Goal: Task Accomplishment & Management: Complete application form

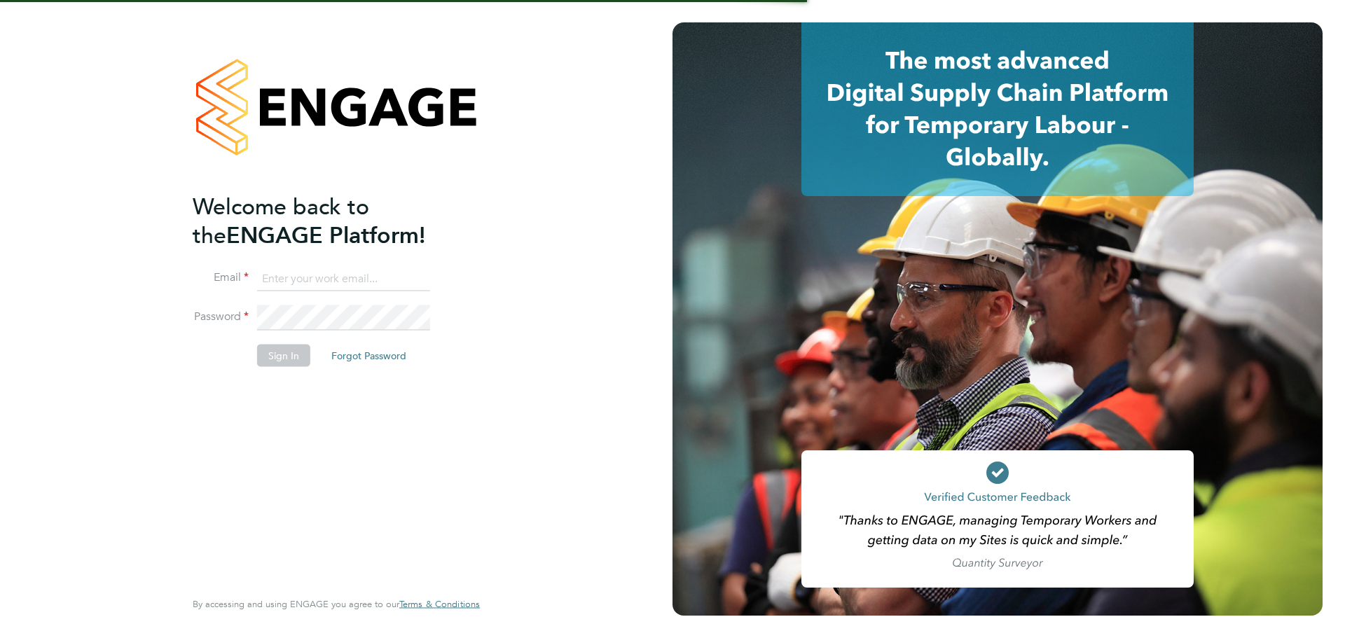
type input "[PERSON_NAME][EMAIL_ADDRESS][PERSON_NAME][DOMAIN_NAME]"
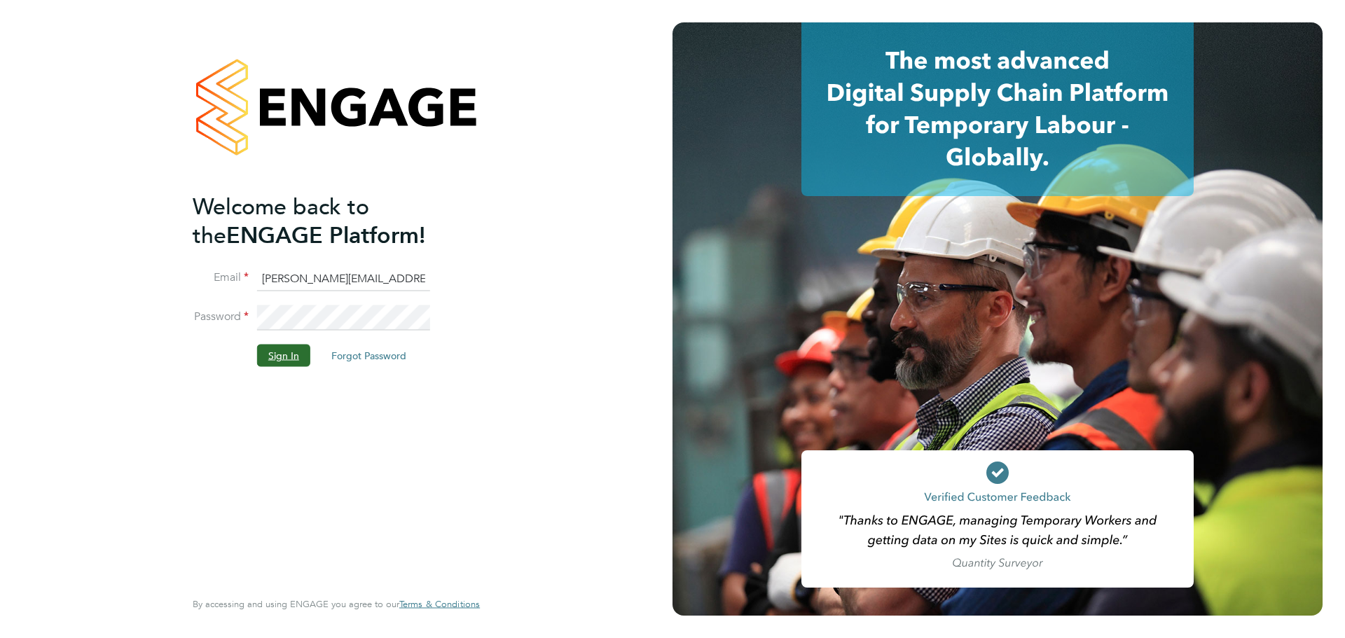
click at [299, 361] on button "Sign In" at bounding box center [283, 355] width 53 height 22
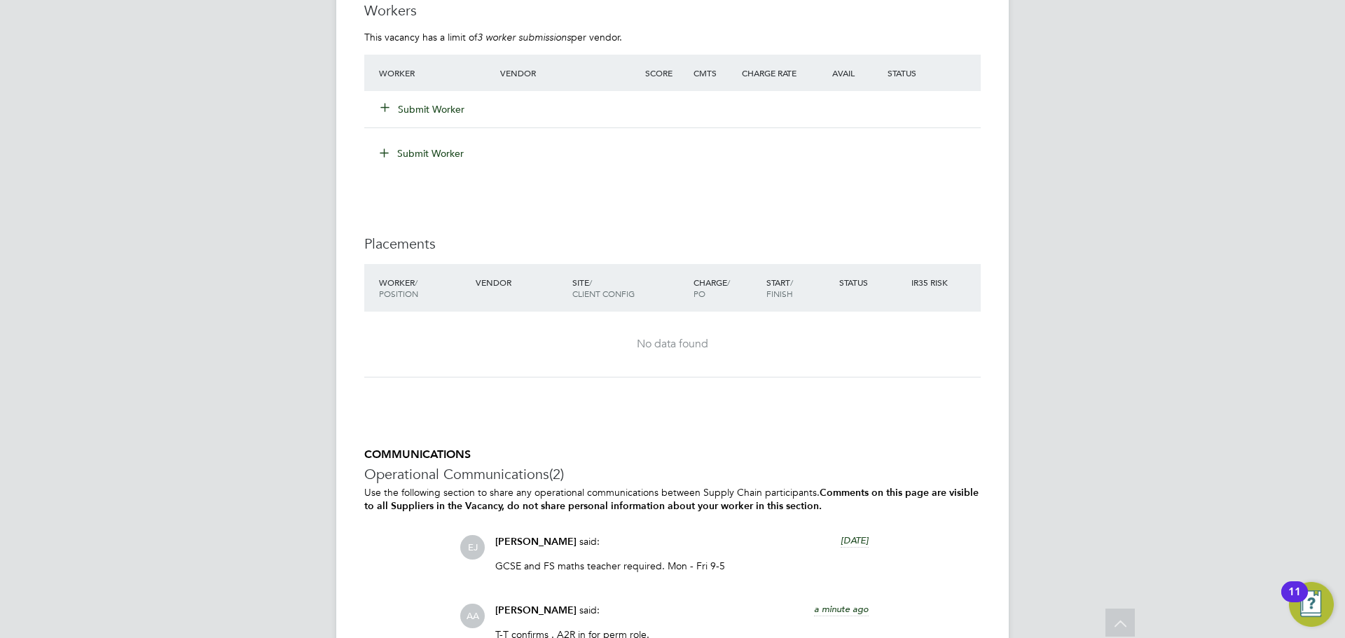
scroll to position [2759, 0]
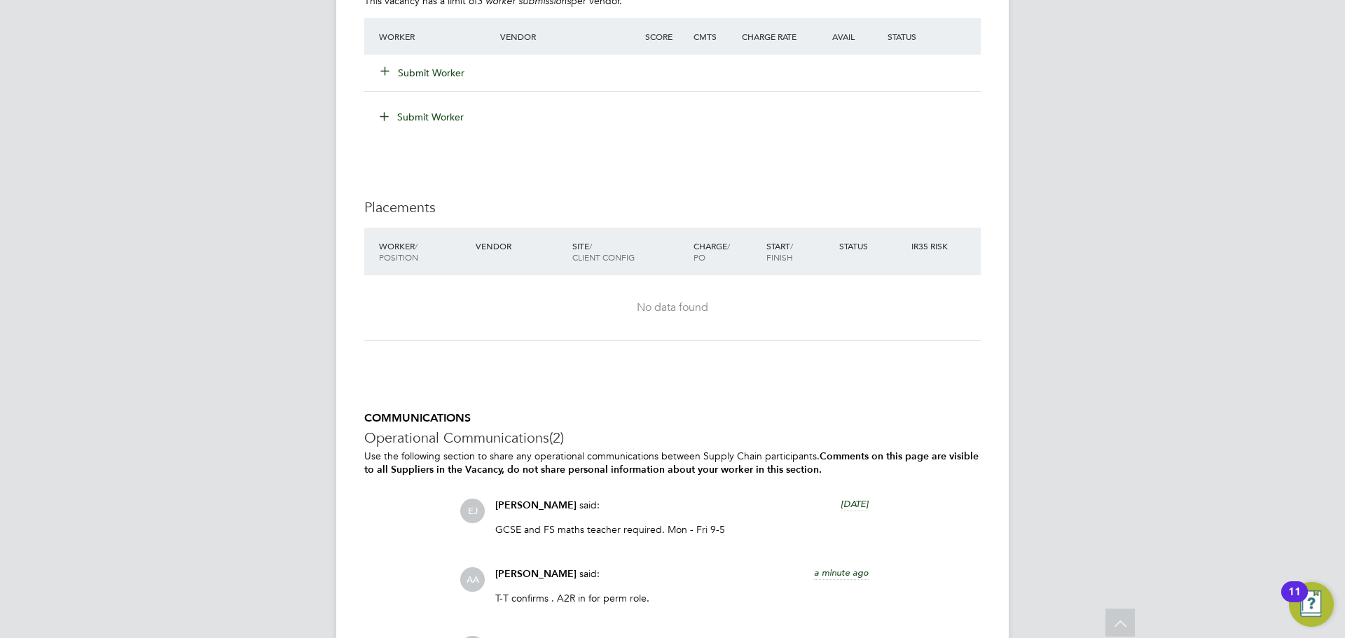
click at [445, 80] on div "Submit Worker" at bounding box center [447, 72] width 145 height 25
click at [445, 76] on button "Submit Worker" at bounding box center [423, 73] width 84 height 14
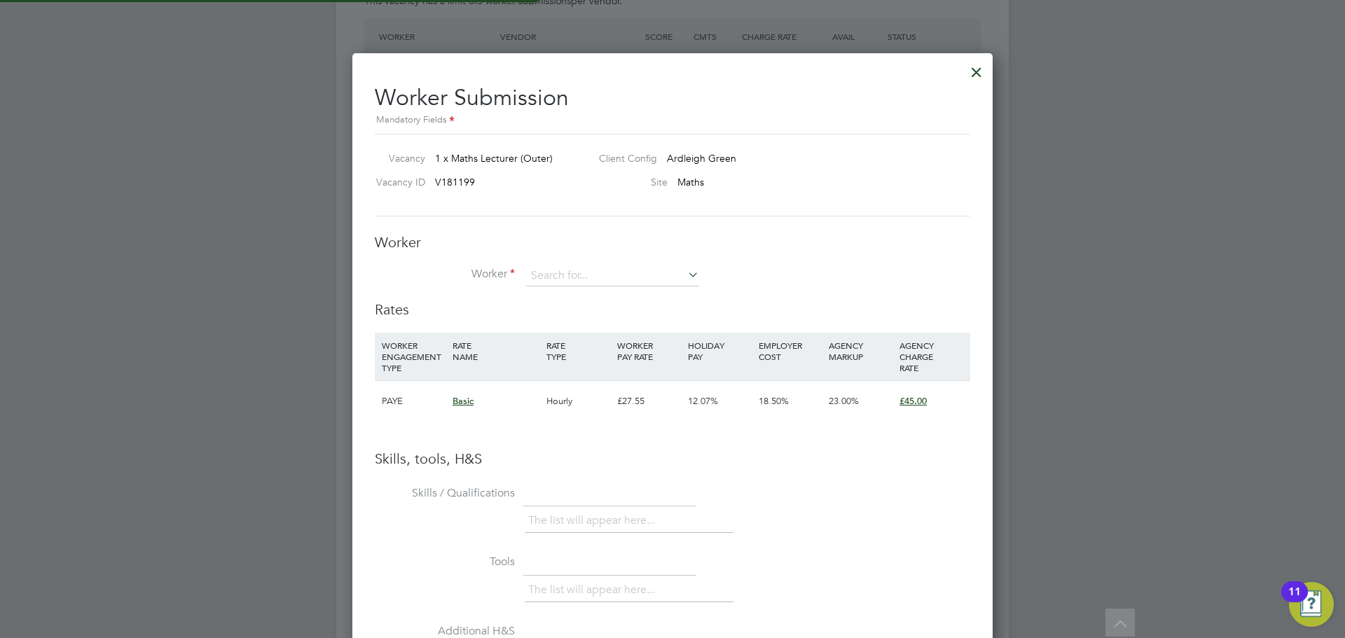
scroll to position [885, 641]
click at [562, 277] on input at bounding box center [612, 275] width 173 height 21
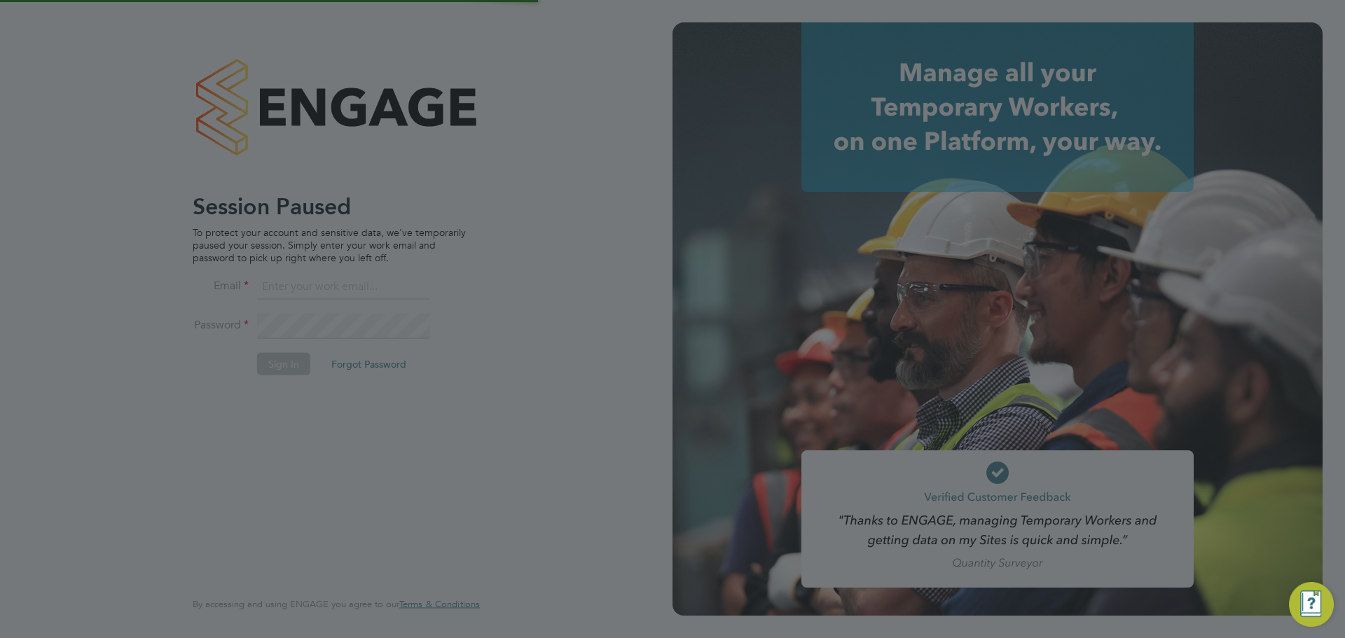
type input "james.farrington@huntereducation.co.uk"
drag, startPoint x: 328, startPoint y: 383, endPoint x: 531, endPoint y: 240, distance: 248.3
click at [338, 382] on div at bounding box center [672, 319] width 1345 height 638
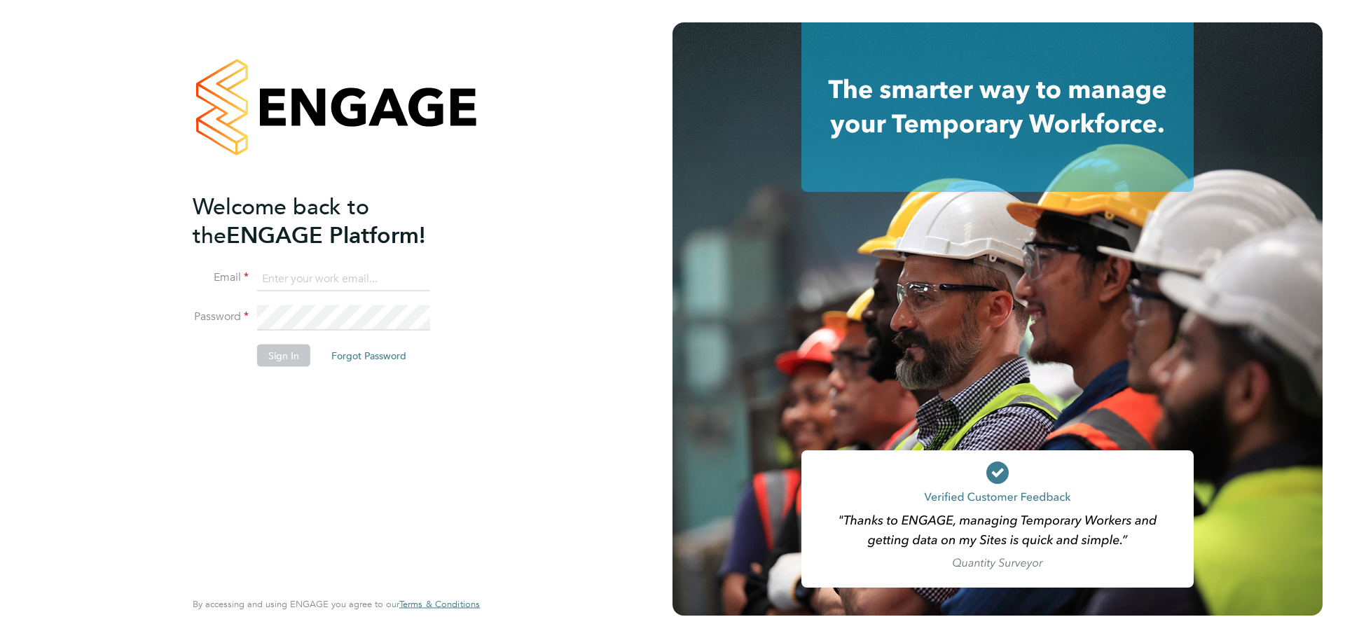
type input "[PERSON_NAME][EMAIL_ADDRESS][PERSON_NAME][DOMAIN_NAME]"
click at [287, 357] on button "Sign In" at bounding box center [283, 355] width 53 height 22
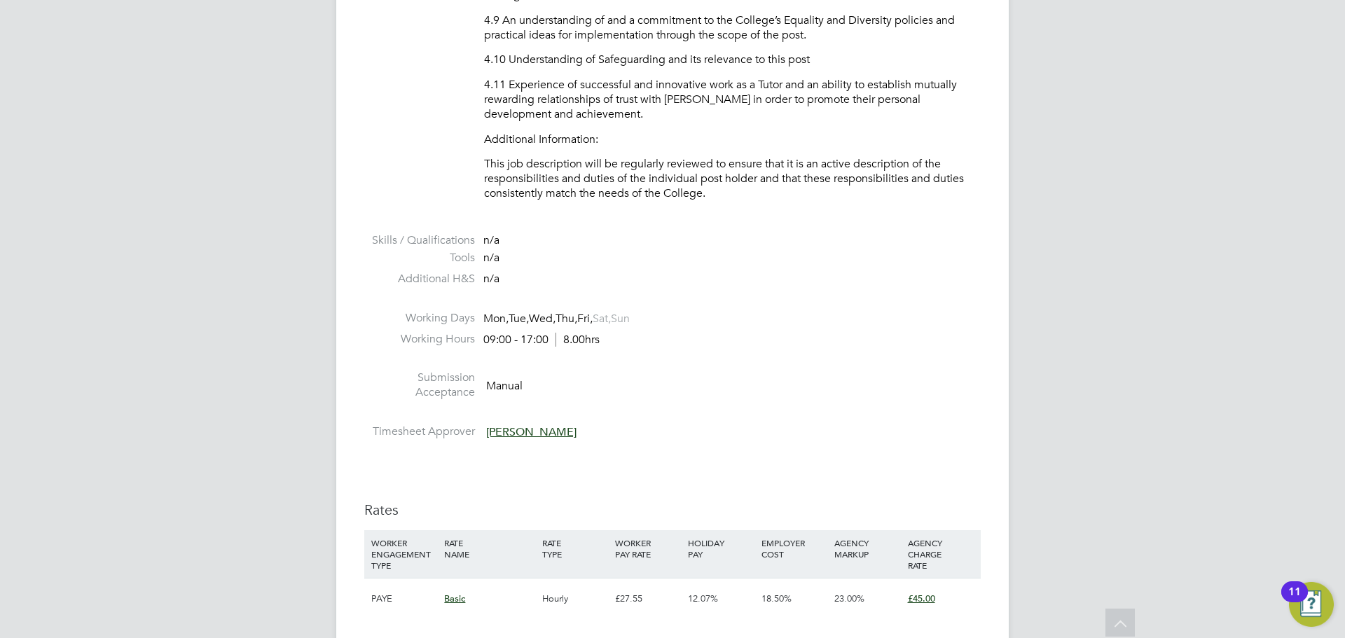
scroll to position [2407, 0]
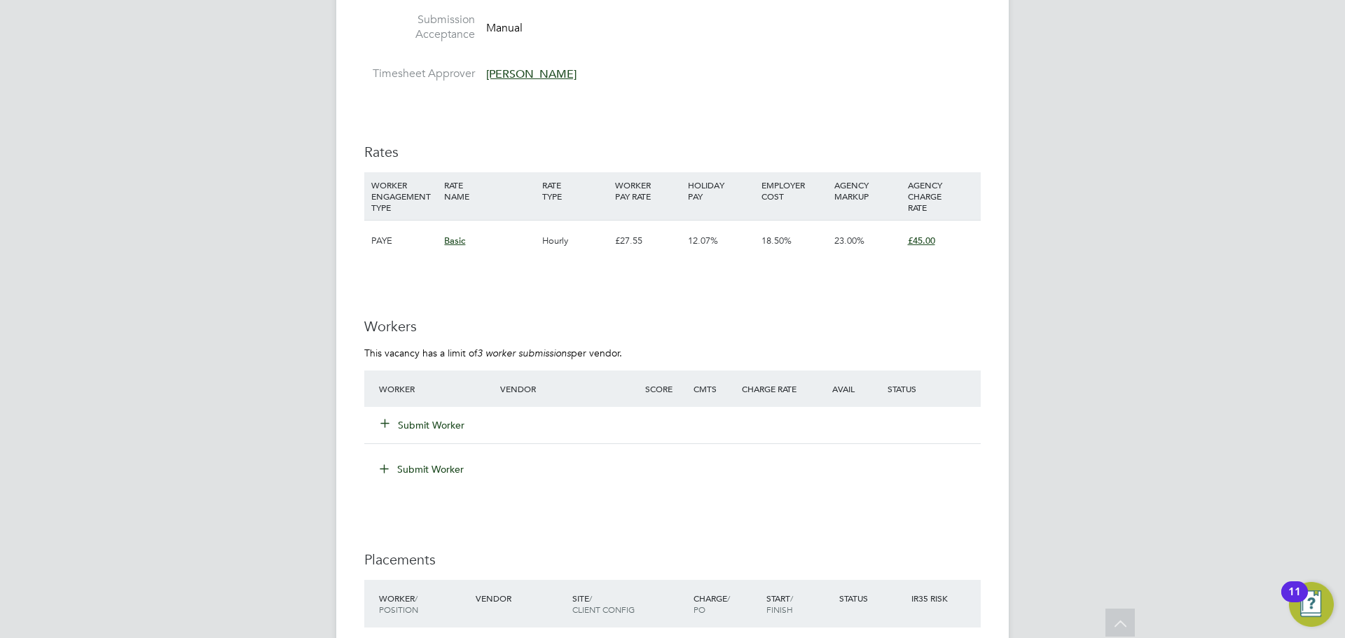
click at [405, 420] on button "Submit Worker" at bounding box center [423, 425] width 84 height 14
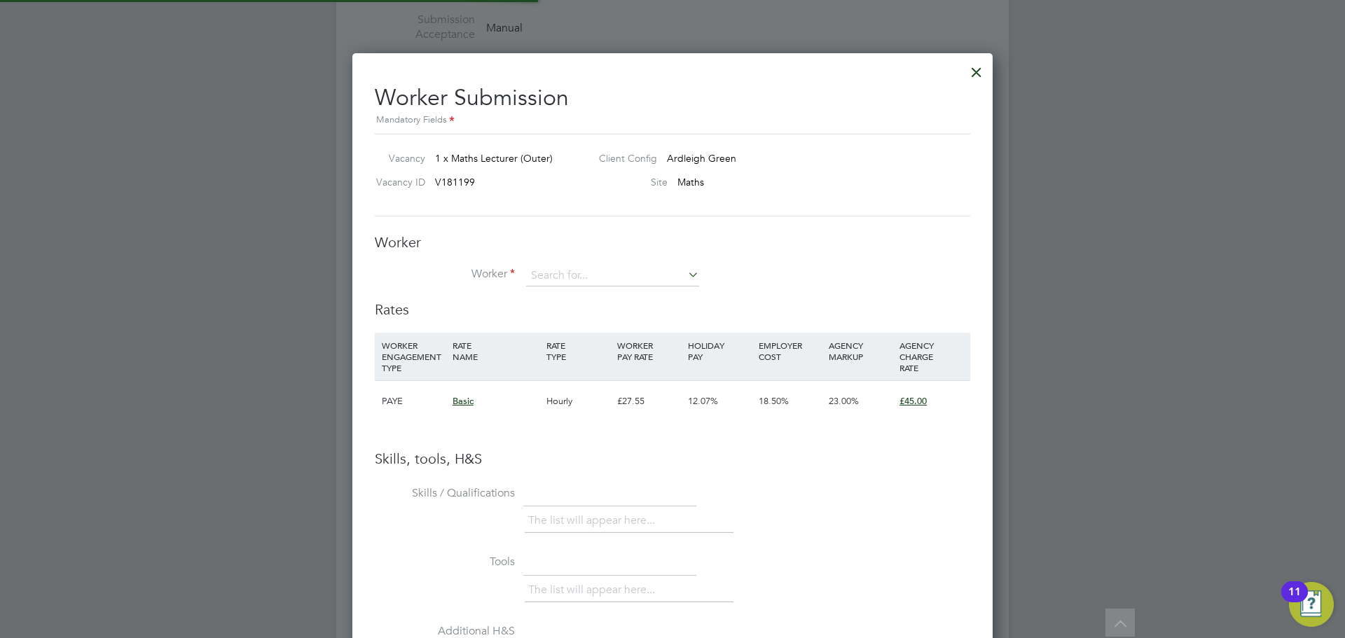
scroll to position [885, 641]
click at [560, 276] on input at bounding box center [612, 275] width 173 height 21
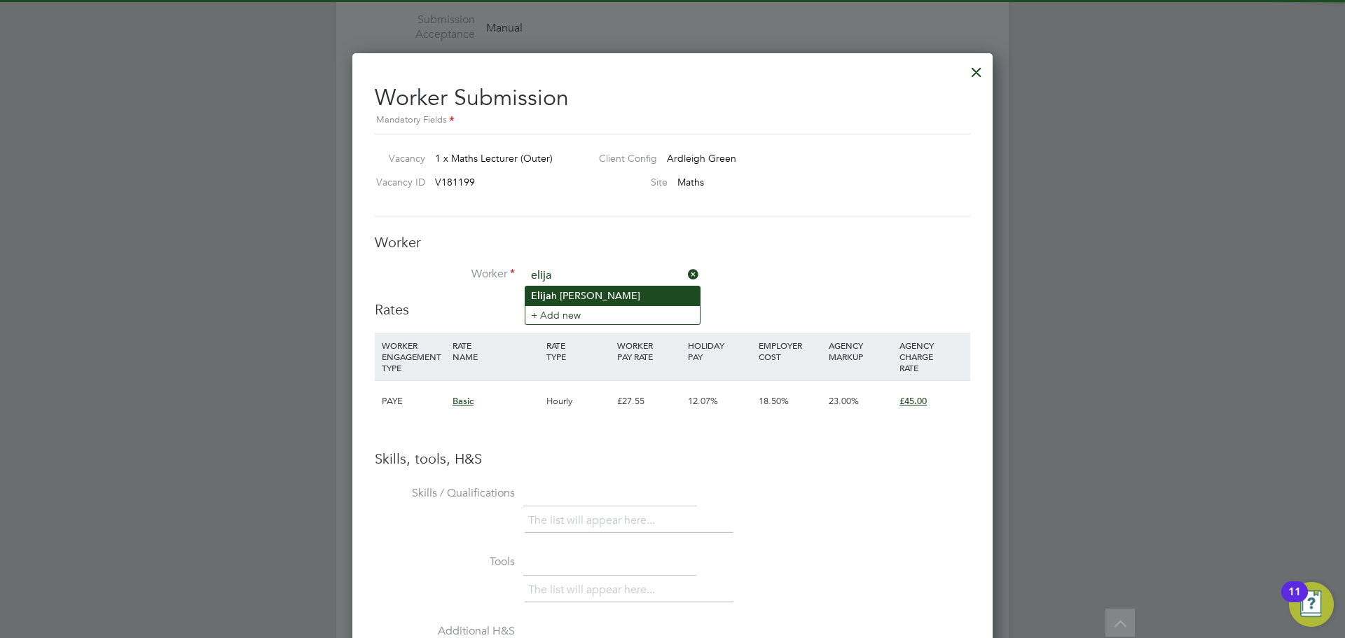
click at [572, 294] on li "Elija h Kolawole-Johnson" at bounding box center [612, 295] width 174 height 19
type input "[PERSON_NAME]"
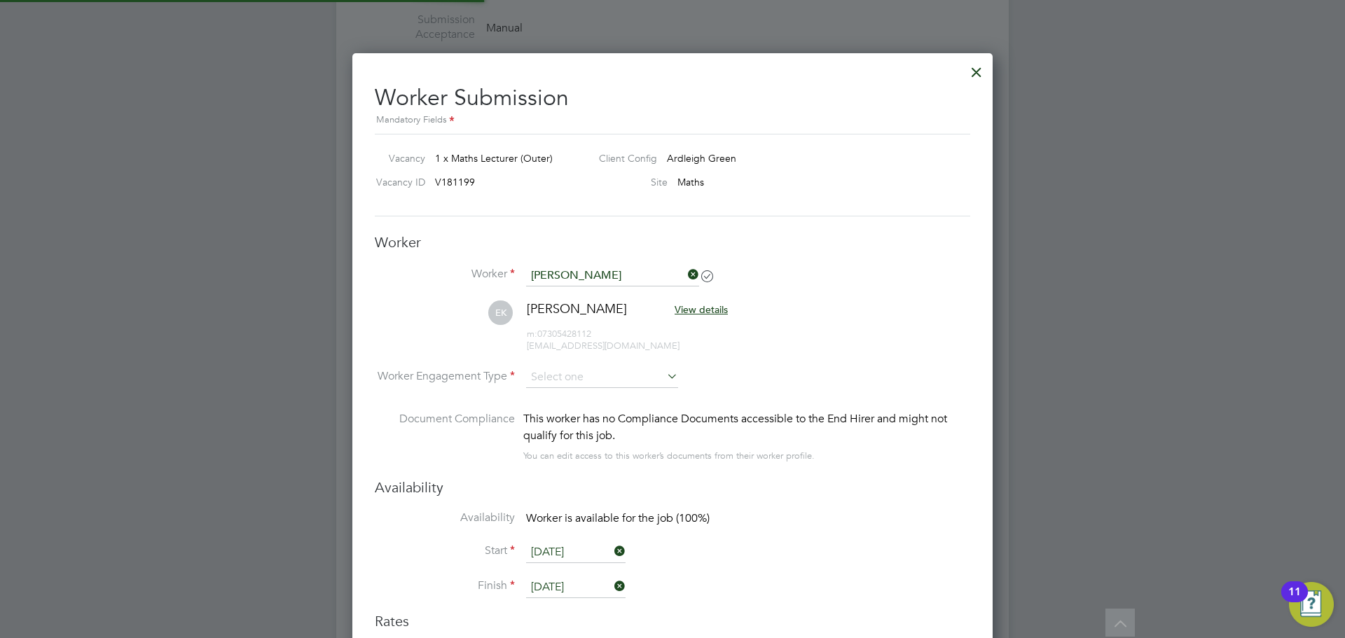
scroll to position [1196, 641]
click at [574, 377] on input at bounding box center [602, 377] width 152 height 21
click at [559, 399] on li "Contract" at bounding box center [601, 397] width 153 height 18
type input "Contract"
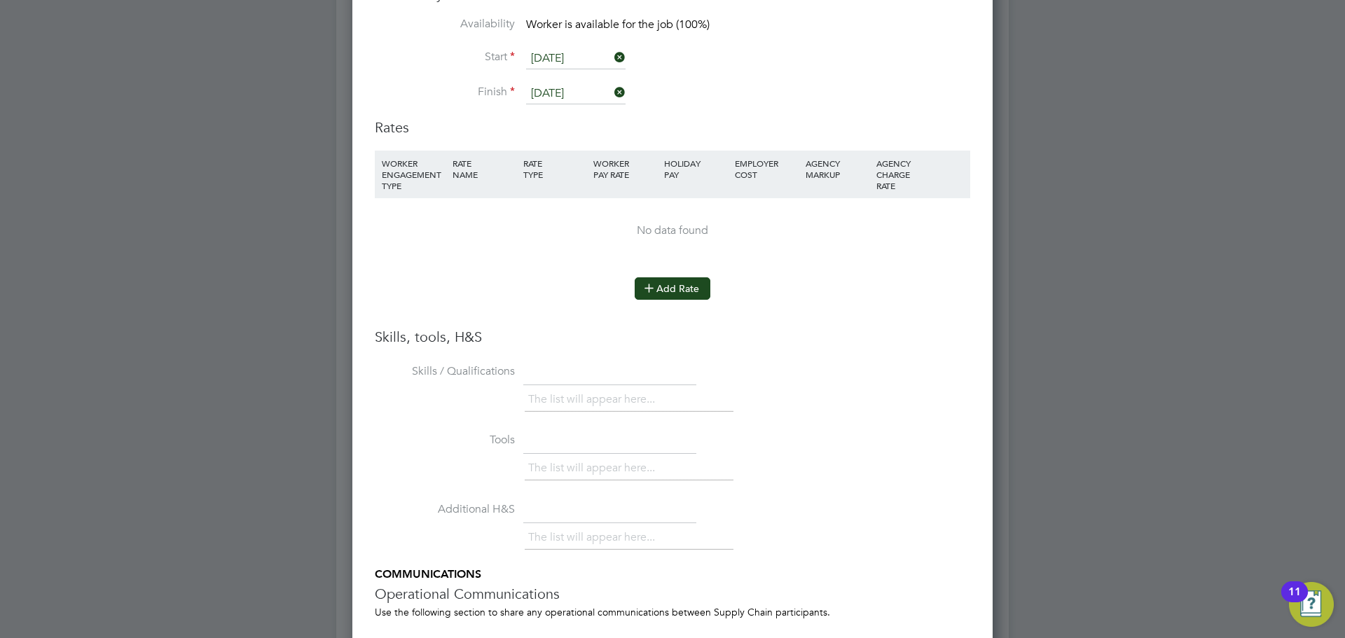
click at [679, 286] on button "Add Rate" at bounding box center [672, 288] width 76 height 22
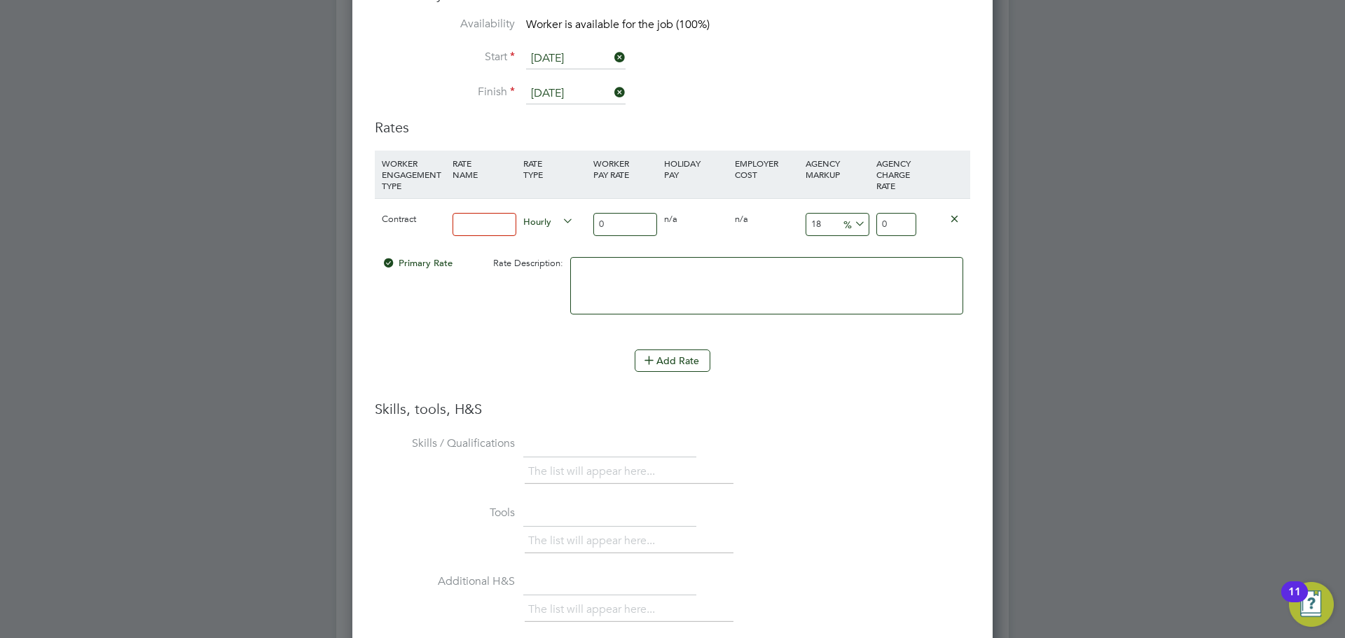
click at [504, 227] on input at bounding box center [484, 224] width 64 height 23
type input "basic"
click at [624, 225] on input "0" at bounding box center [625, 224] width 64 height 23
type input "4"
type input "4.72"
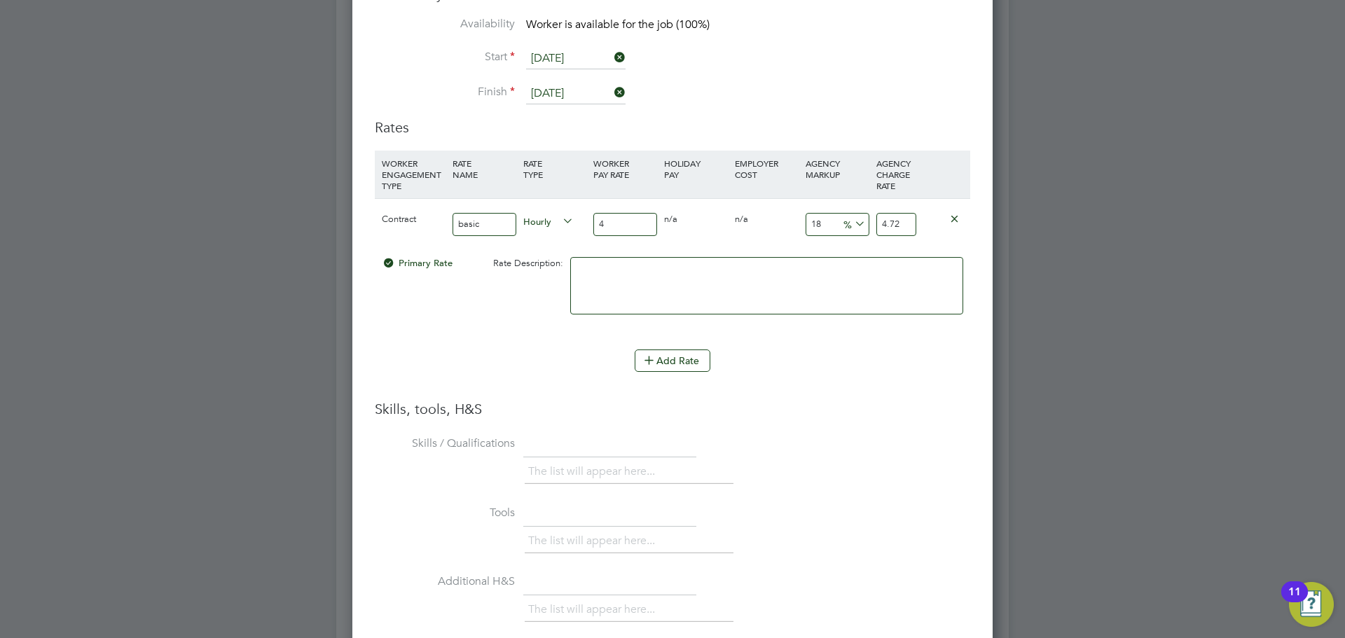
type input "40"
type input "47.2"
type input "40"
click at [821, 225] on input "18" at bounding box center [837, 224] width 64 height 23
type input "1"
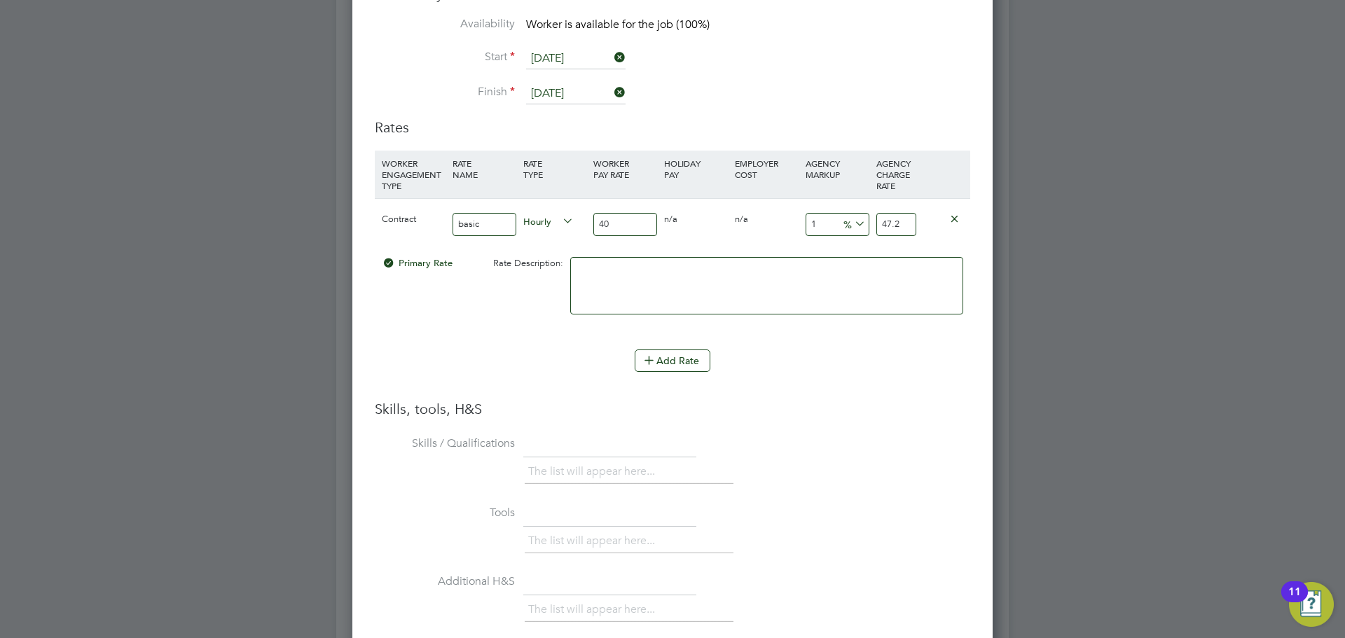
type input "40.4"
type input "2"
type input "40.8"
type input "23"
type input "49.2"
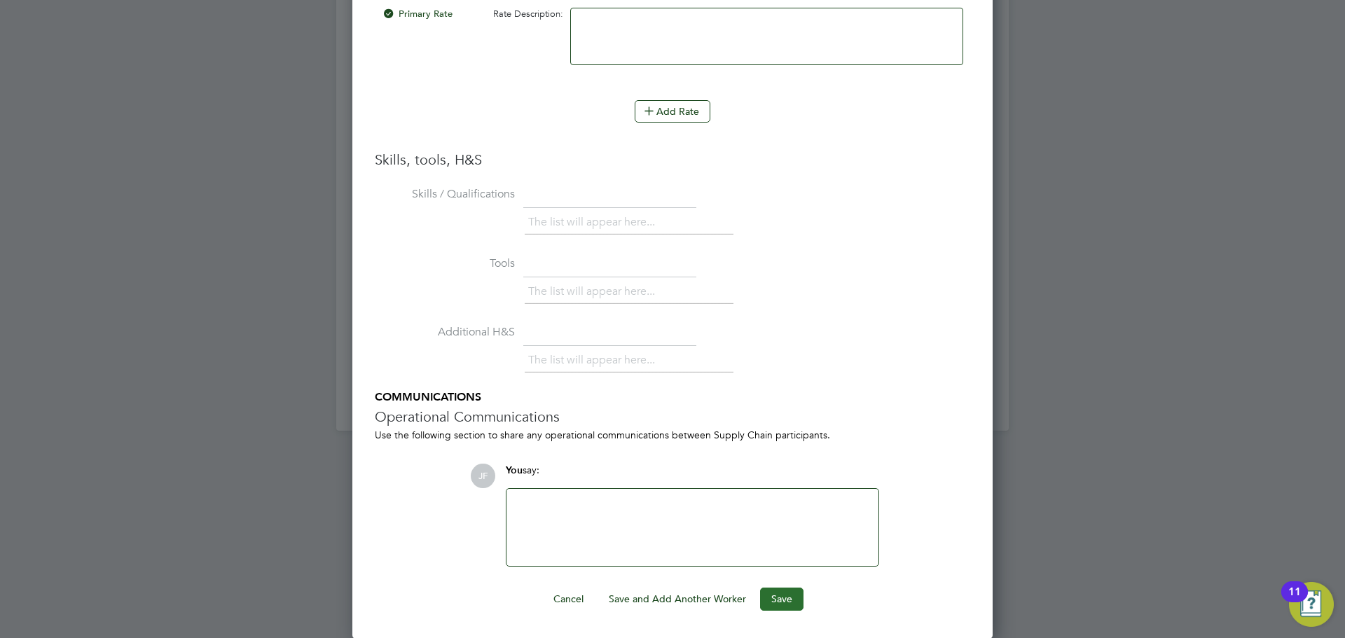
type input "23"
click at [784, 600] on button "Save" at bounding box center [781, 599] width 43 height 22
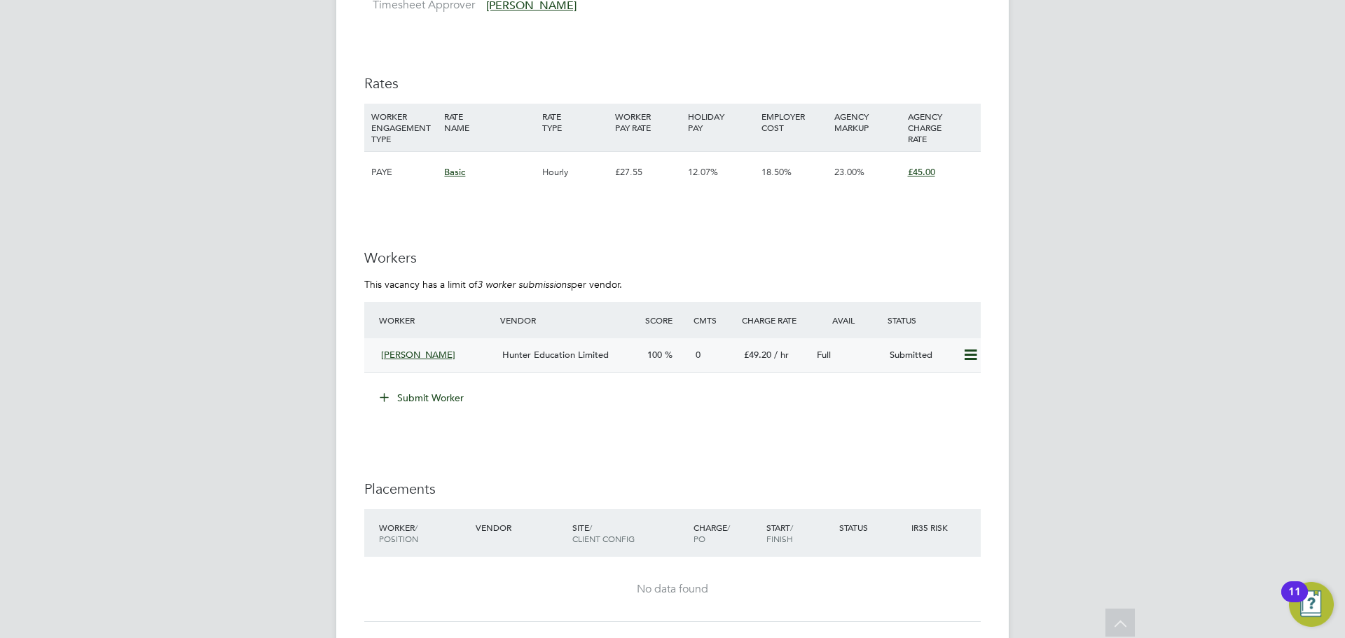
click at [592, 363] on div "Hunter Education Limited" at bounding box center [569, 355] width 145 height 23
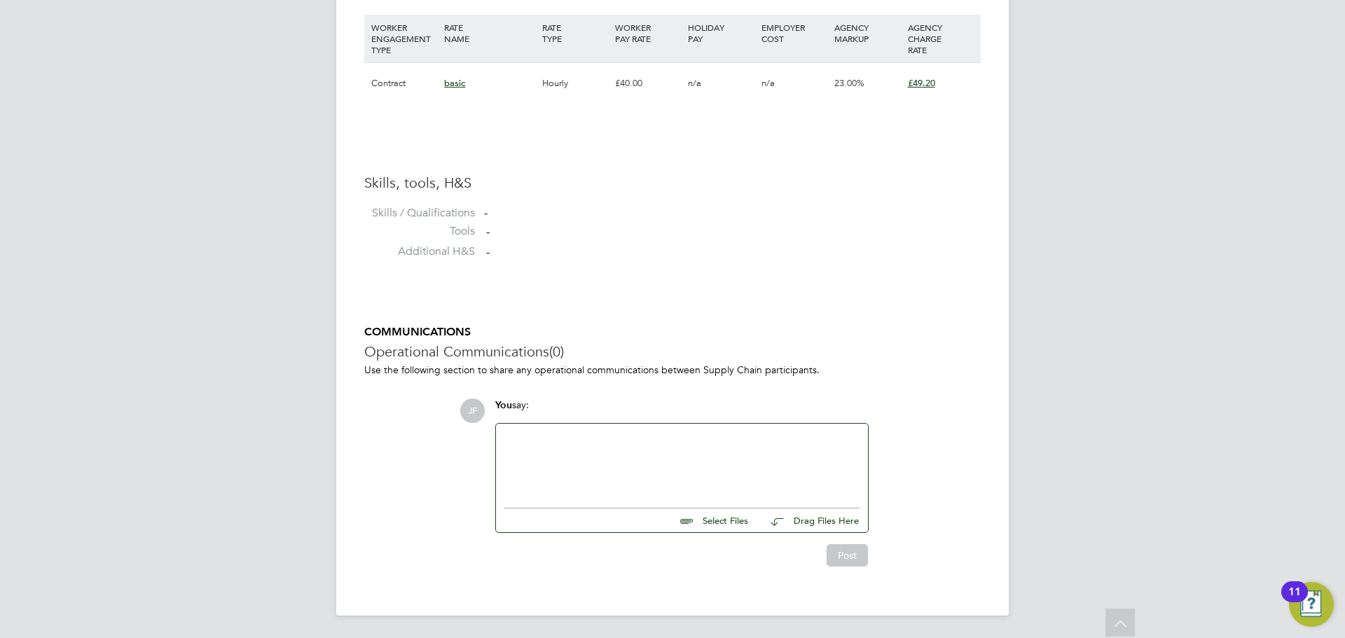
click at [567, 452] on div at bounding box center [681, 462] width 355 height 60
click at [851, 558] on button "Post" at bounding box center [846, 555] width 41 height 22
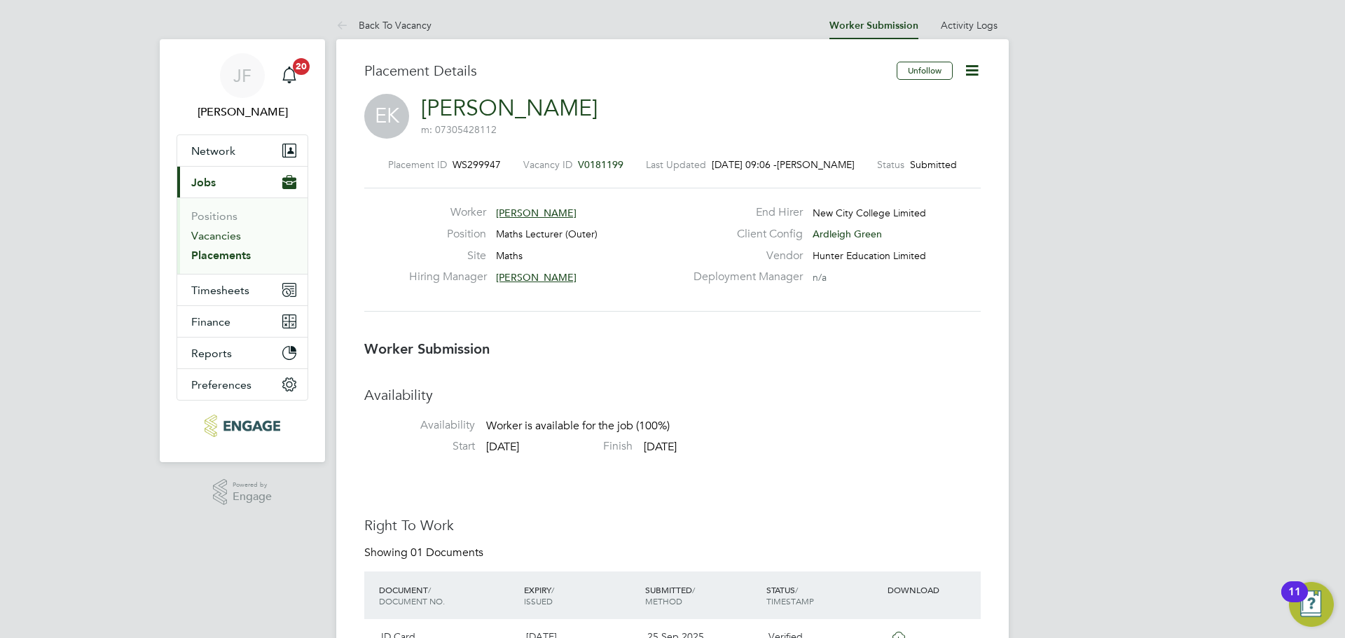
click at [216, 240] on link "Vacancies" at bounding box center [216, 235] width 50 height 13
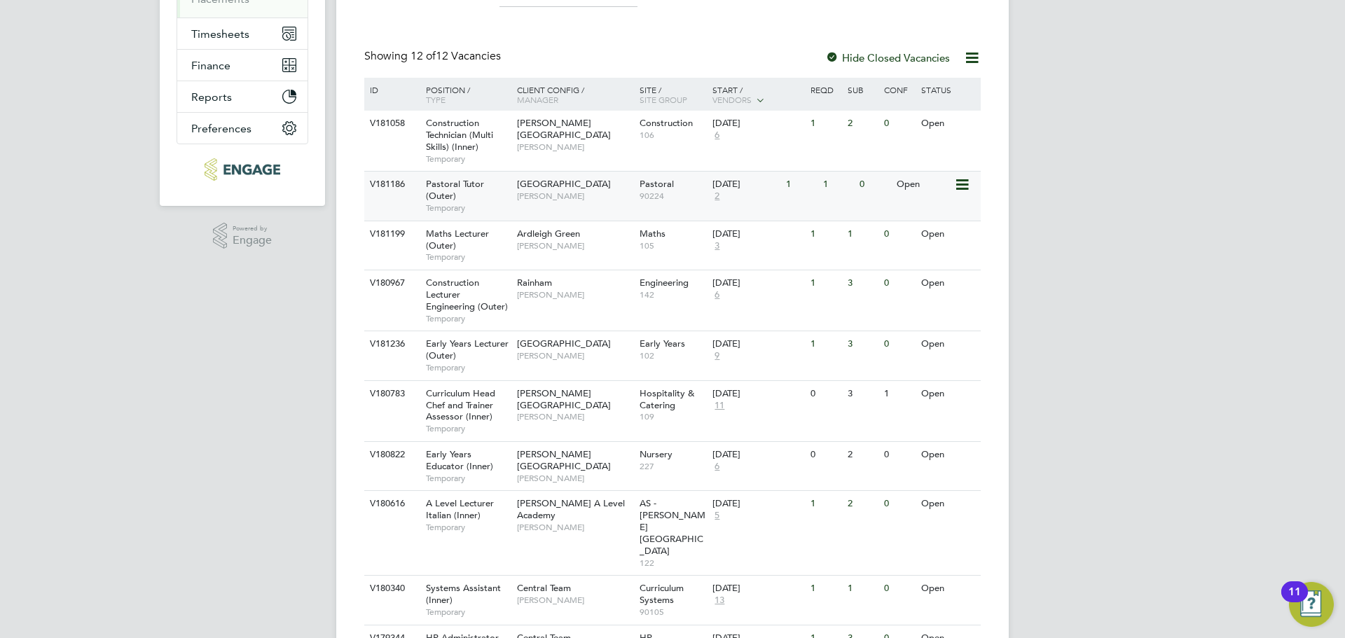
scroll to position [418, 0]
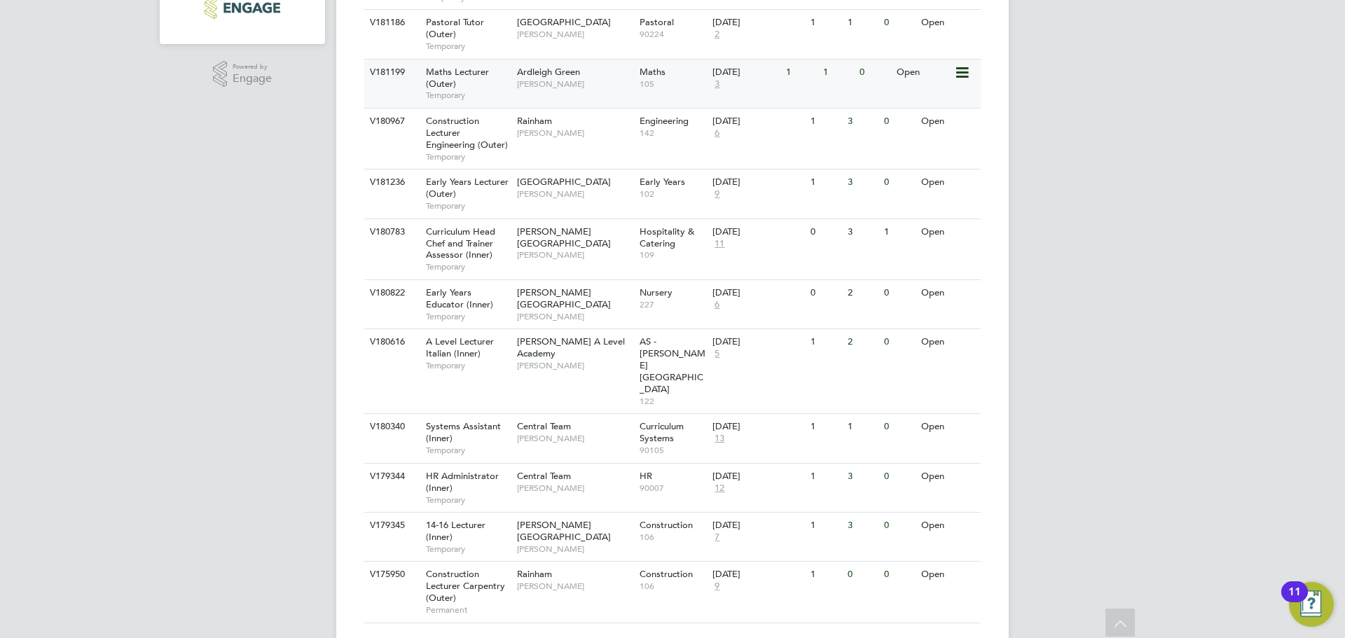
click at [543, 81] on span "[PERSON_NAME]" at bounding box center [575, 83] width 116 height 11
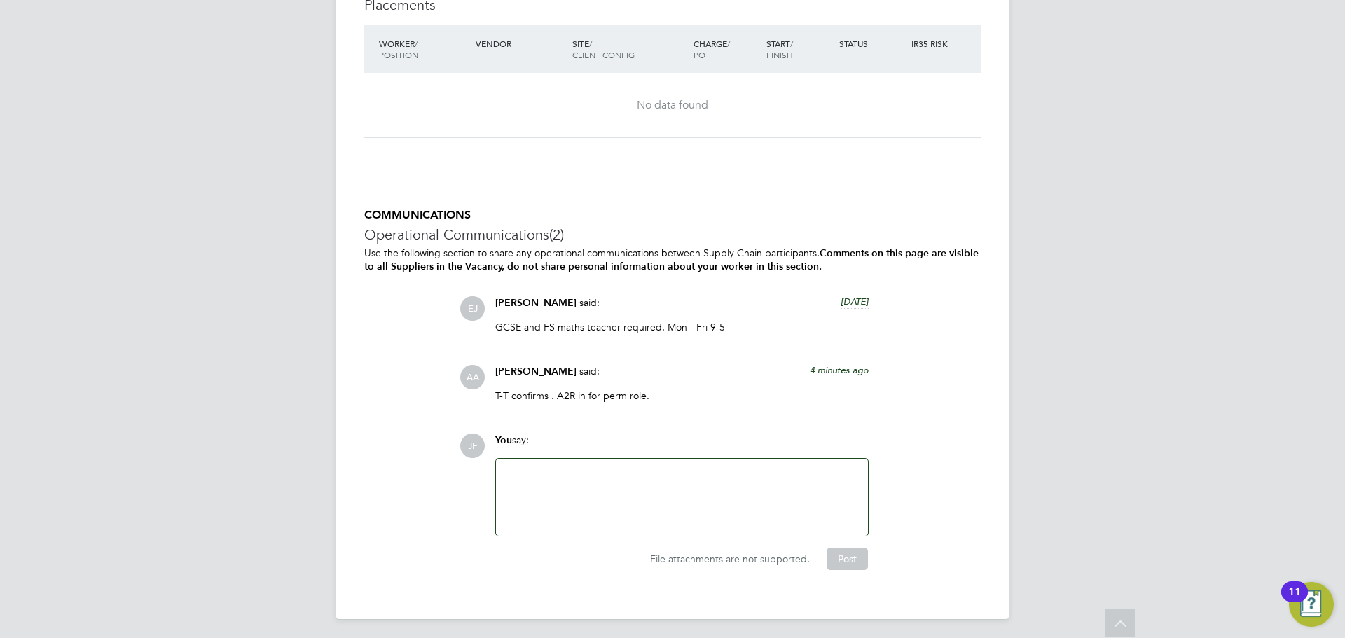
scroll to position [2961, 0]
click at [778, 490] on div at bounding box center [681, 496] width 355 height 60
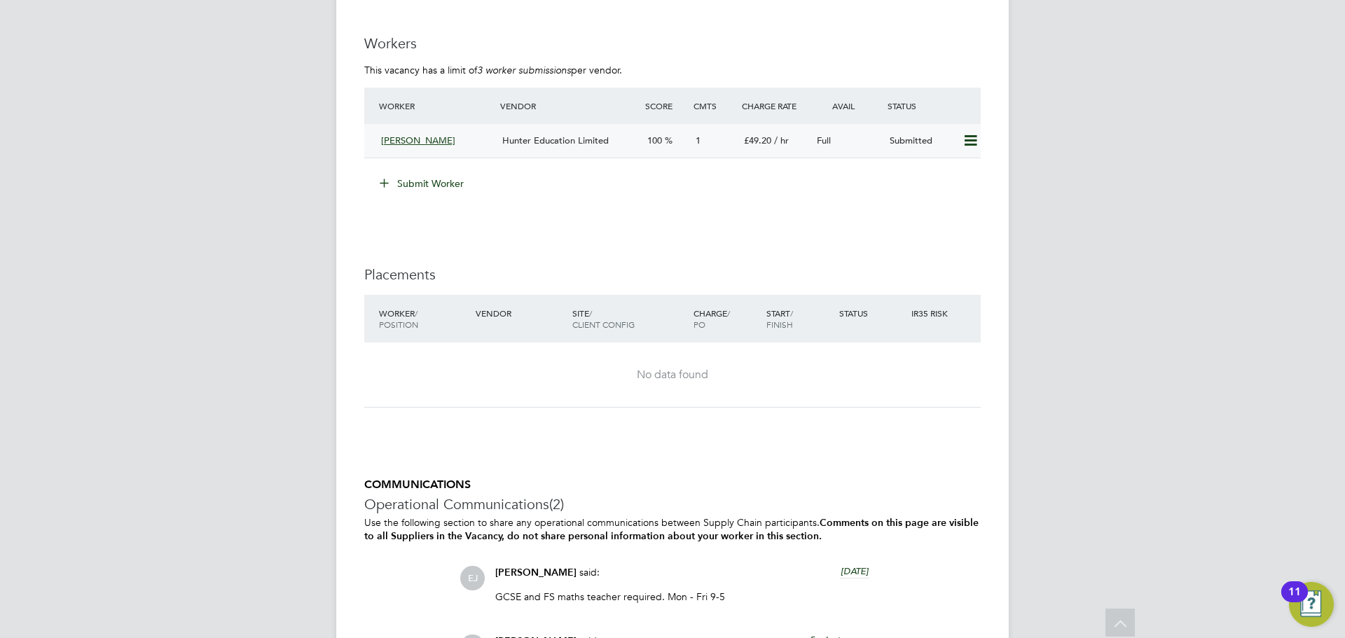
scroll to position [2668, 0]
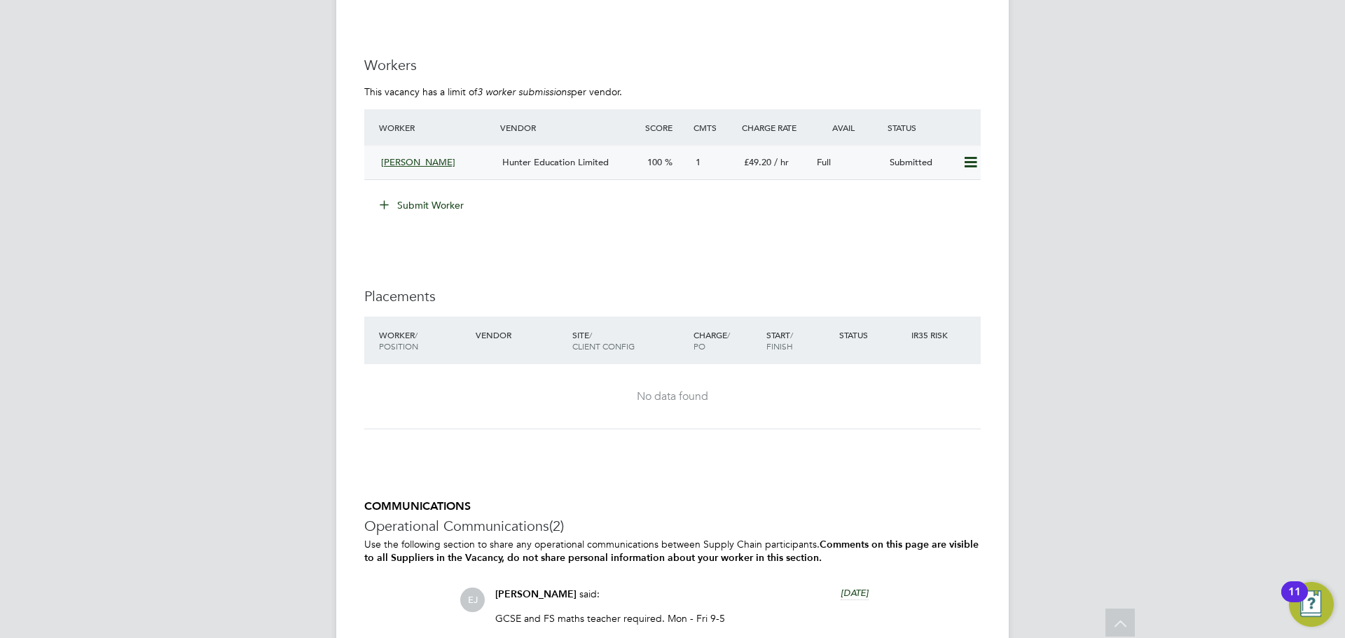
click at [485, 169] on div "[PERSON_NAME]" at bounding box center [435, 162] width 121 height 23
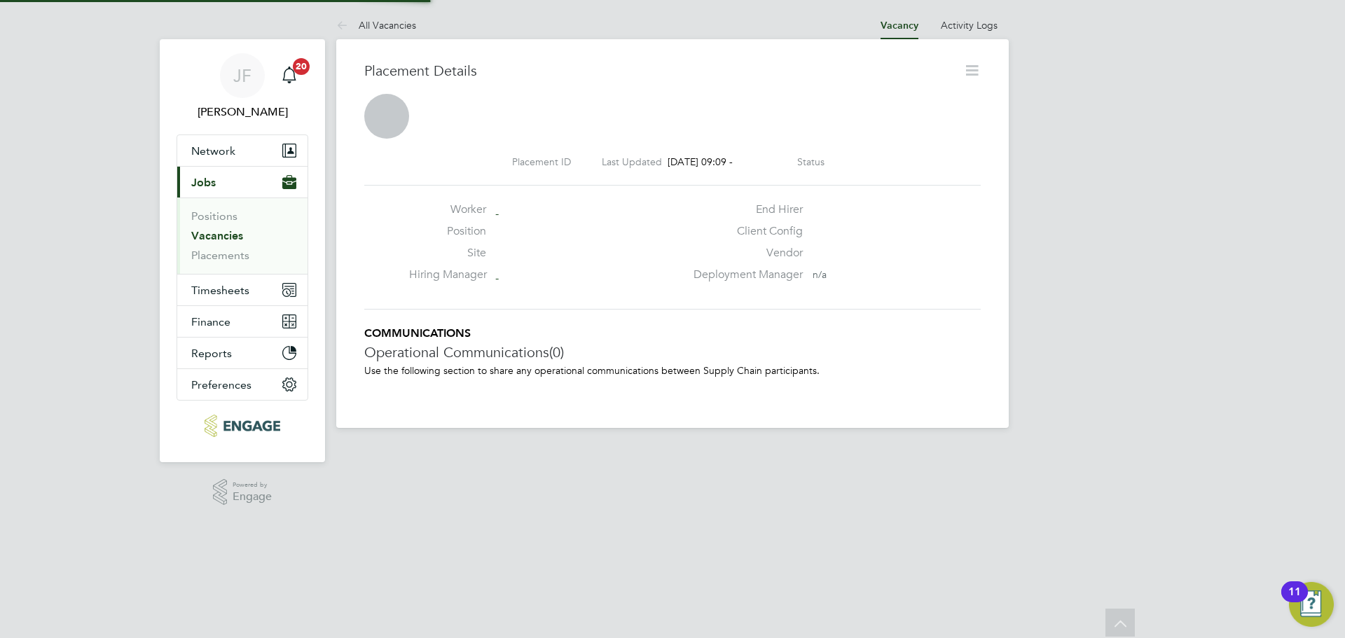
scroll to position [22, 277]
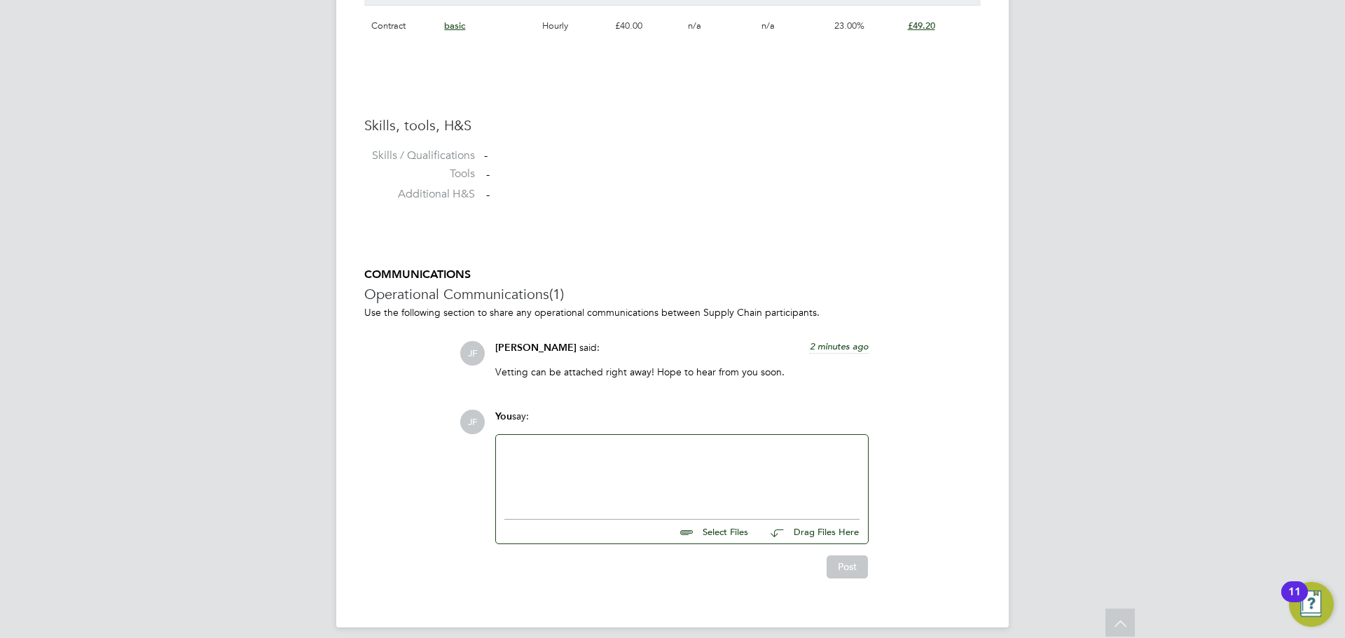
click at [728, 539] on input "file" at bounding box center [754, 530] width 210 height 20
type input "C:\fakepath\56124 - E.docx"
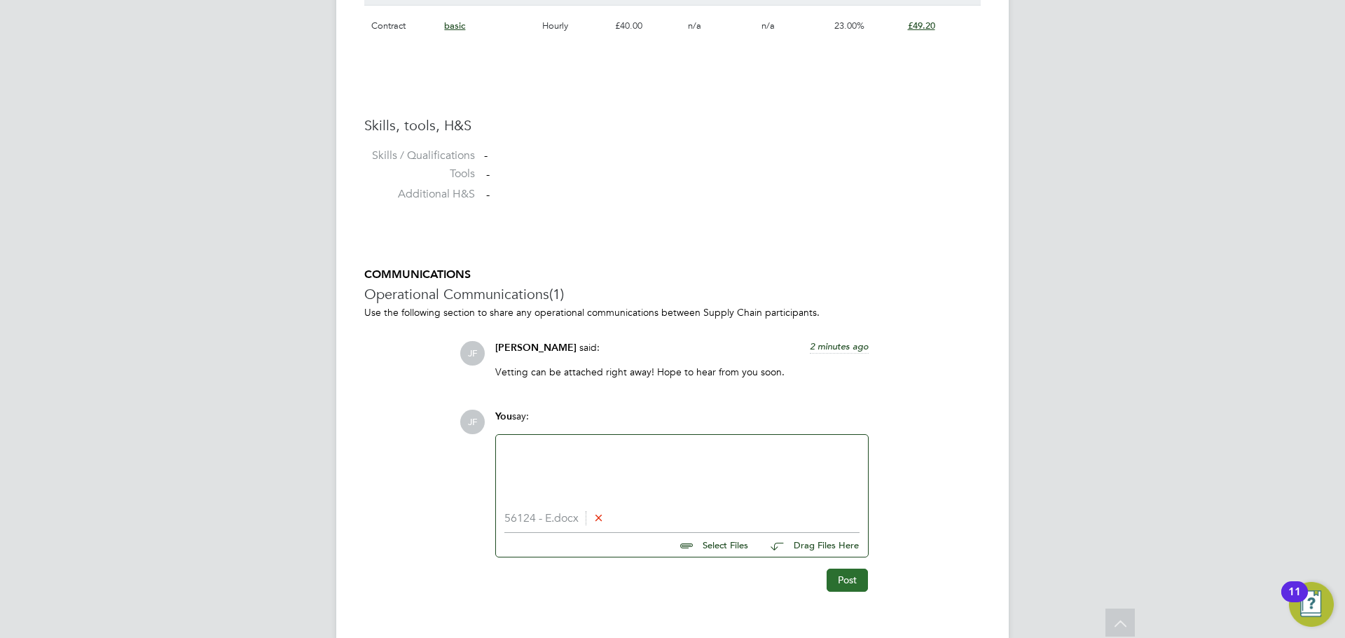
click at [847, 578] on button "Post" at bounding box center [846, 580] width 41 height 22
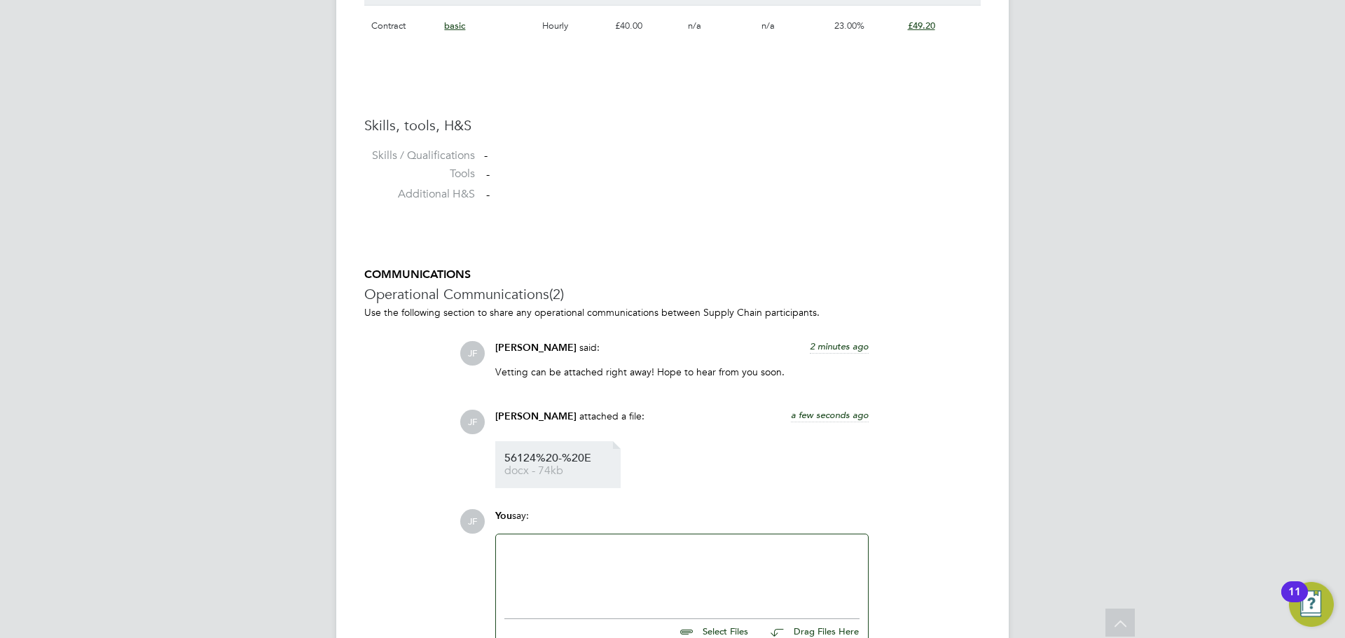
click at [544, 466] on link "56124%20-%20E docx - 74kb" at bounding box center [560, 464] width 112 height 23
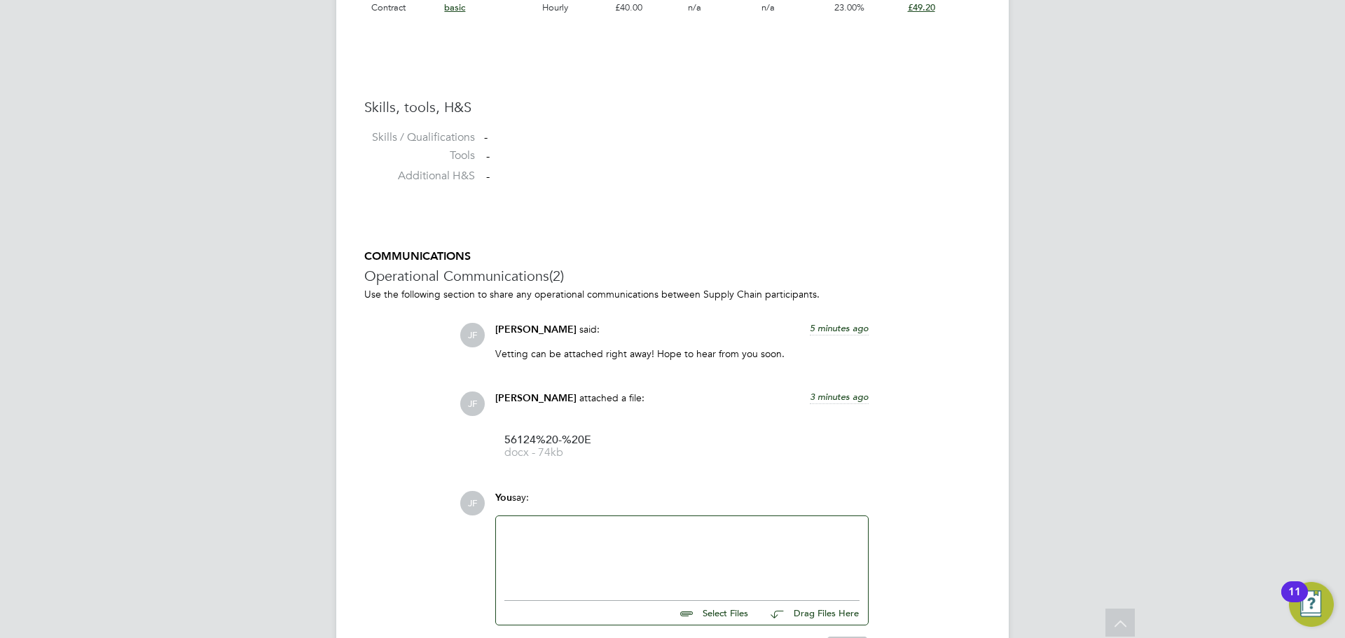
scroll to position [1149, 0]
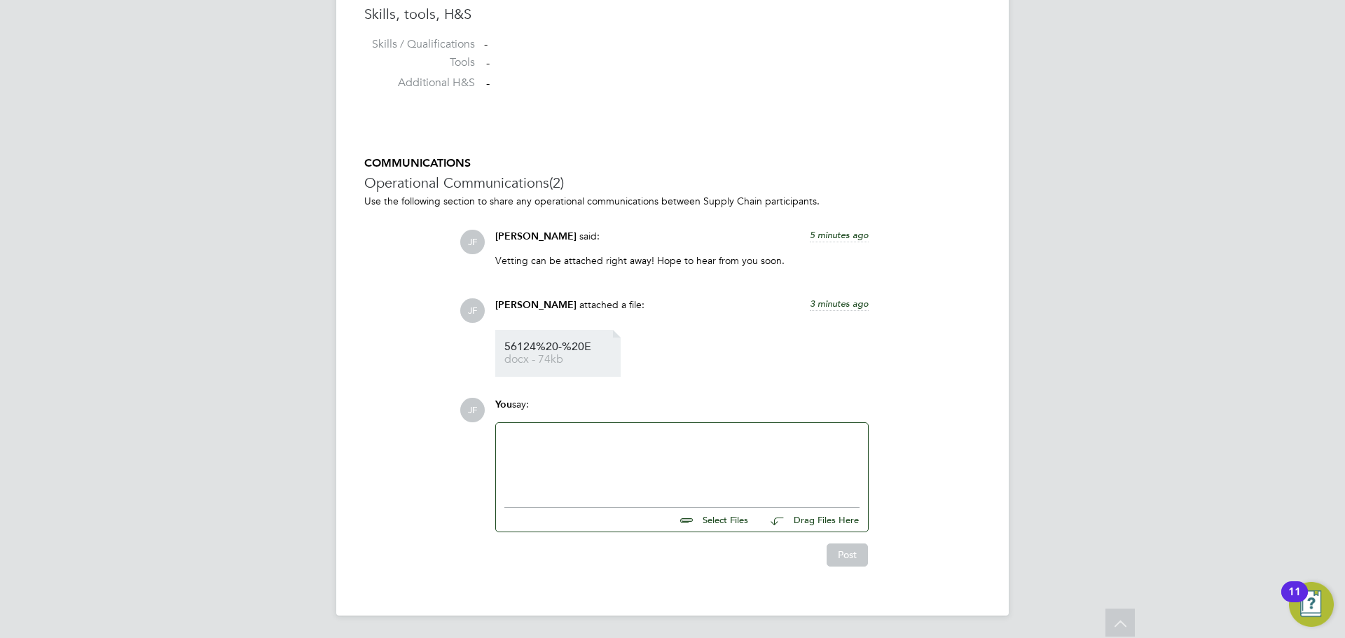
click at [532, 360] on span "docx - 74kb" at bounding box center [560, 359] width 112 height 11
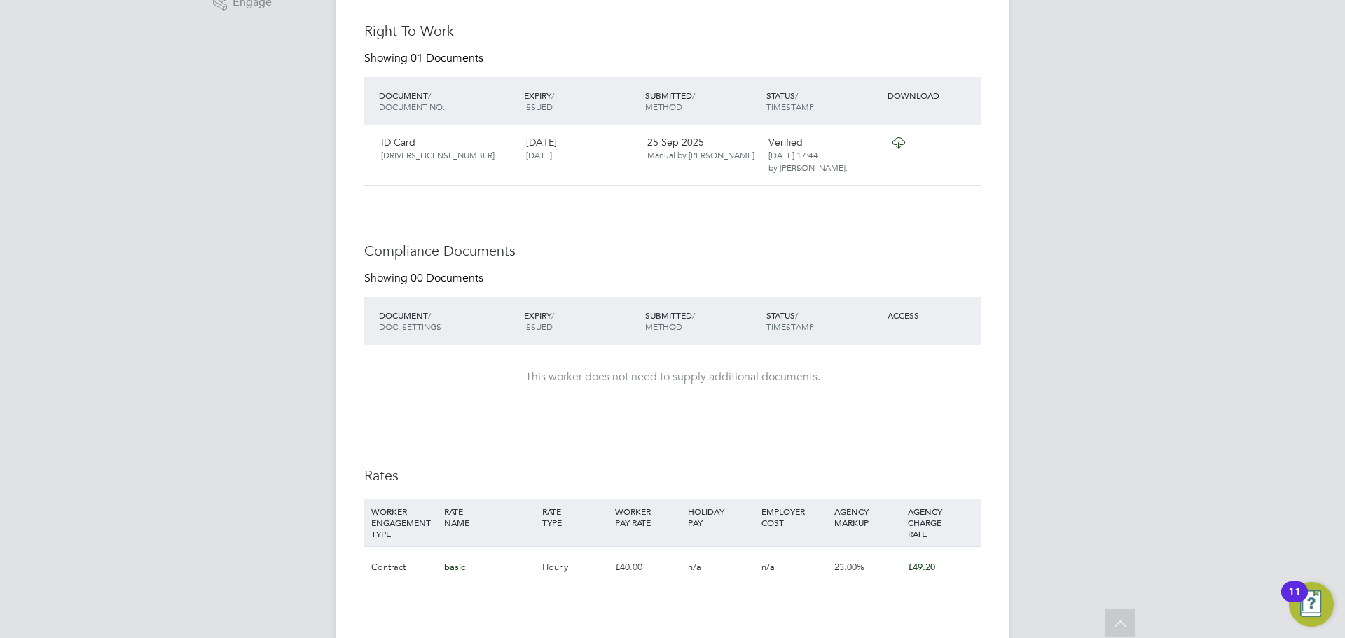
scroll to position [518, 0]
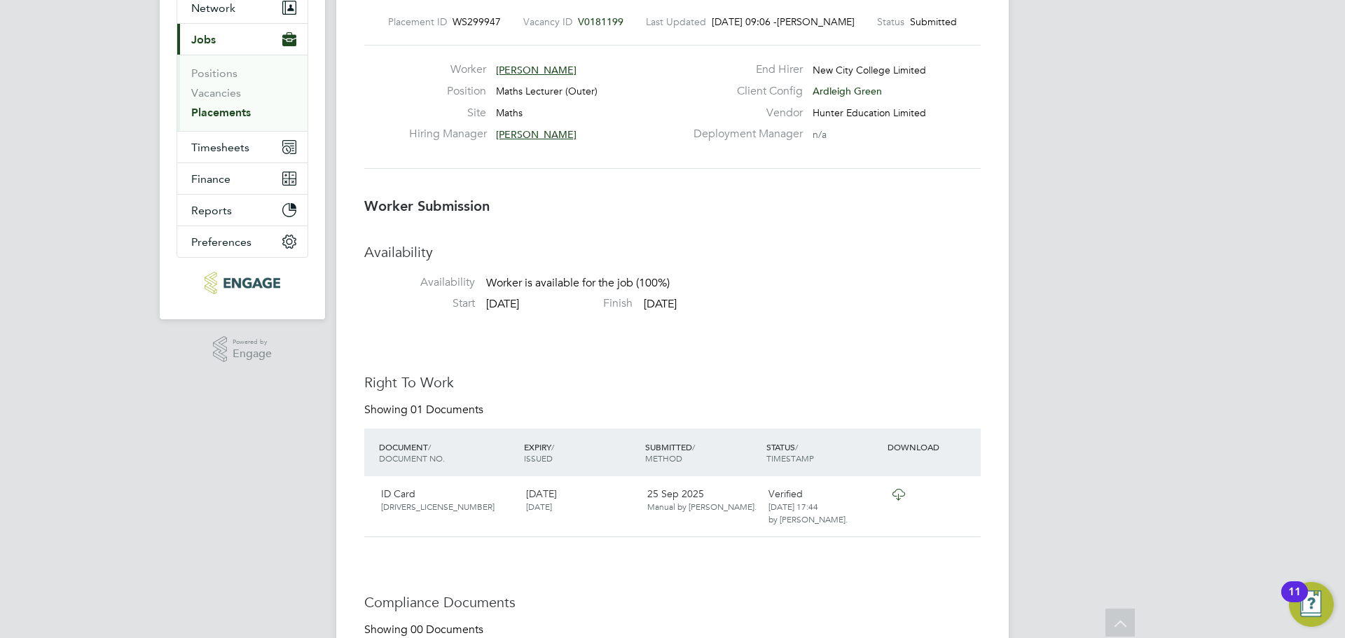
scroll to position [117, 0]
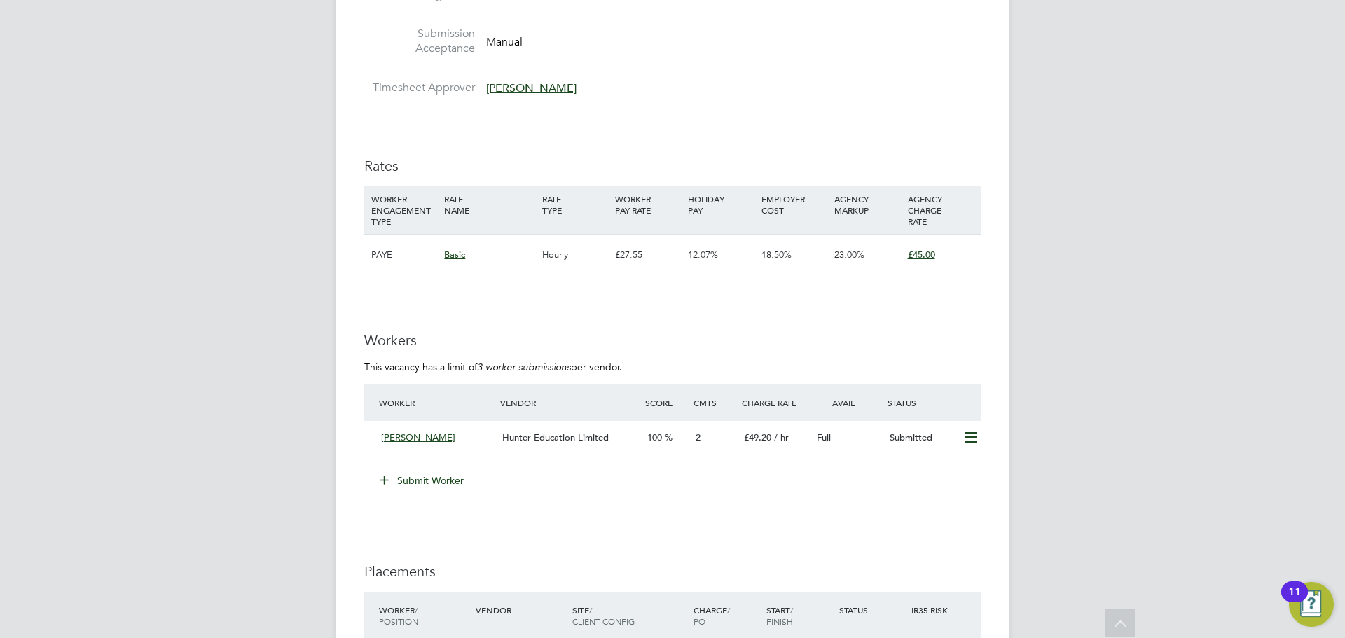
scroll to position [2404, 0]
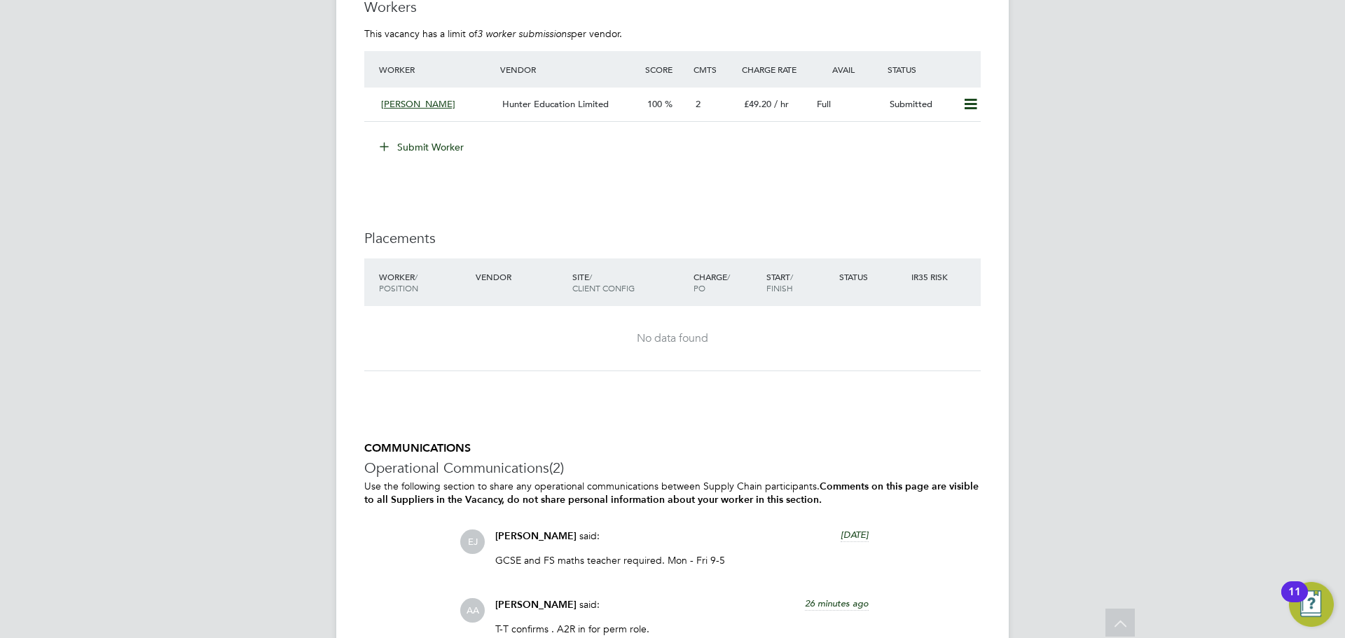
scroll to position [2654, 0]
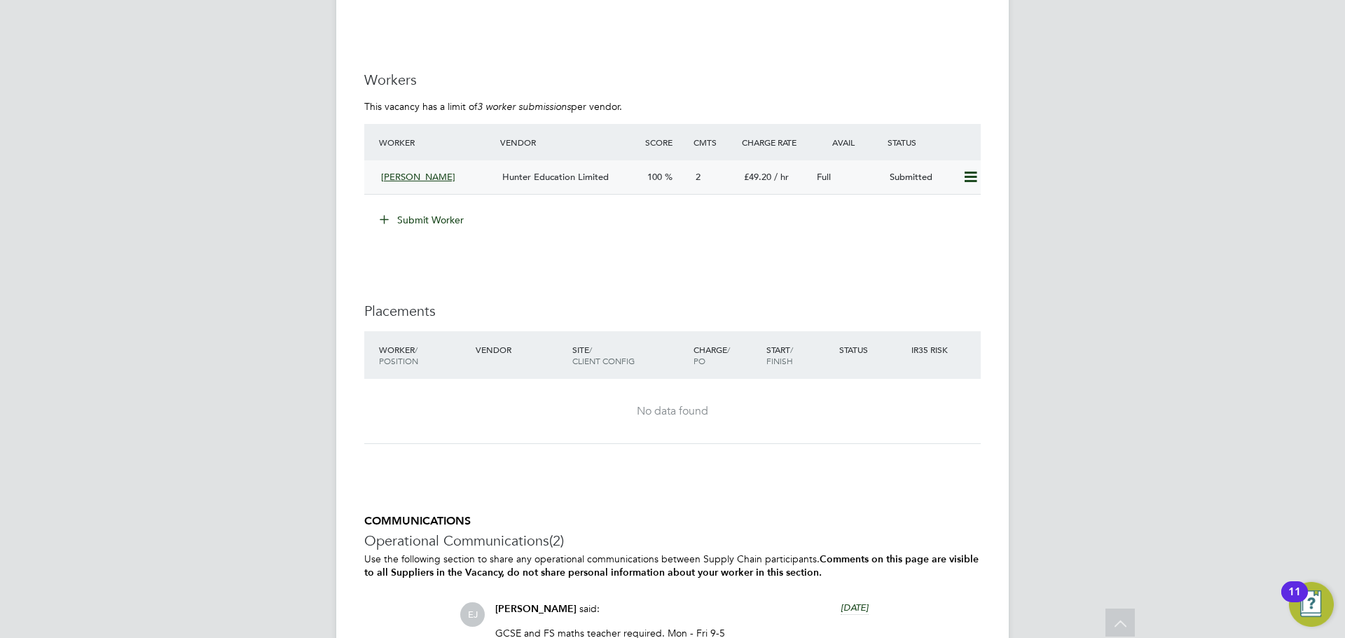
click at [631, 182] on div "Hunter Education Limited" at bounding box center [569, 177] width 145 height 23
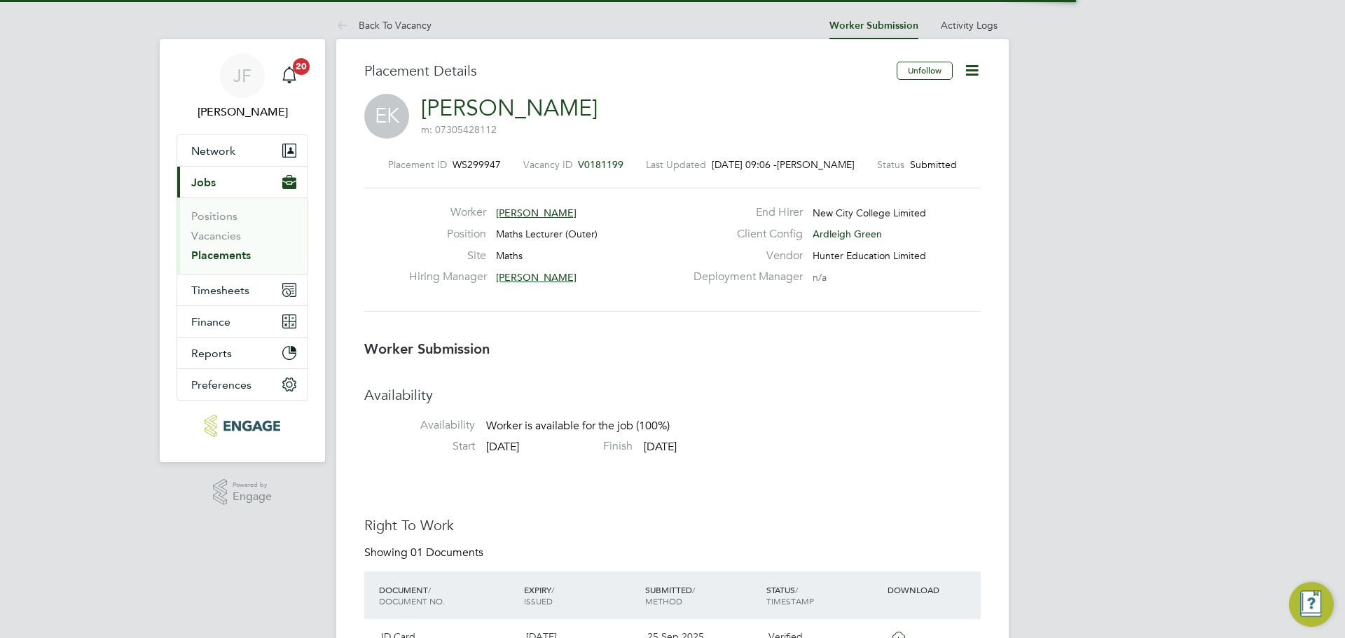
scroll to position [7, 7]
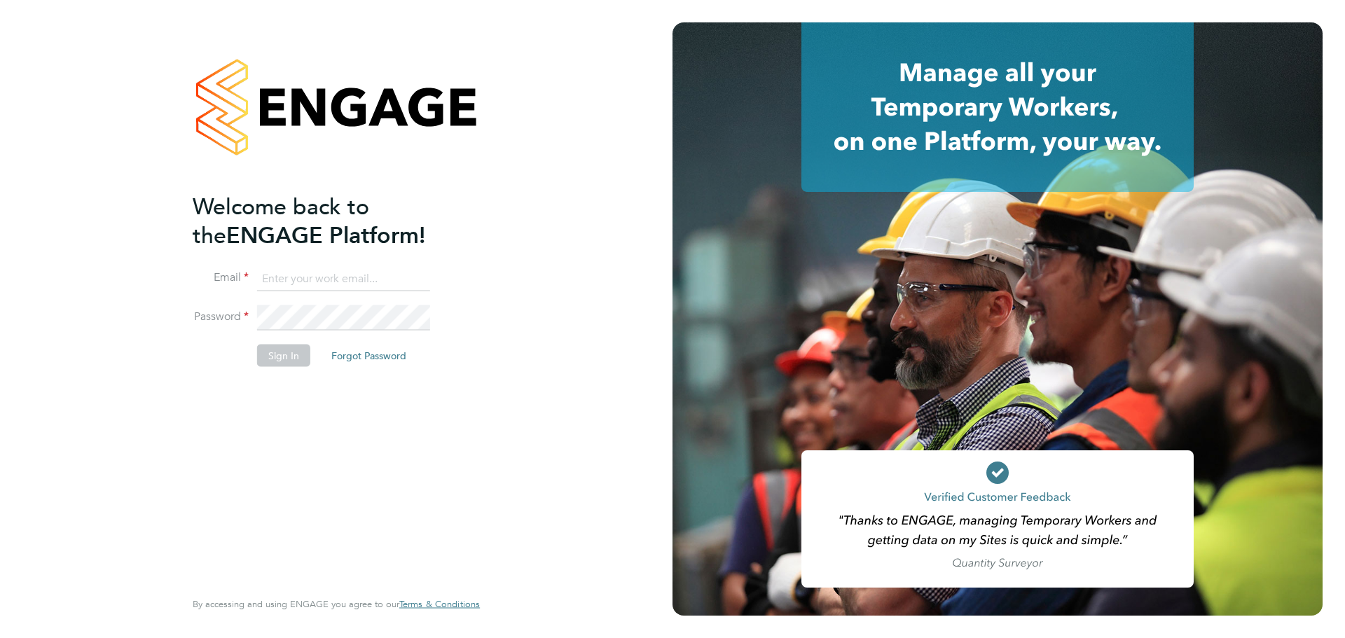
type input "james.farrington@huntereducation.co.uk"
click at [291, 351] on button "Sign In" at bounding box center [283, 355] width 53 height 22
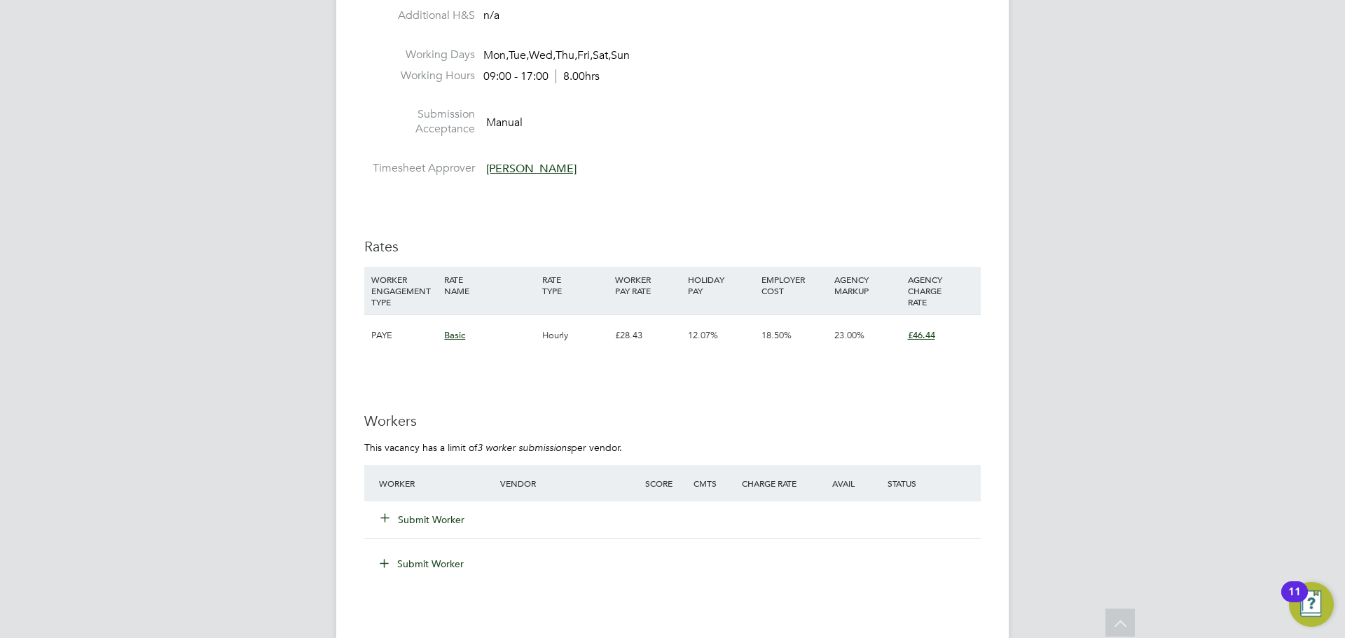
scroll to position [2546, 0]
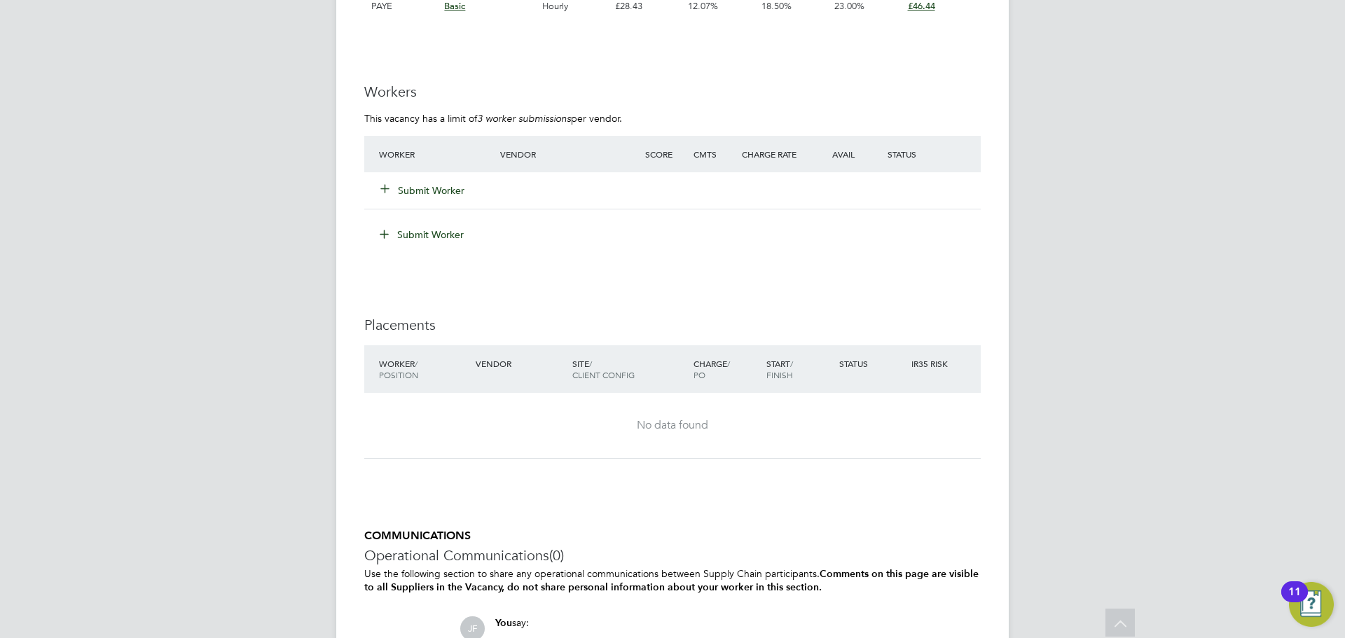
click at [443, 192] on button "Submit Worker" at bounding box center [423, 190] width 84 height 14
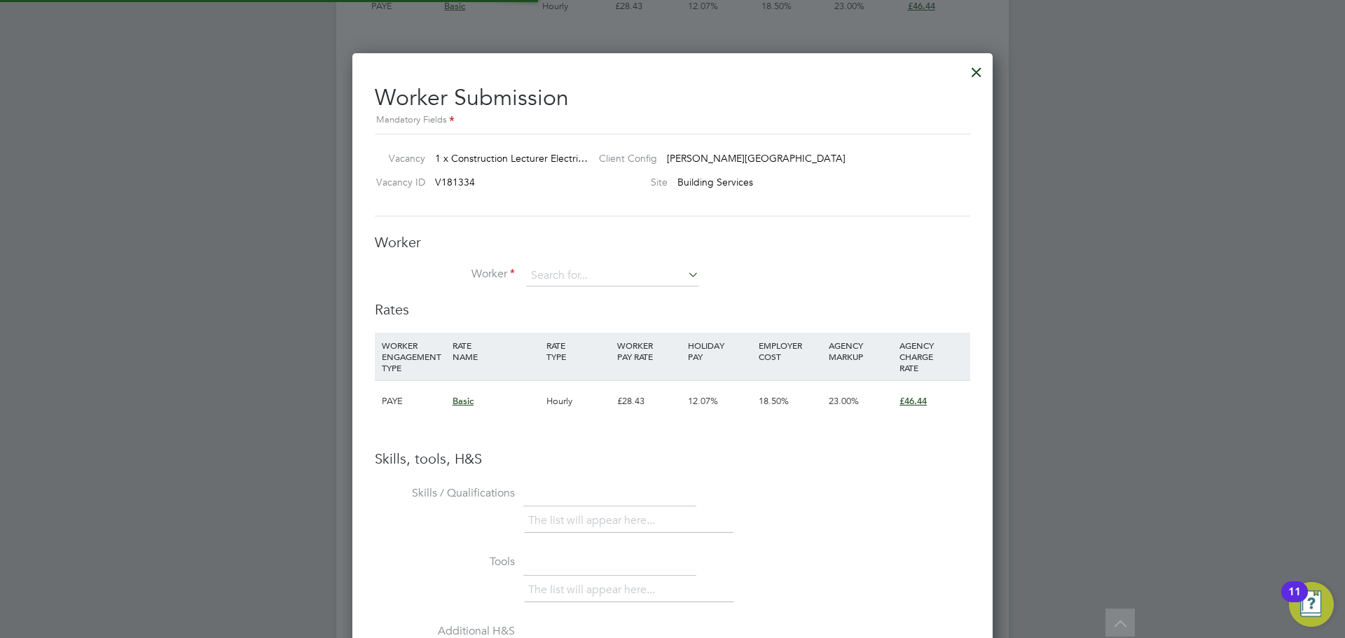
scroll to position [885, 641]
click at [569, 276] on input at bounding box center [612, 275] width 173 height 21
type input "r"
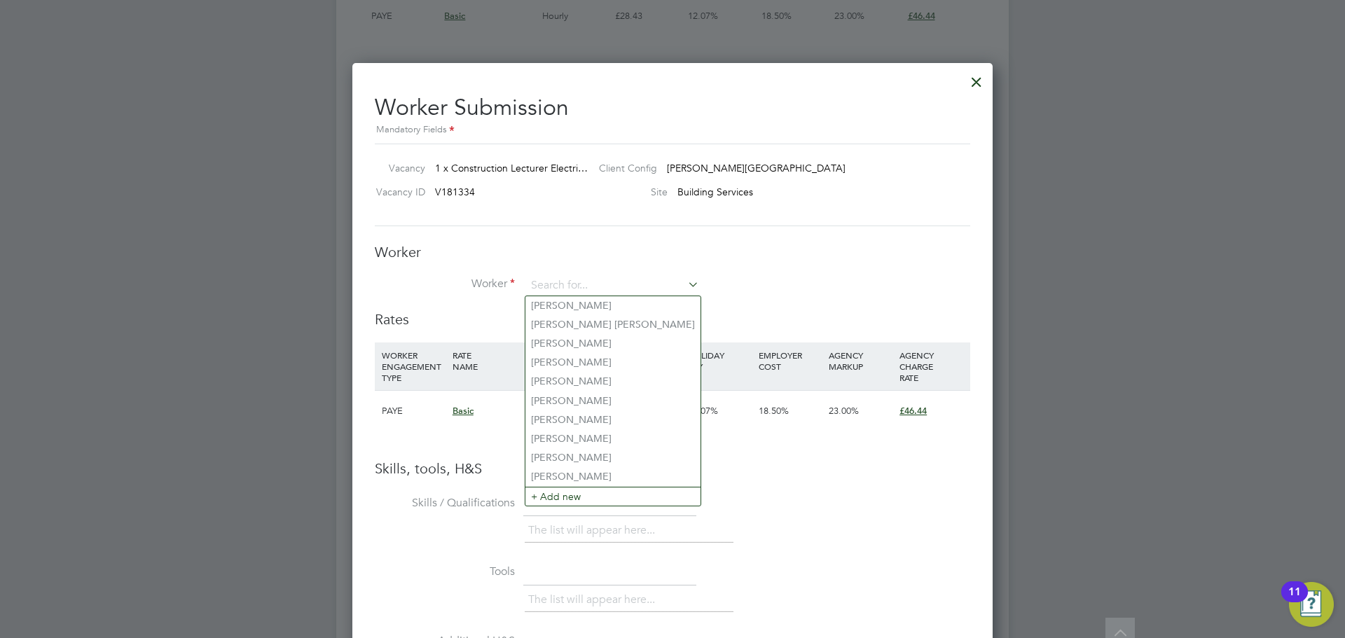
scroll to position [2525, 0]
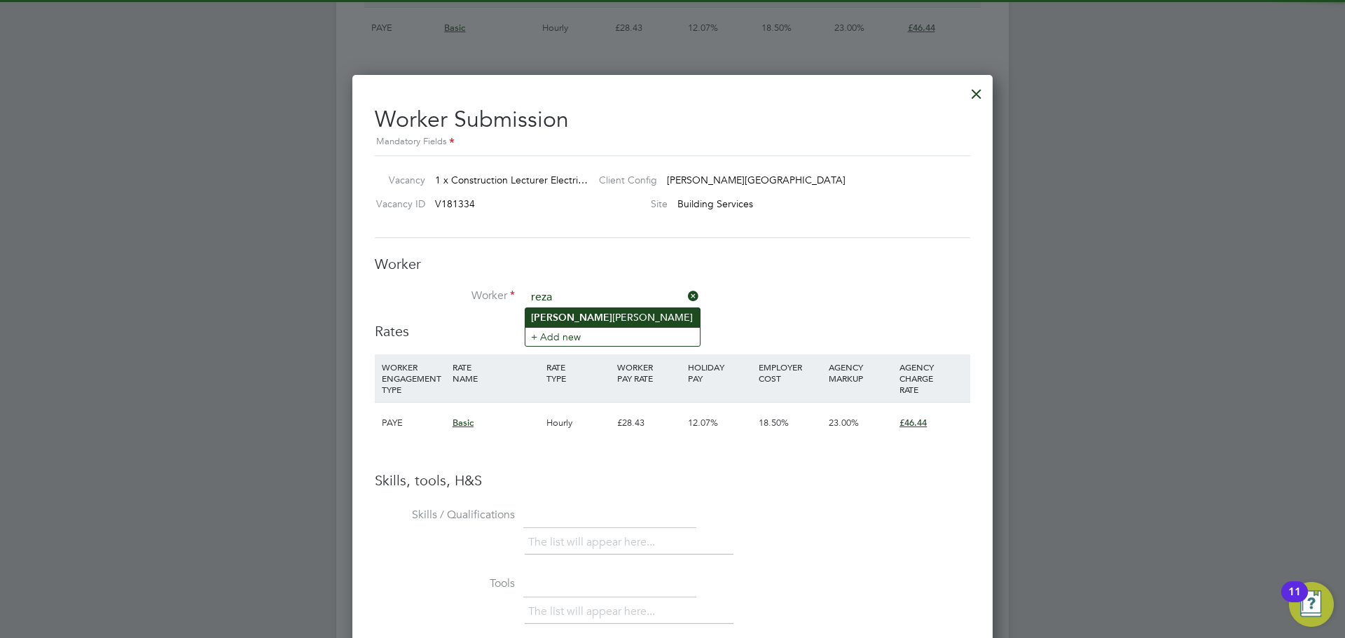
click at [609, 320] on li "Reza Zareh" at bounding box center [612, 317] width 174 height 19
type input "[PERSON_NAME]"
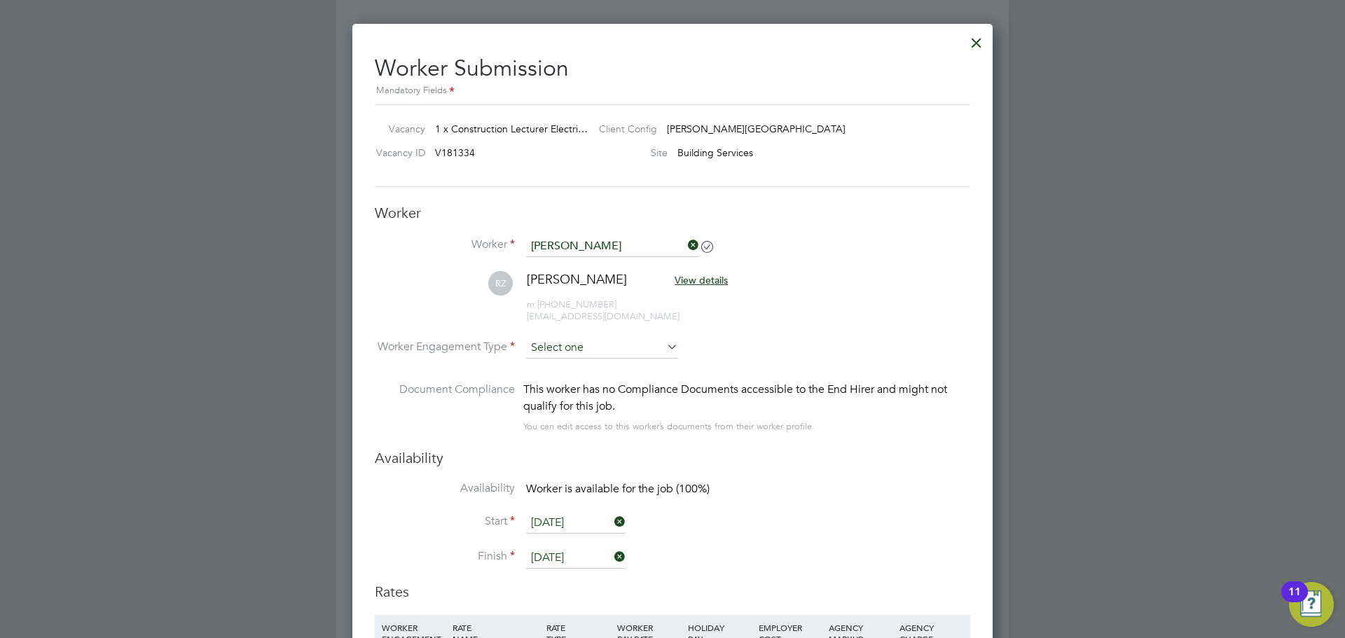
scroll to position [2577, 0]
click at [602, 347] on input at bounding box center [602, 347] width 152 height 21
click at [596, 351] on input at bounding box center [602, 347] width 152 height 21
click at [587, 359] on li "Contract" at bounding box center [601, 367] width 153 height 18
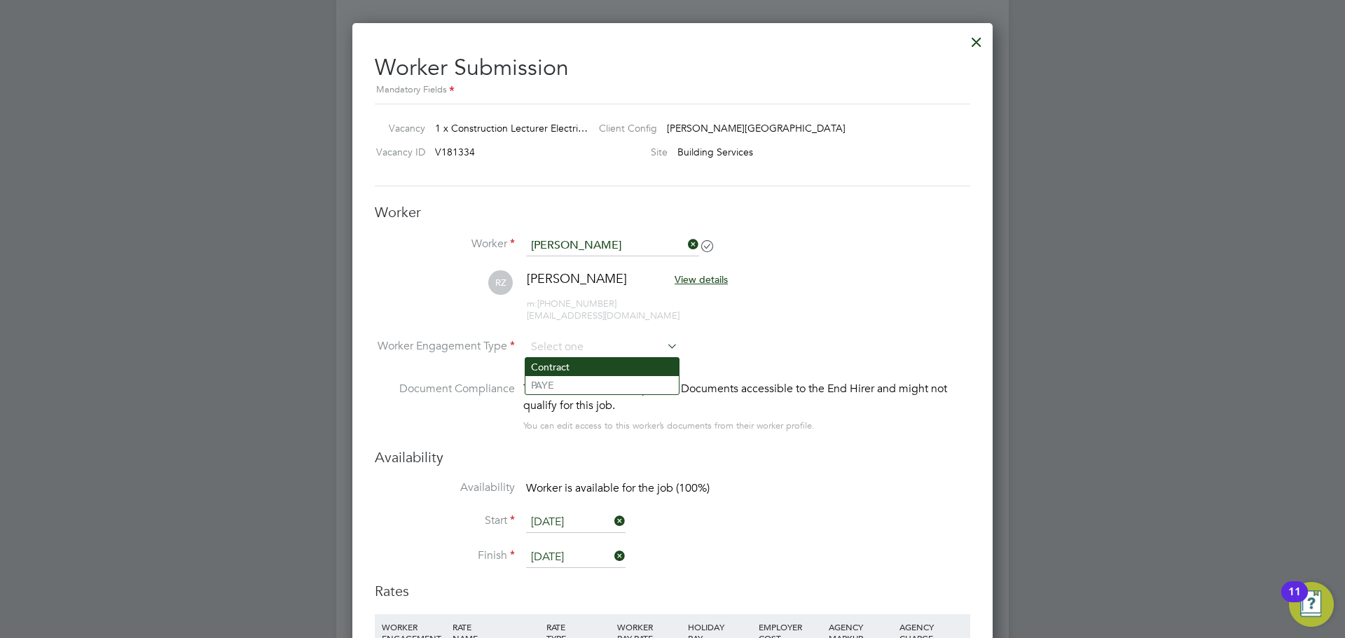
type input "Contract"
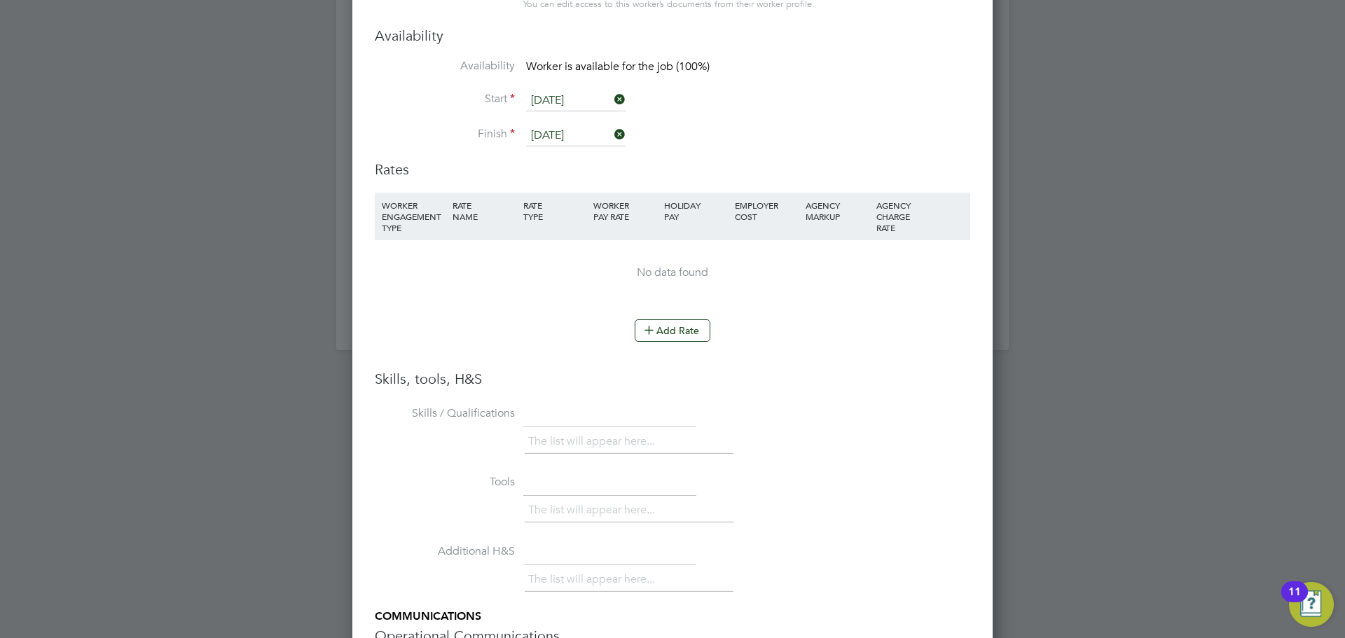
scroll to position [3013, 0]
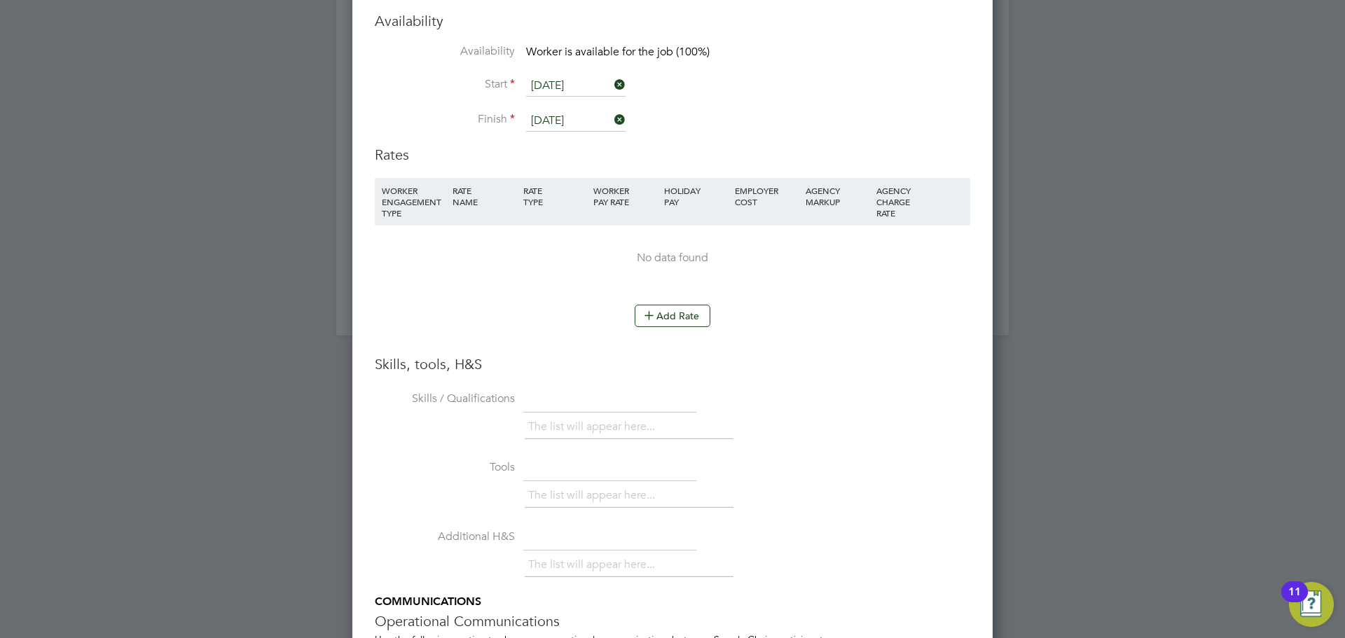
click at [679, 328] on li "Add Rate" at bounding box center [672, 323] width 595 height 36
click at [676, 325] on button "Add Rate" at bounding box center [672, 316] width 76 height 22
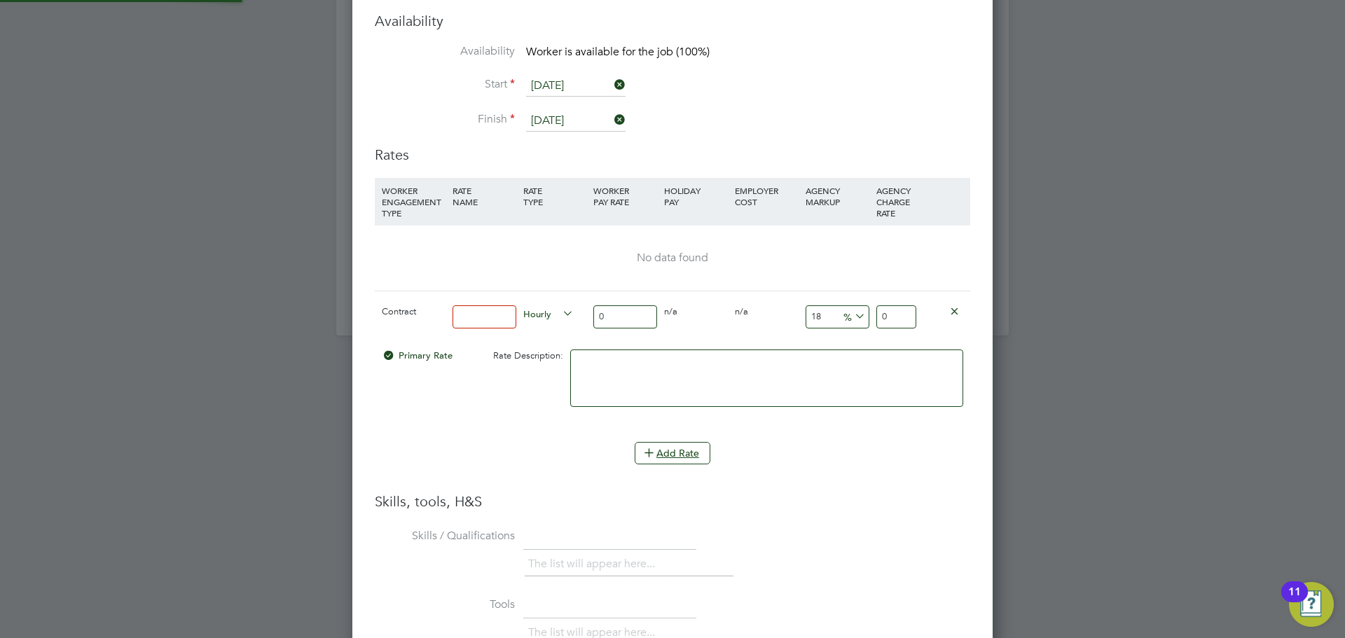
scroll to position [1329, 641]
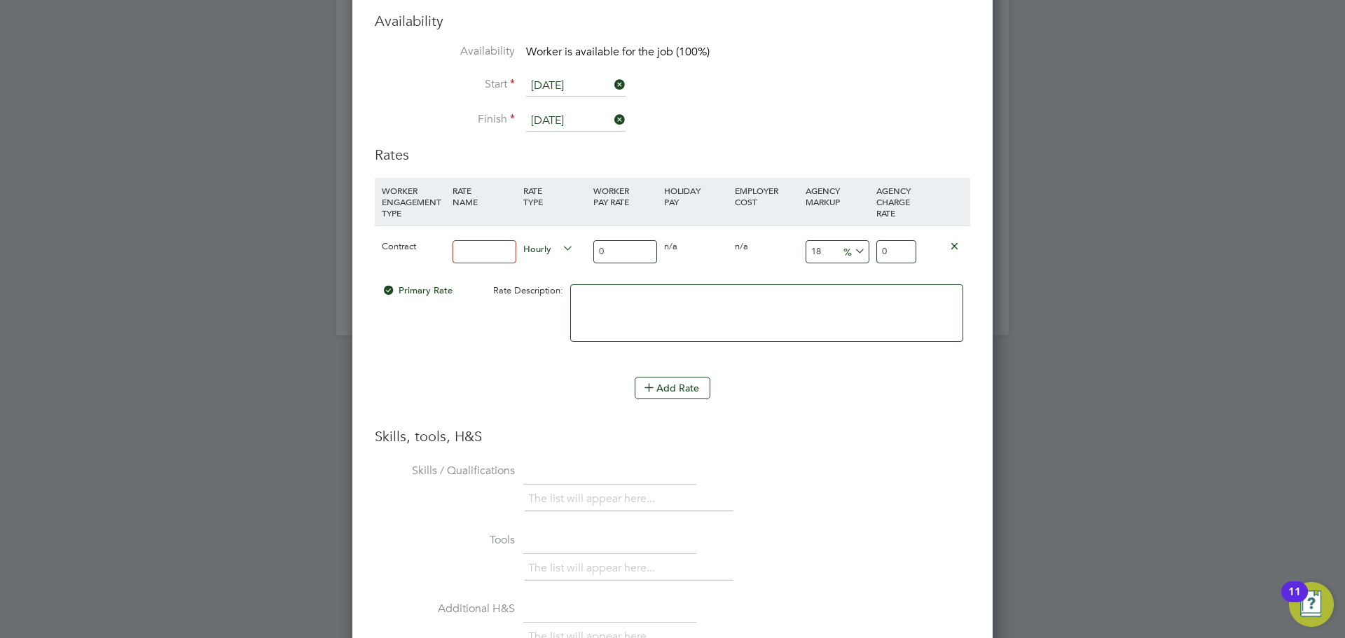
drag, startPoint x: 473, startPoint y: 242, endPoint x: 472, endPoint y: 249, distance: 7.8
click at [473, 246] on input at bounding box center [484, 251] width 64 height 23
type input "basic"
click at [633, 251] on input "0" at bounding box center [625, 251] width 64 height 23
type input "4"
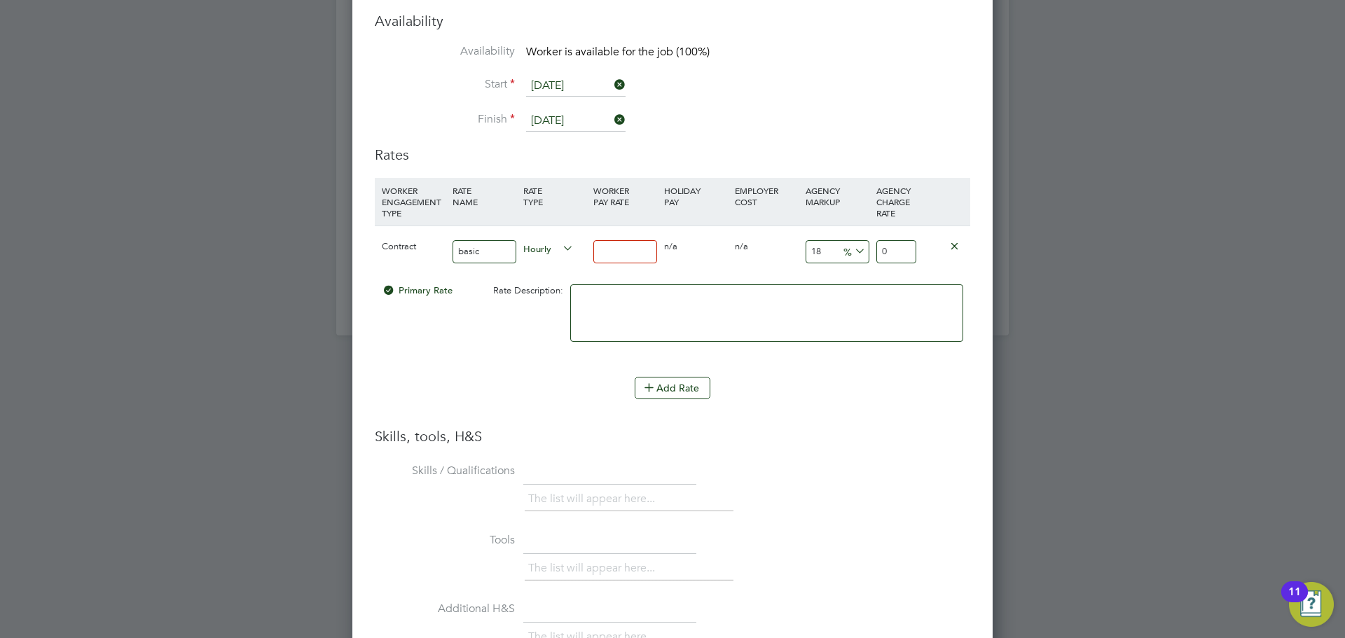
type input "4.72"
type input "45"
type input "53.1"
type input "45"
click at [834, 249] on input "18" at bounding box center [837, 251] width 64 height 23
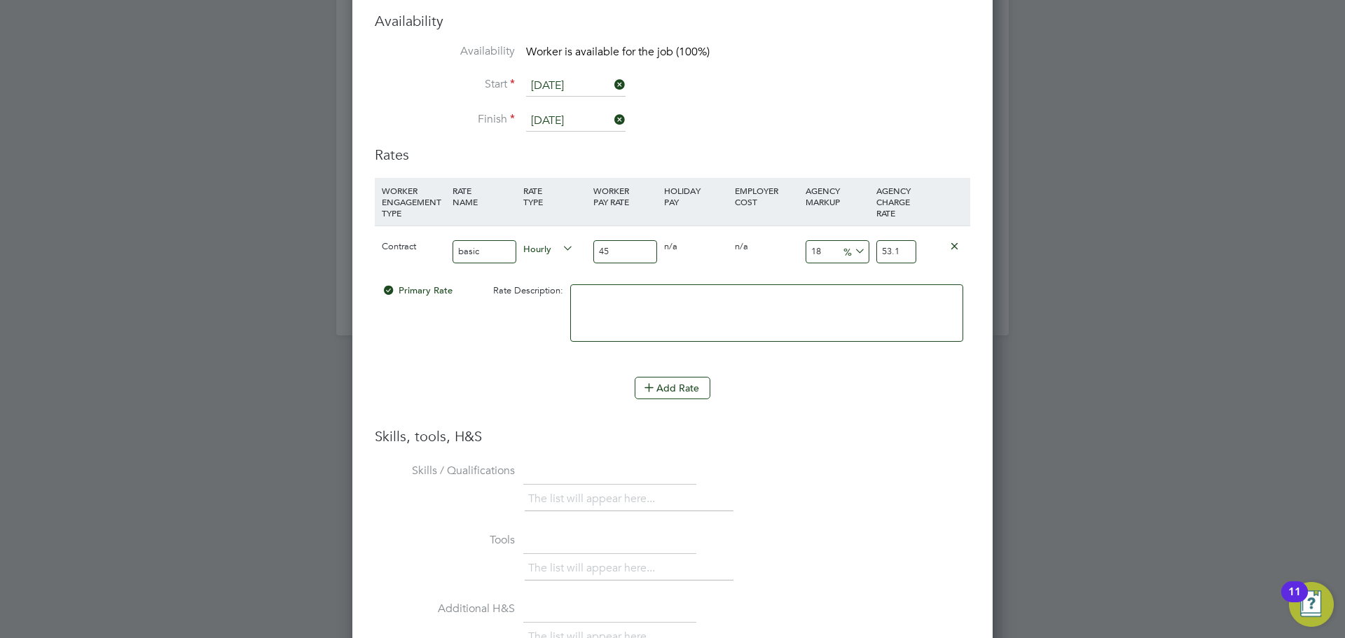
type input "1"
type input "45.45"
type input "2"
type input "45.9"
type input "23"
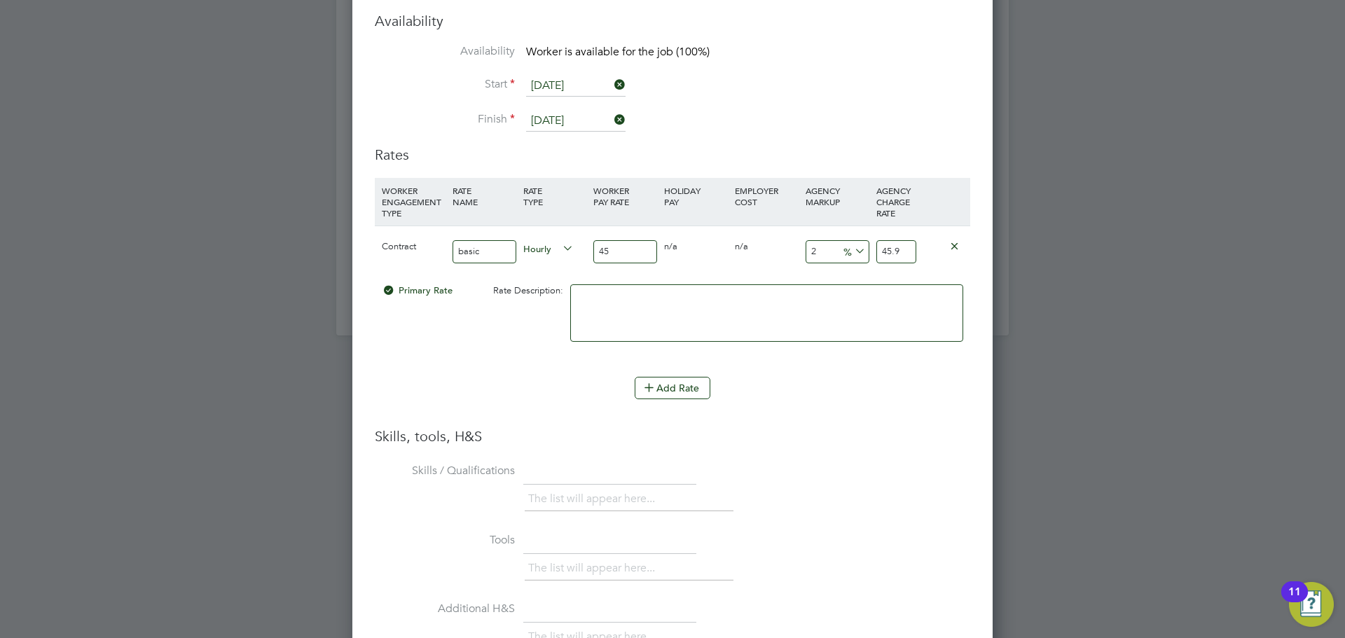
type input "55.35"
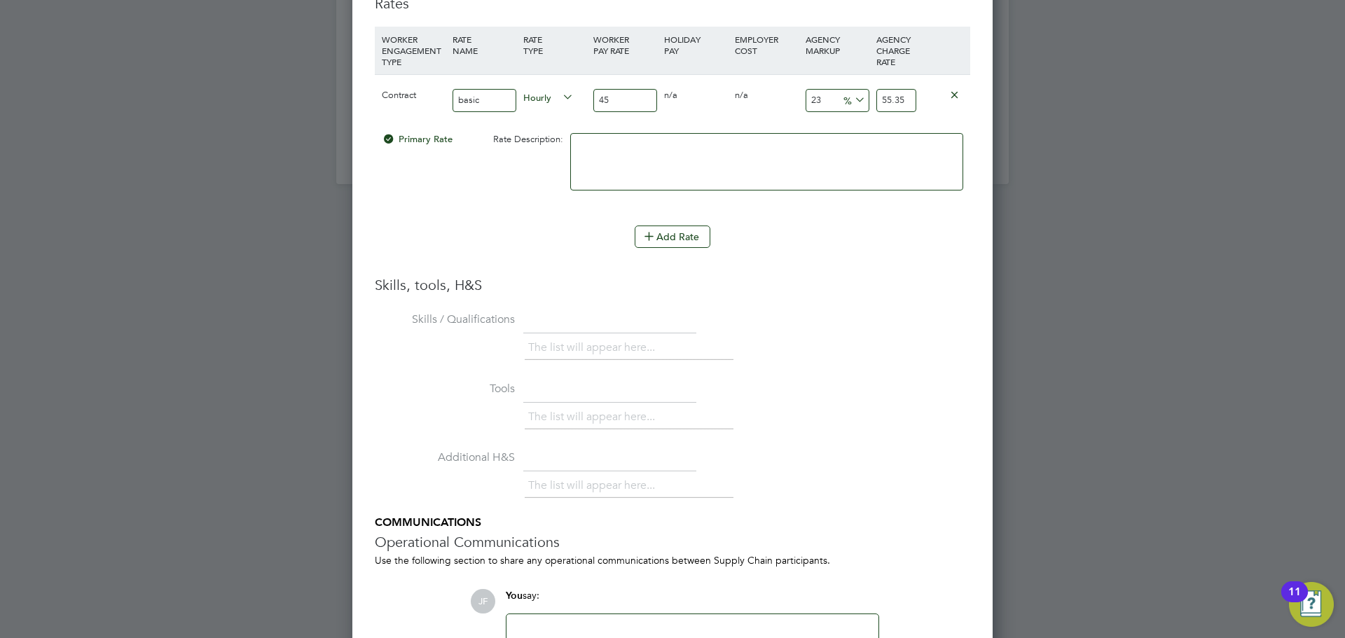
scroll to position [3289, 0]
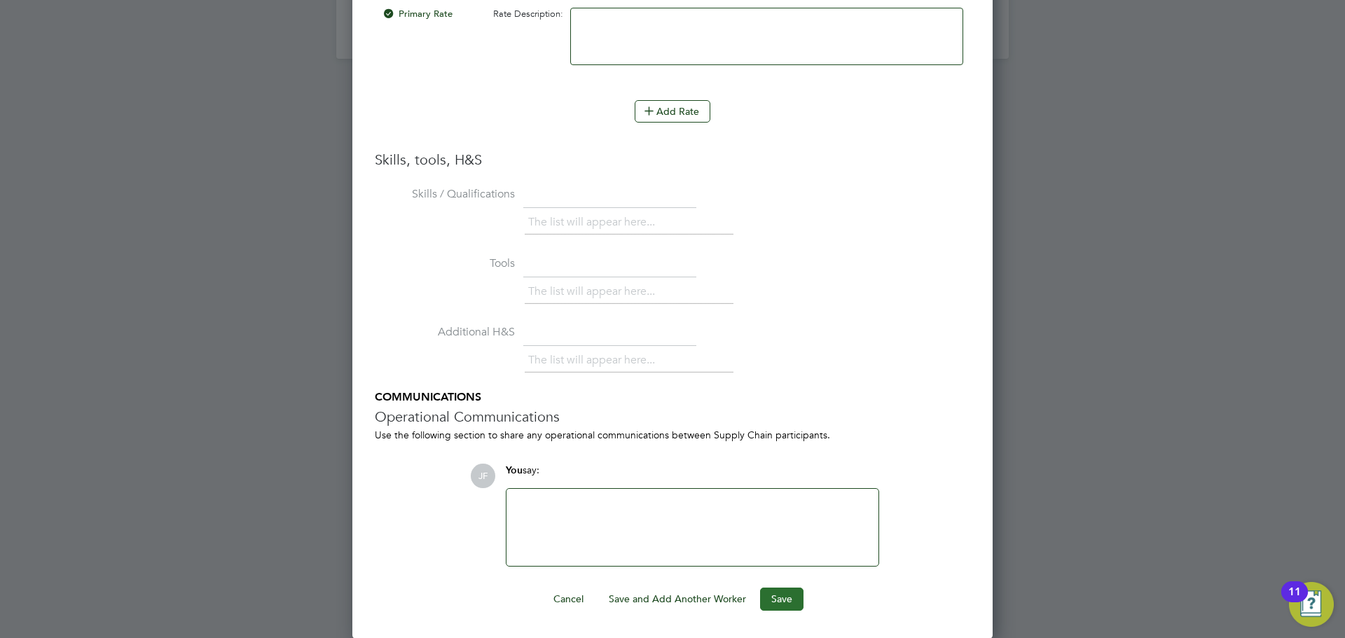
type input "23"
click at [776, 599] on button "Save" at bounding box center [781, 599] width 43 height 22
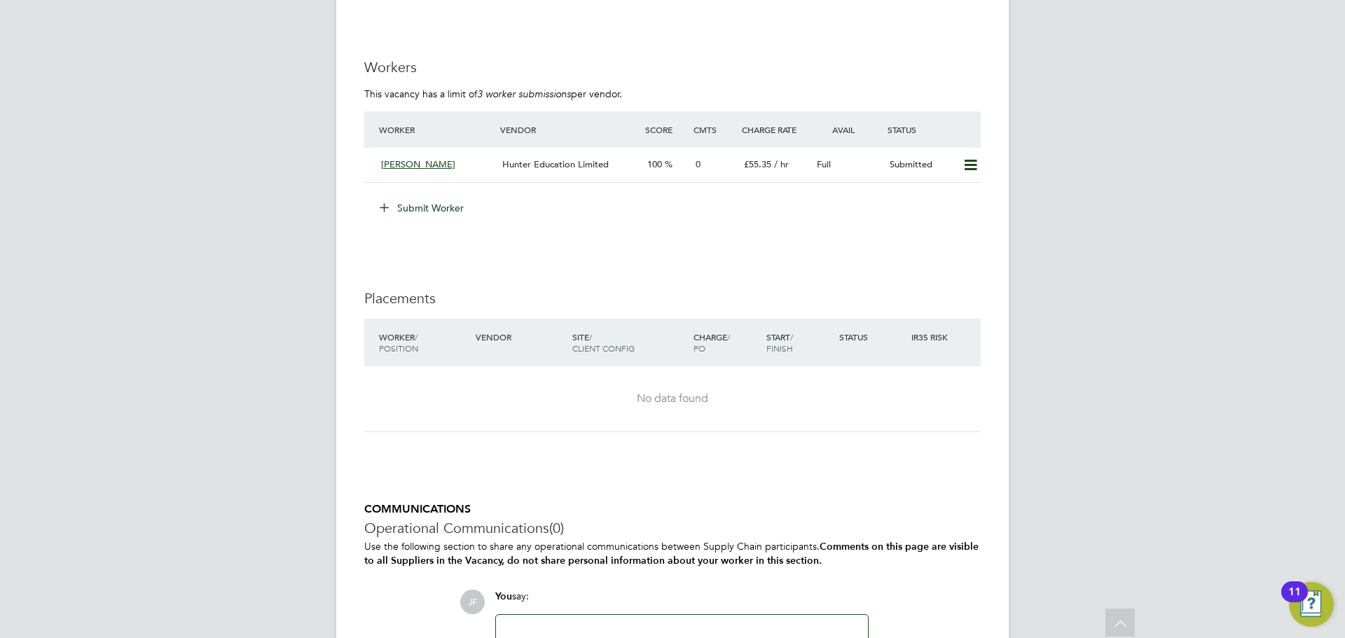
scroll to position [2570, 0]
click at [435, 208] on button "Submit Worker" at bounding box center [422, 208] width 105 height 22
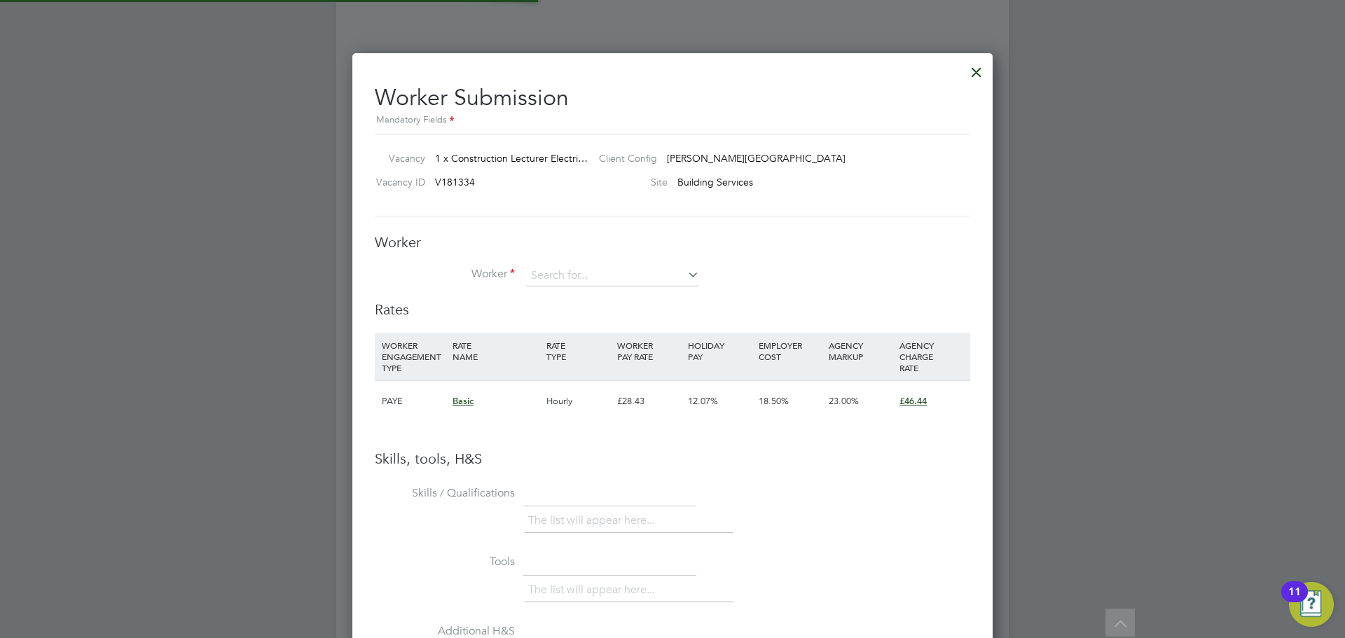
scroll to position [21, 364]
click at [571, 278] on input at bounding box center [612, 275] width 173 height 21
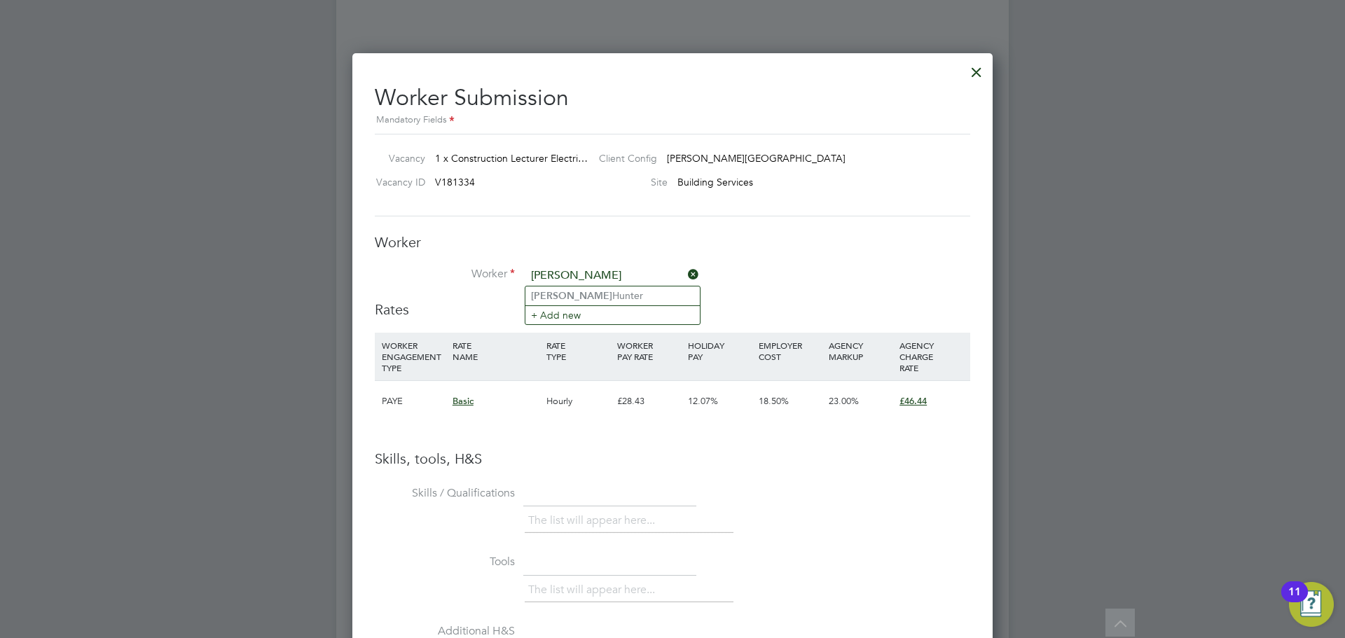
type input "[PERSON_NAME]"
click at [685, 271] on icon at bounding box center [685, 275] width 0 height 20
click at [976, 70] on div at bounding box center [976, 68] width 25 height 25
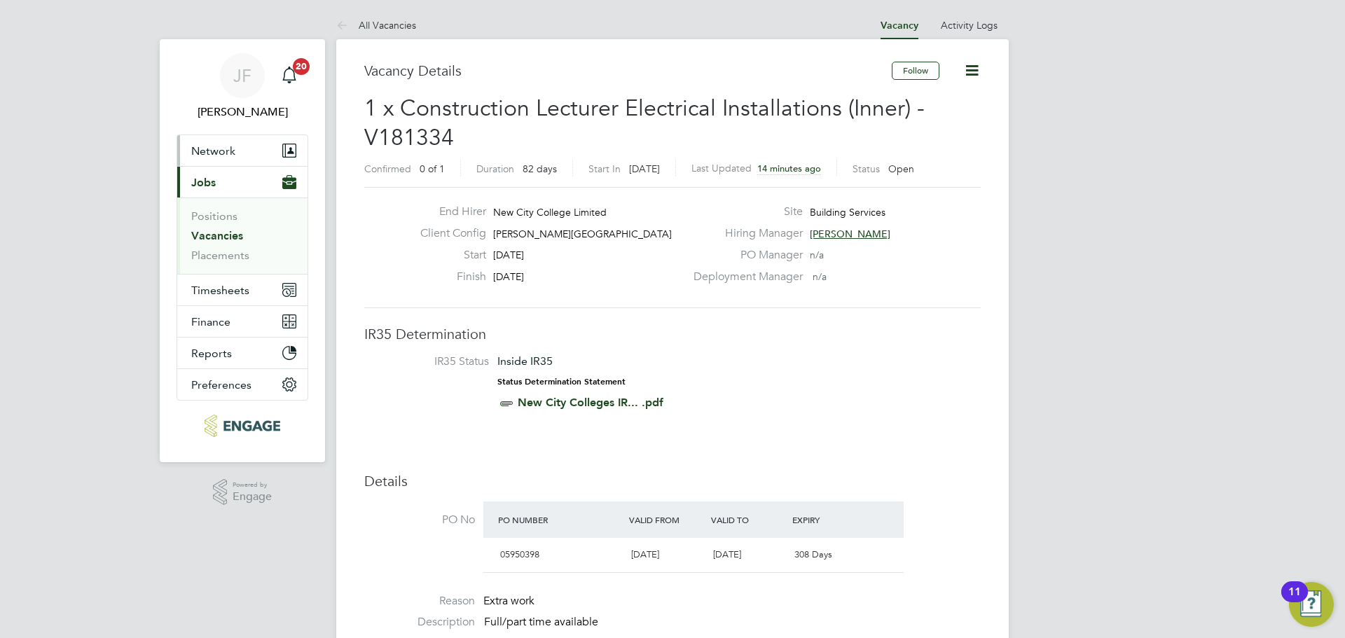
click at [225, 157] on span "Network" at bounding box center [213, 150] width 44 height 13
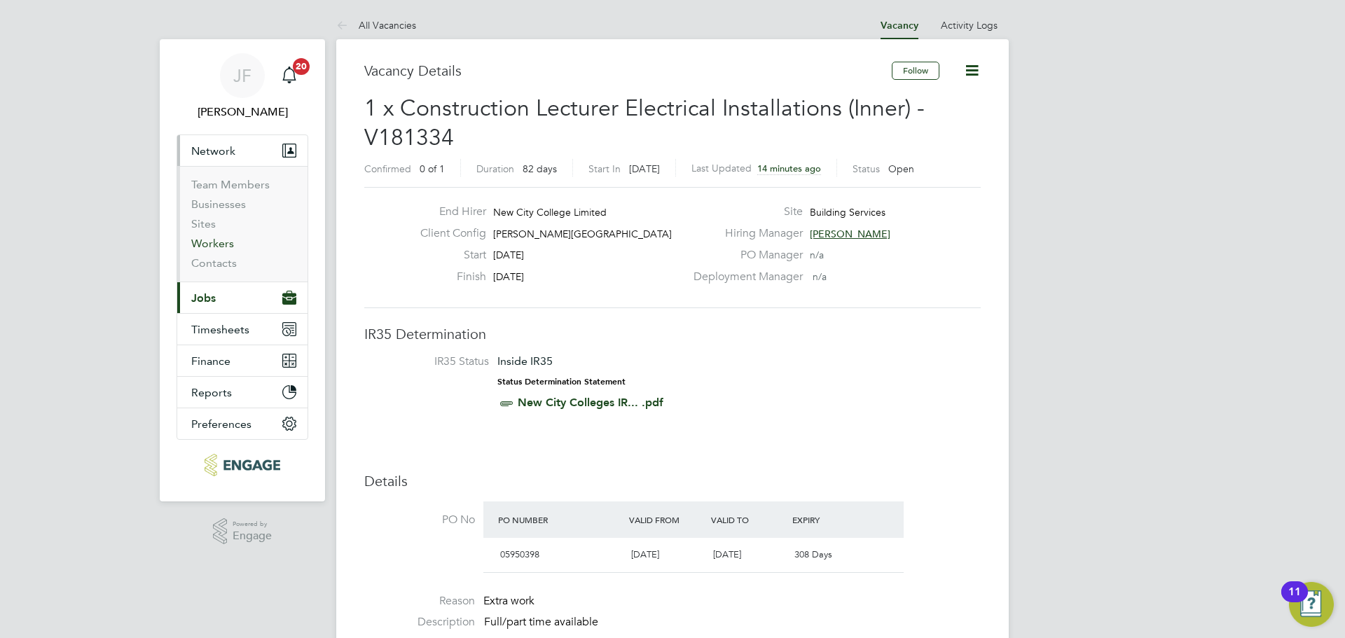
click at [220, 245] on link "Workers" at bounding box center [212, 243] width 43 height 13
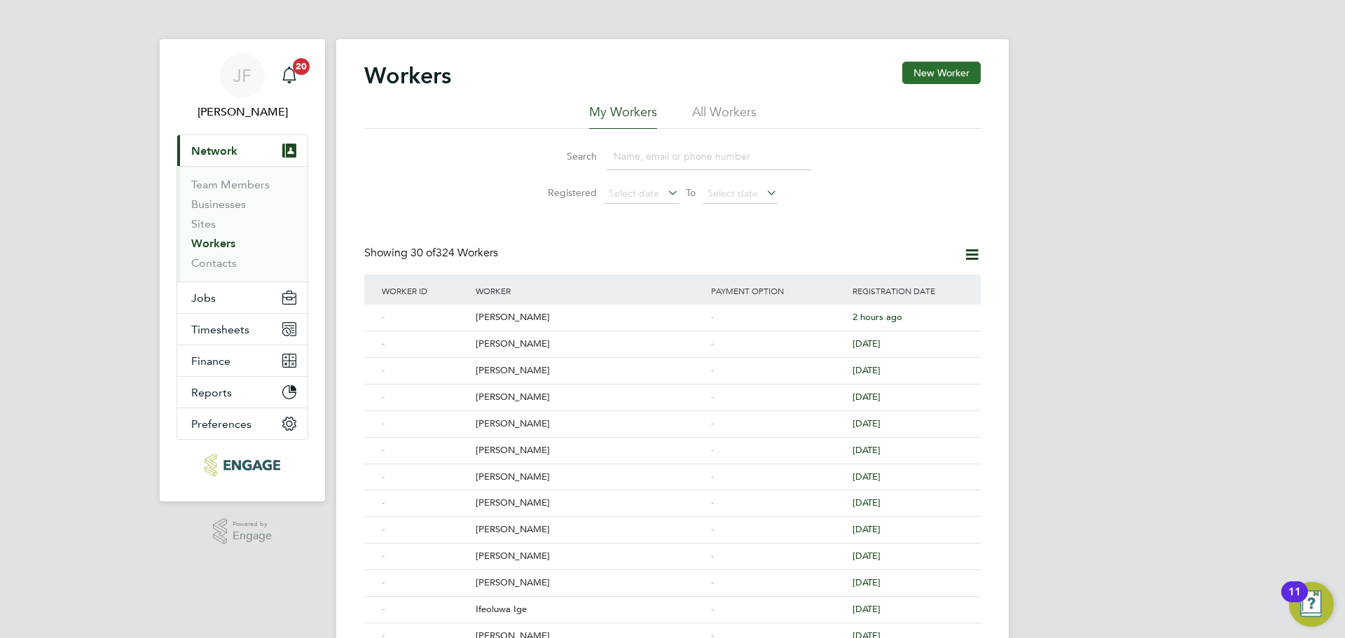
click at [931, 68] on button "New Worker" at bounding box center [941, 73] width 78 height 22
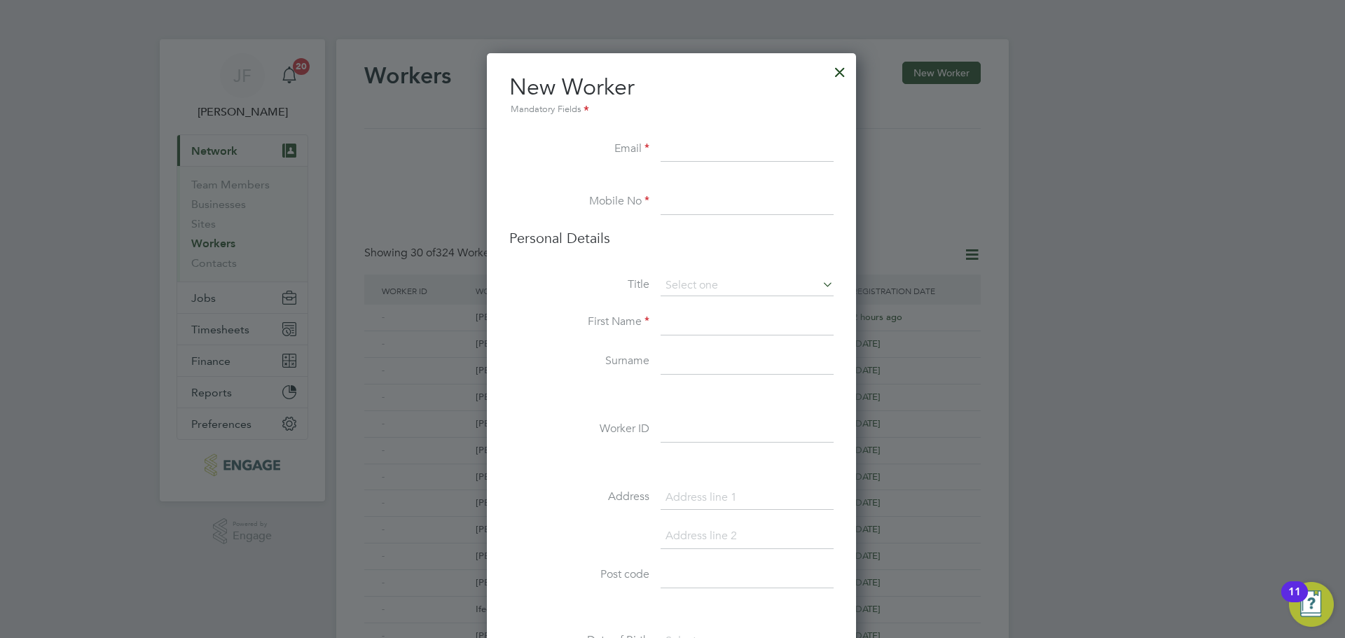
paste input "[EMAIL_ADDRESS][DOMAIN_NAME]"
type input "[EMAIL_ADDRESS][DOMAIN_NAME]"
click at [693, 206] on input at bounding box center [746, 202] width 173 height 25
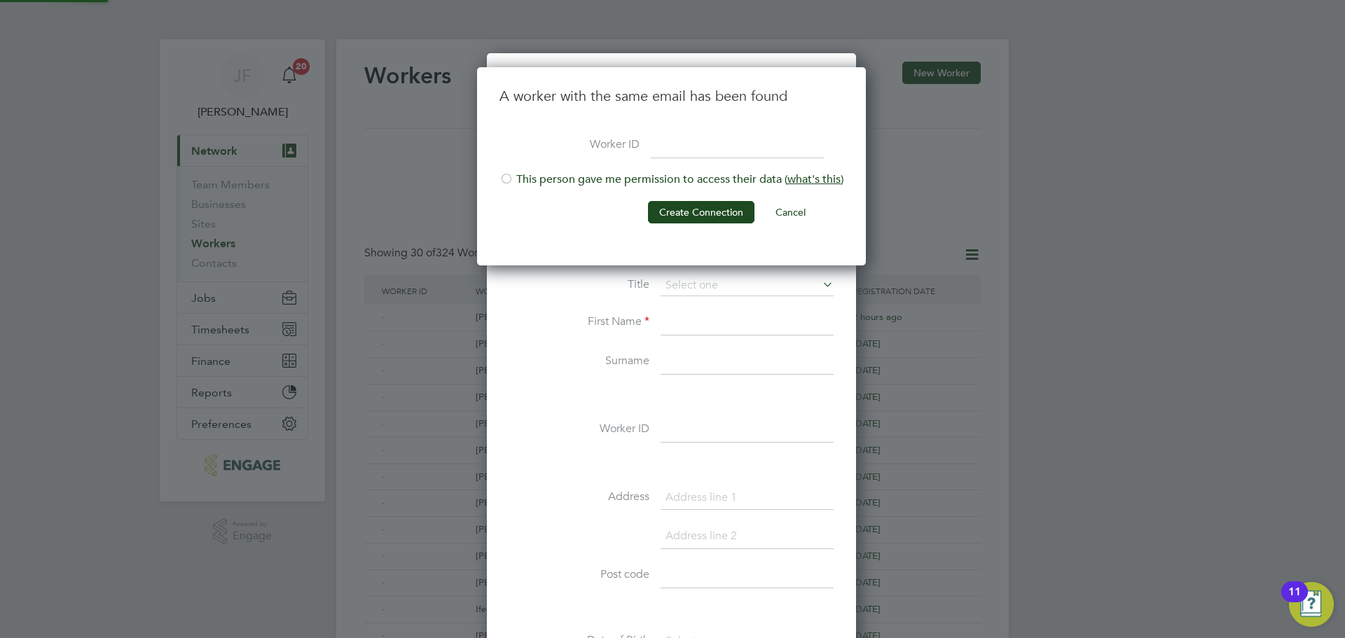
scroll to position [199, 391]
click at [530, 176] on li "This person gave me permission to access their data ( what's this )" at bounding box center [671, 186] width 344 height 29
click at [670, 205] on button "Create Connection" at bounding box center [701, 212] width 106 height 22
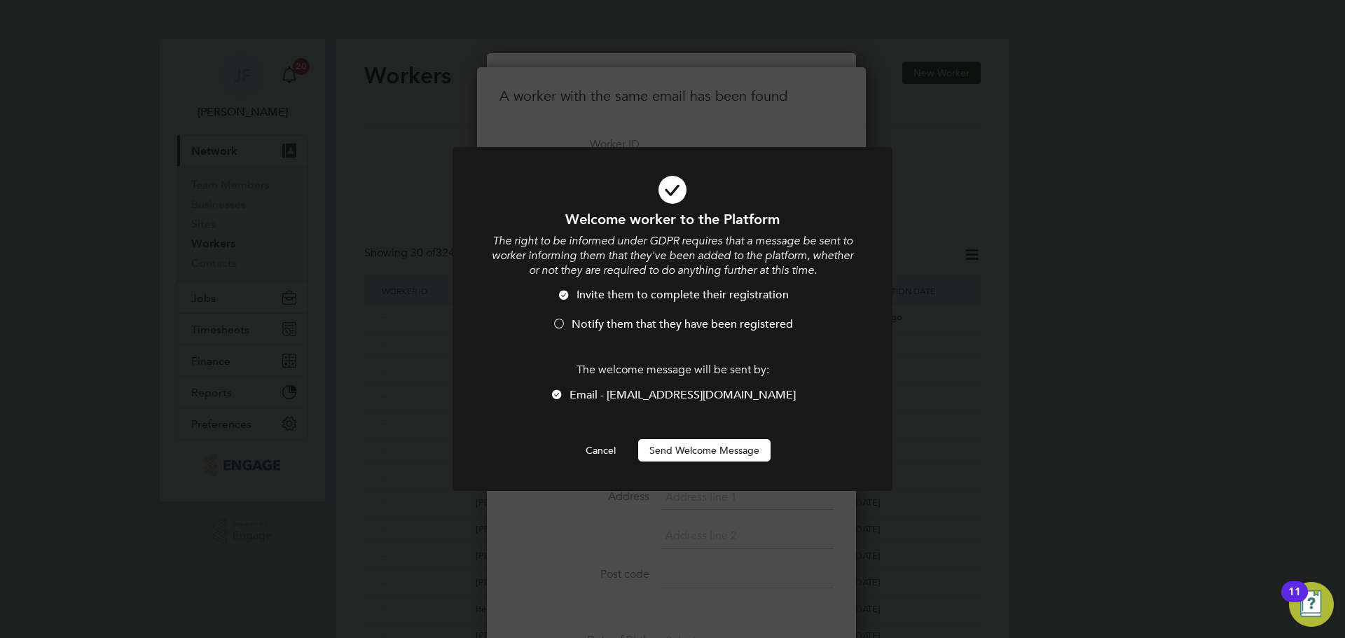
click at [564, 326] on div at bounding box center [559, 325] width 14 height 14
click at [701, 445] on button "Send Welcome Message" at bounding box center [704, 450] width 132 height 22
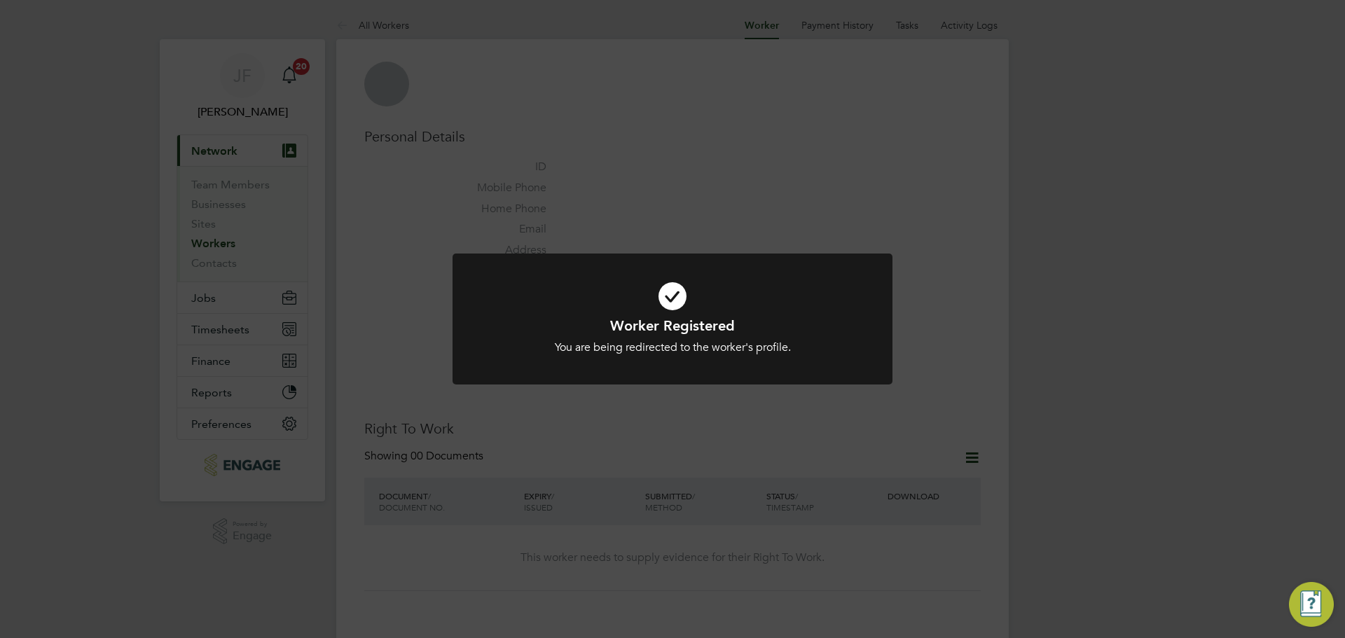
click at [610, 228] on div "Worker Registered You are being redirected to the worker's profile. Cancel Okay" at bounding box center [672, 319] width 1345 height 638
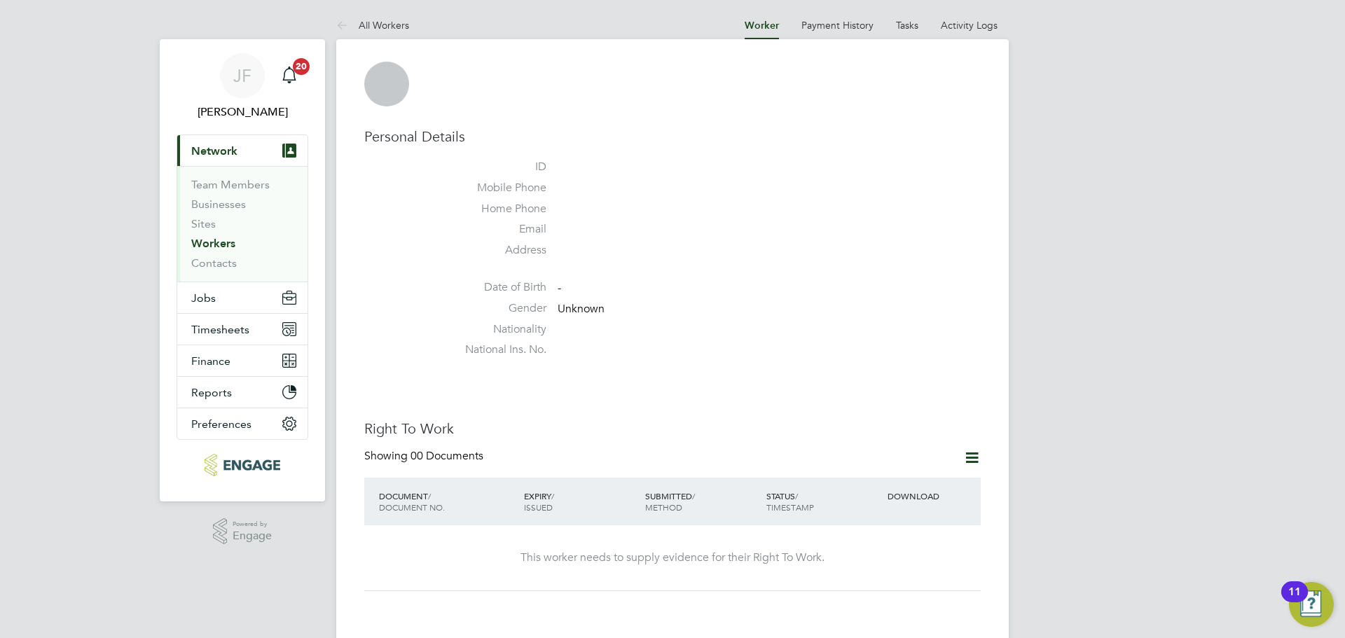
click at [217, 247] on link "Workers" at bounding box center [213, 243] width 44 height 13
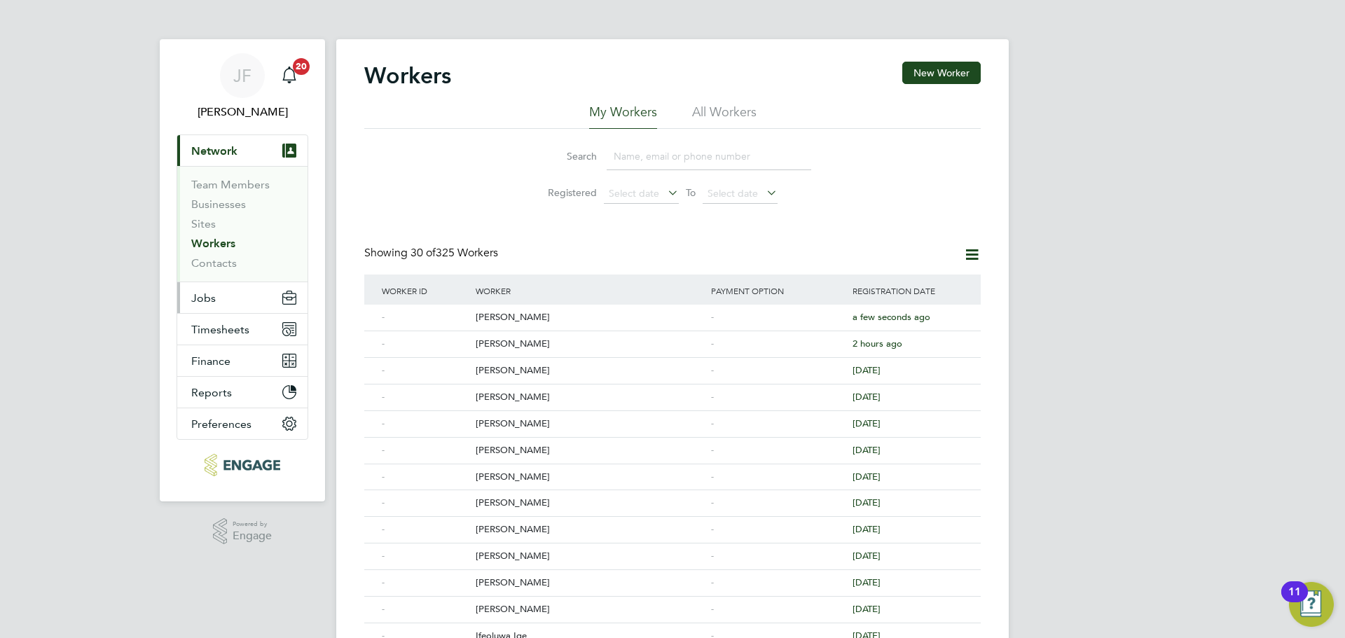
click at [219, 304] on button "Jobs" at bounding box center [242, 297] width 130 height 31
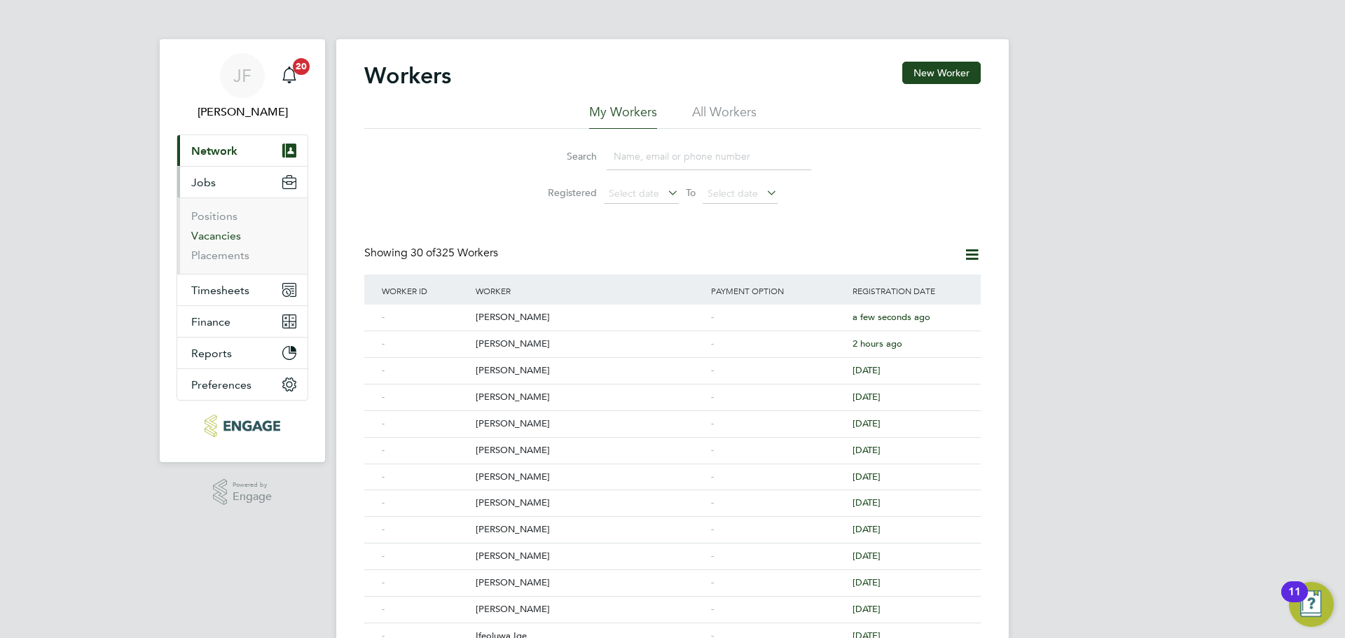
click at [224, 240] on link "Vacancies" at bounding box center [216, 235] width 50 height 13
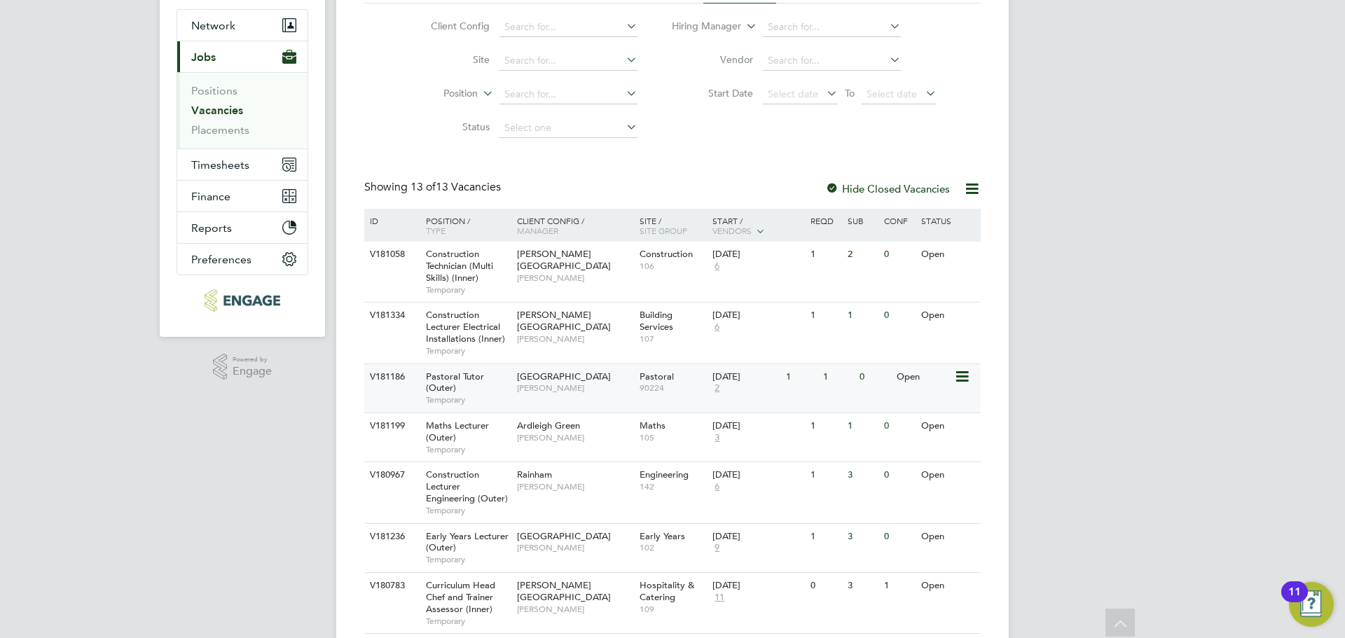
scroll to position [137, 0]
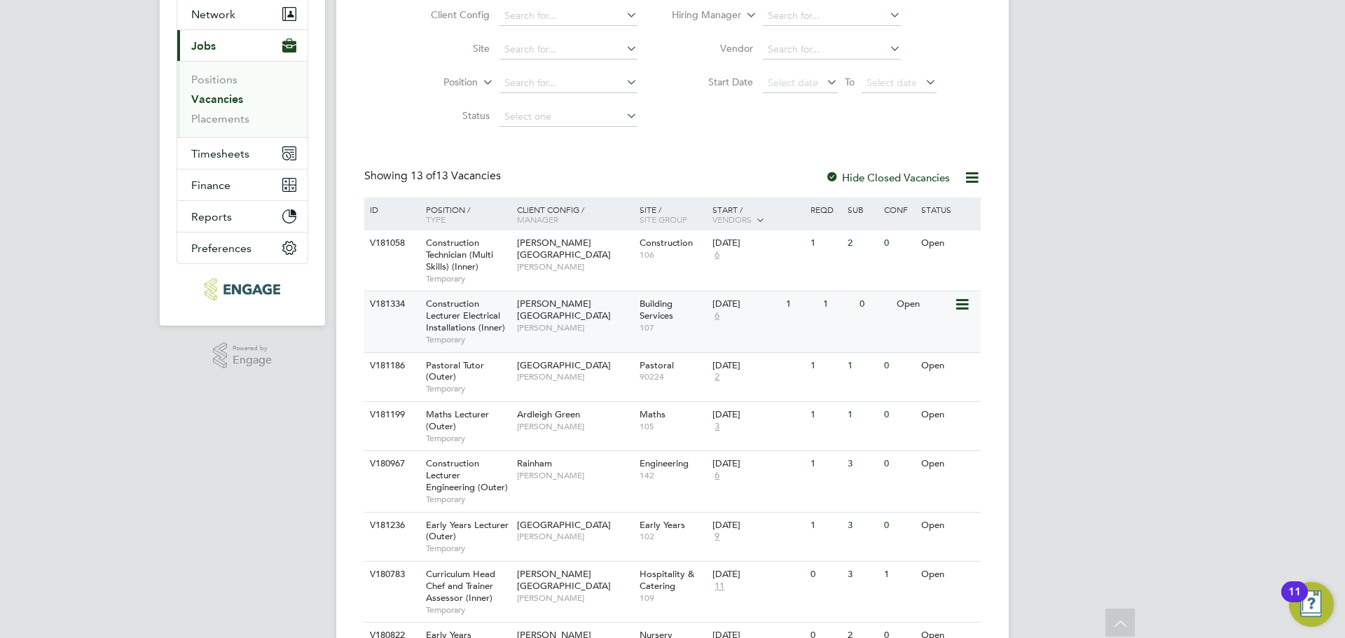
click at [567, 333] on div "V181334 Construction Lecturer Electrical Installations (Inner) Temporary Hackne…" at bounding box center [672, 321] width 616 height 61
click at [518, 432] on div "Ardleigh Green Samya Siddiqui" at bounding box center [574, 420] width 123 height 36
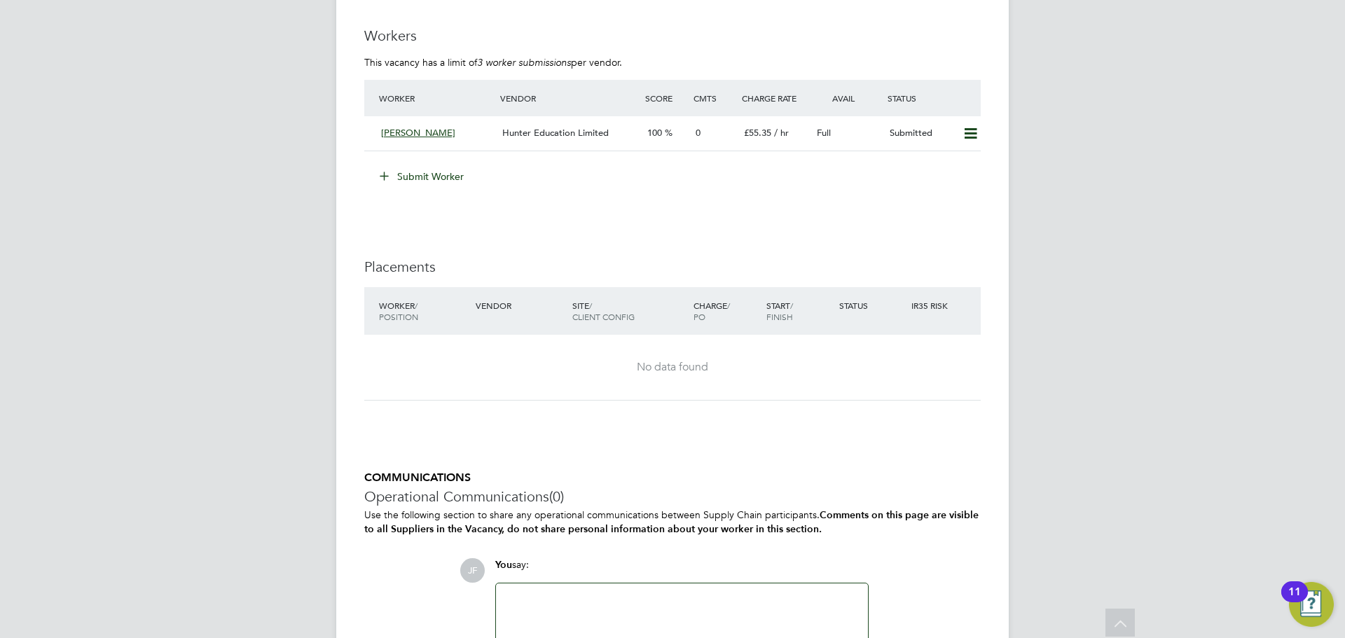
scroll to position [2601, 0]
click at [448, 183] on button "Submit Worker" at bounding box center [422, 178] width 105 height 22
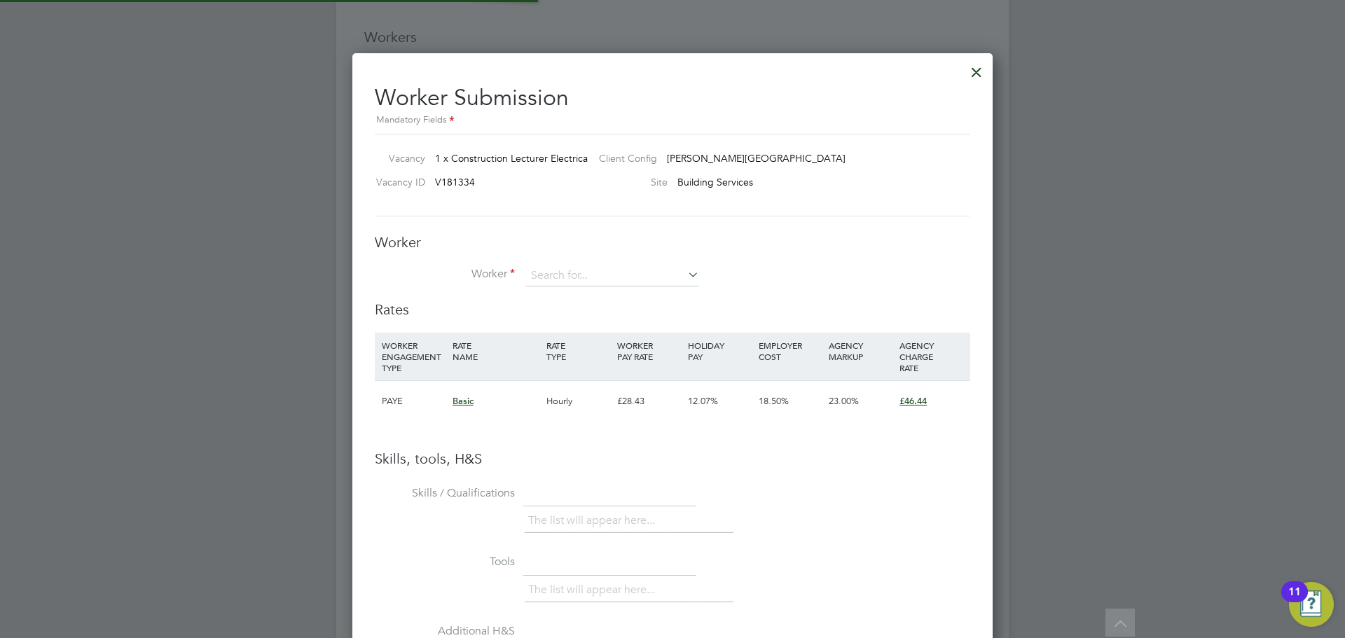
scroll to position [7, 7]
click at [581, 272] on input at bounding box center [612, 275] width 173 height 21
click at [590, 297] on li "[PERSON_NAME]" at bounding box center [612, 295] width 174 height 19
type input "[PERSON_NAME]"
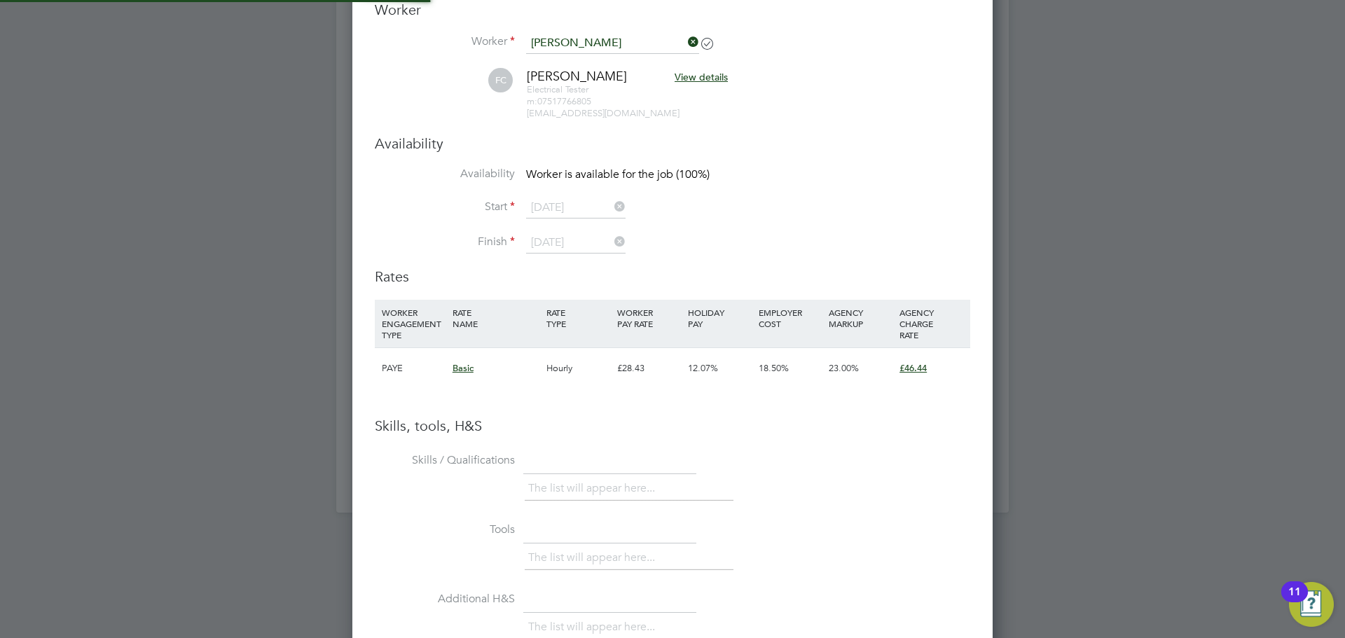
scroll to position [3, 7]
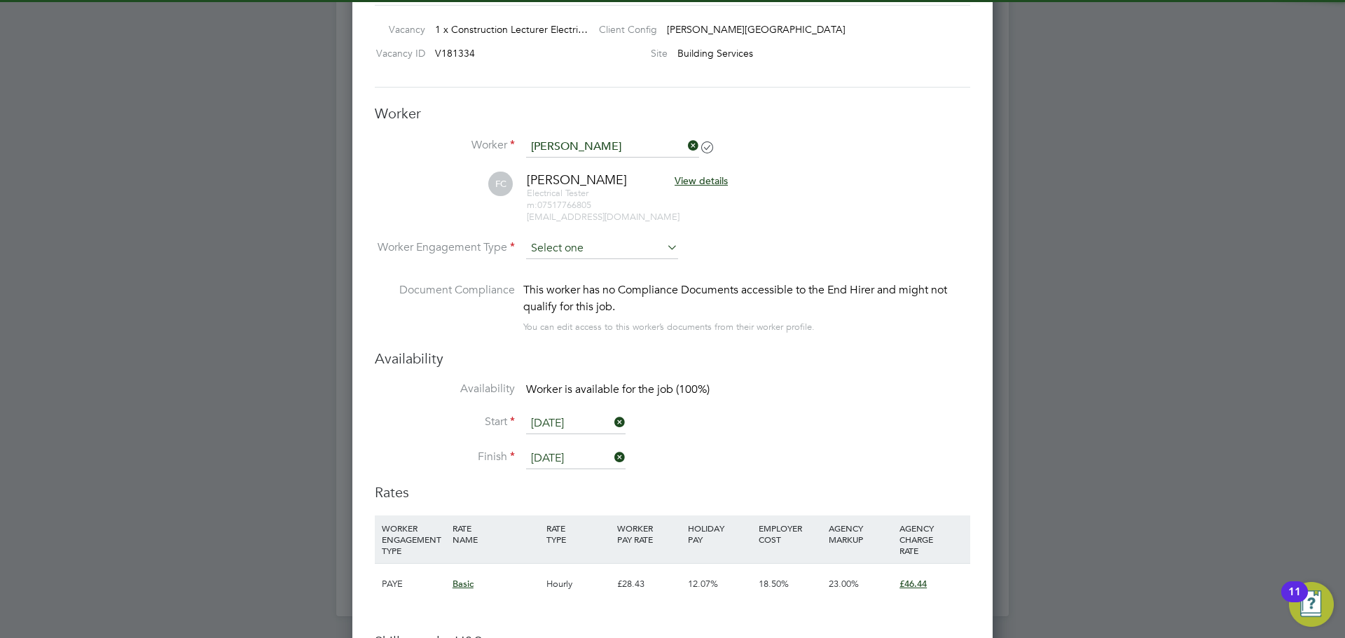
click at [561, 249] on input at bounding box center [602, 248] width 152 height 21
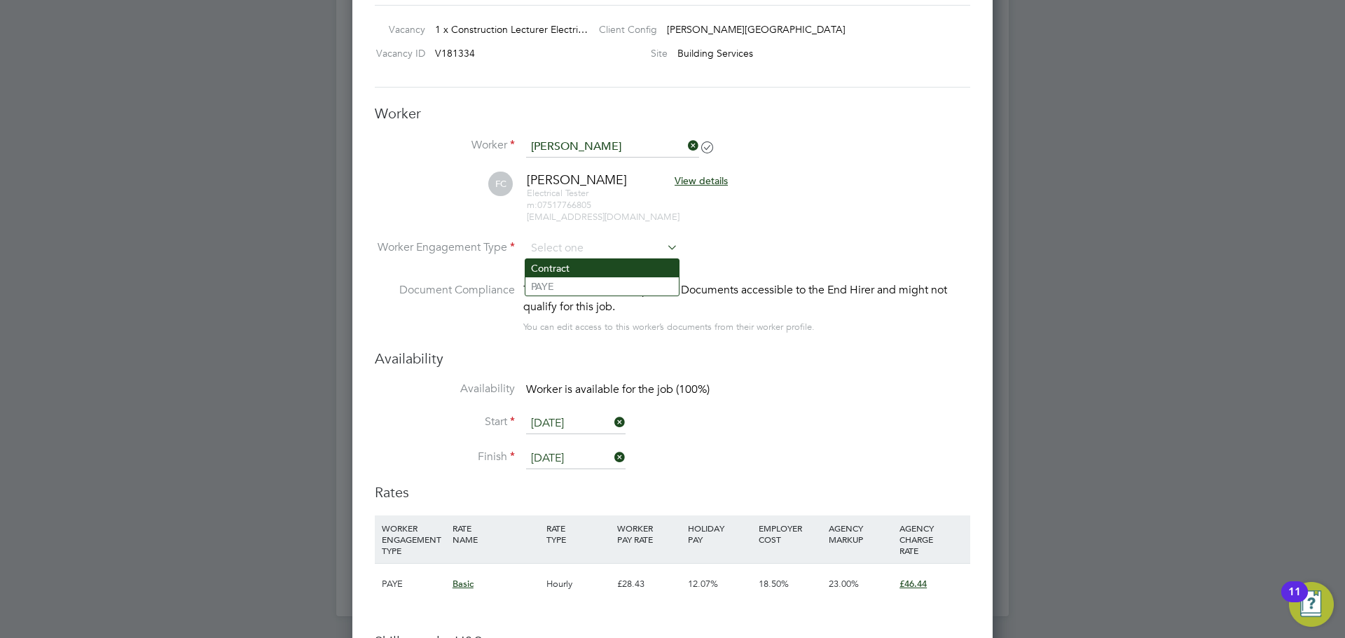
click at [563, 264] on li "Contract" at bounding box center [601, 268] width 153 height 18
type input "Contract"
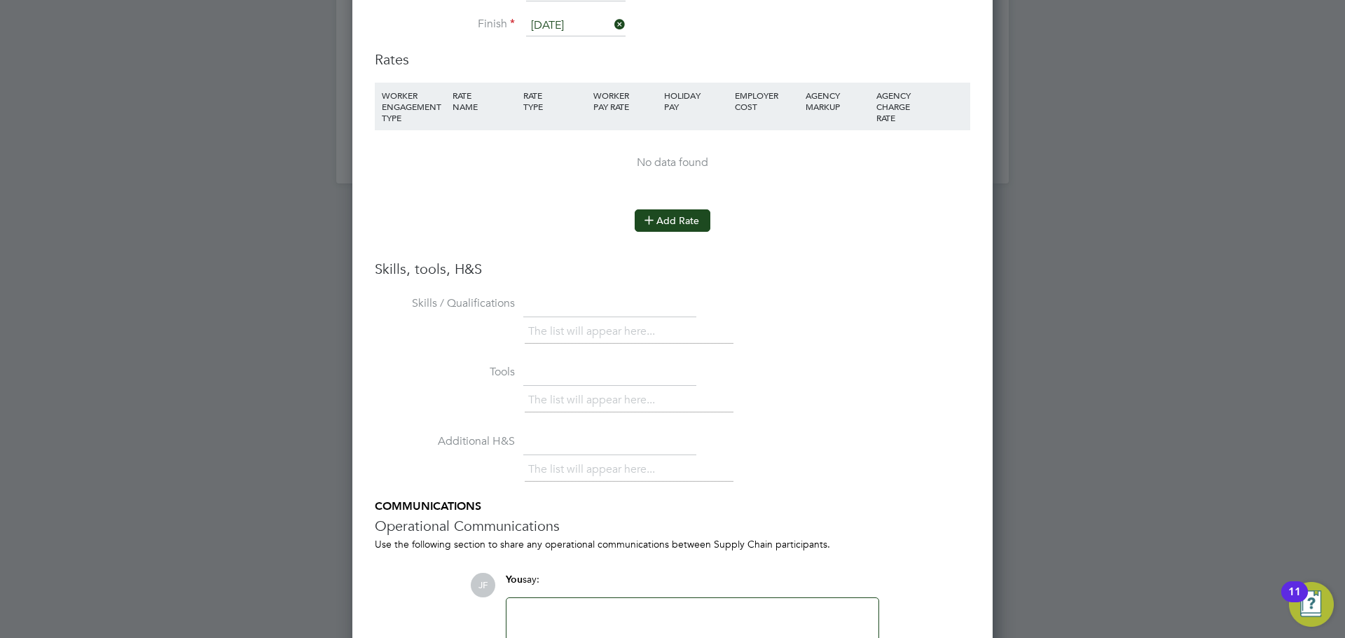
click at [669, 228] on button "Add Rate" at bounding box center [672, 220] width 76 height 22
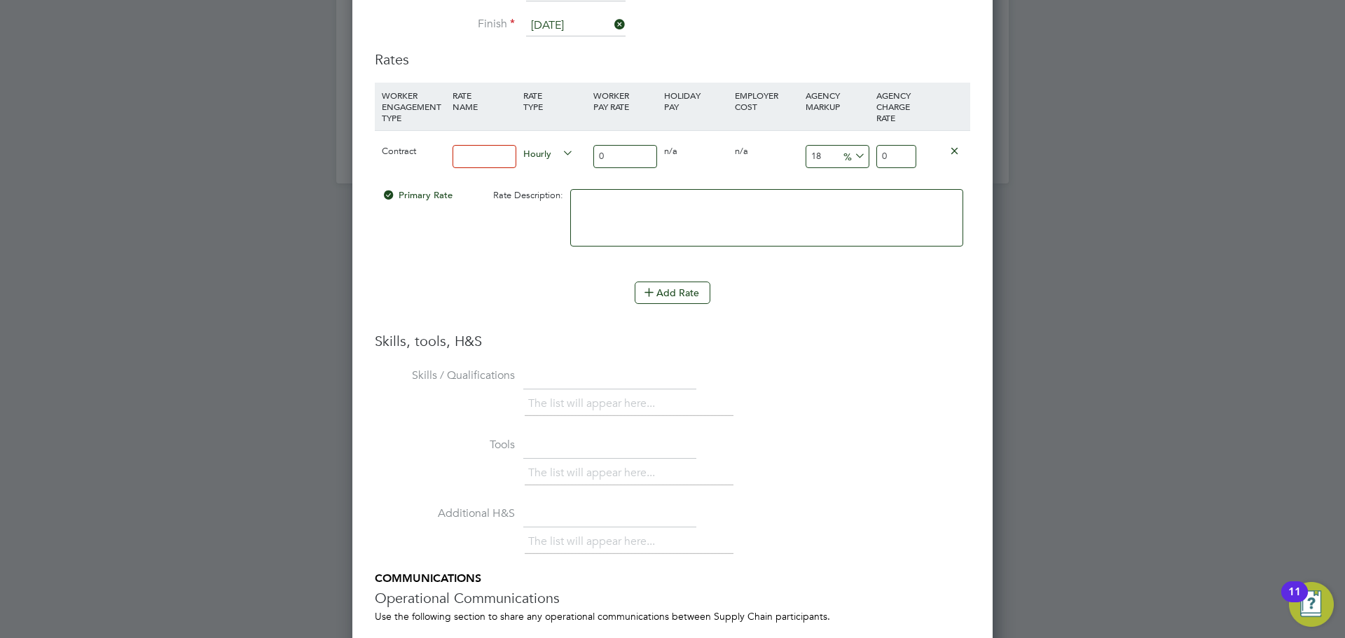
click at [481, 168] on div at bounding box center [484, 156] width 71 height 51
click at [480, 163] on input at bounding box center [484, 156] width 64 height 23
type input "basic"
click at [628, 149] on input "0" at bounding box center [625, 156] width 64 height 23
type input "4"
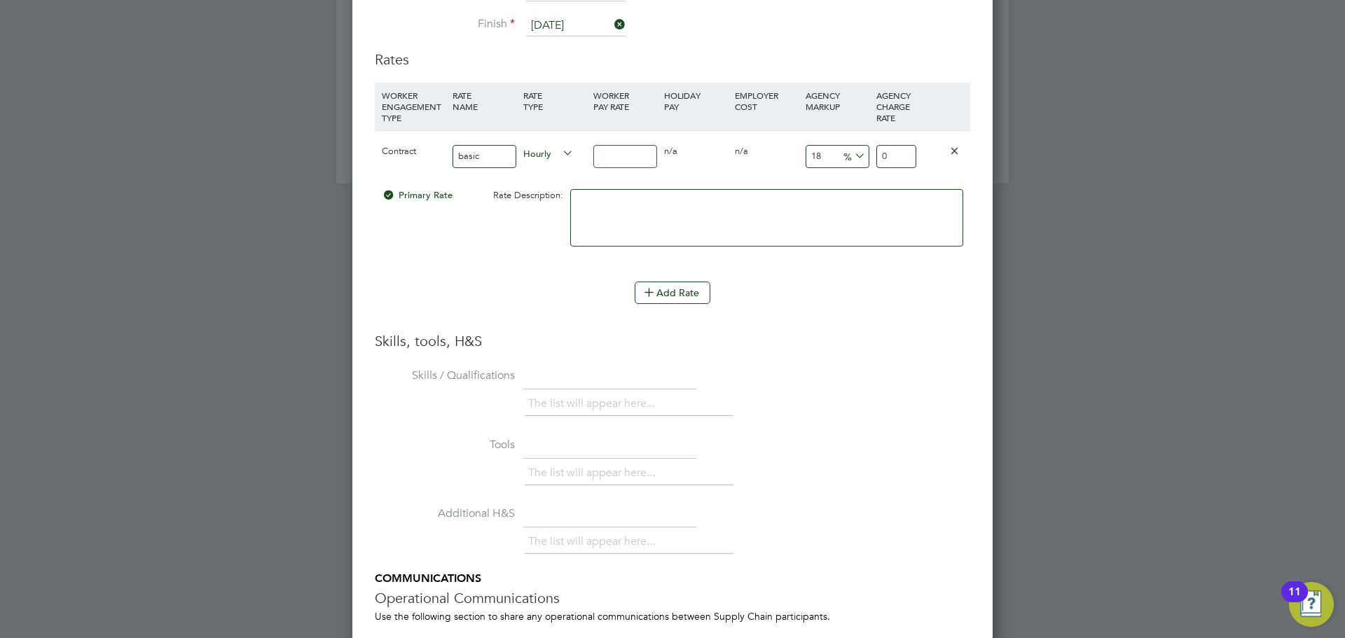
type input "4.72"
type input "48"
type input "56.64"
type input "48"
click at [821, 151] on input "18" at bounding box center [837, 156] width 64 height 23
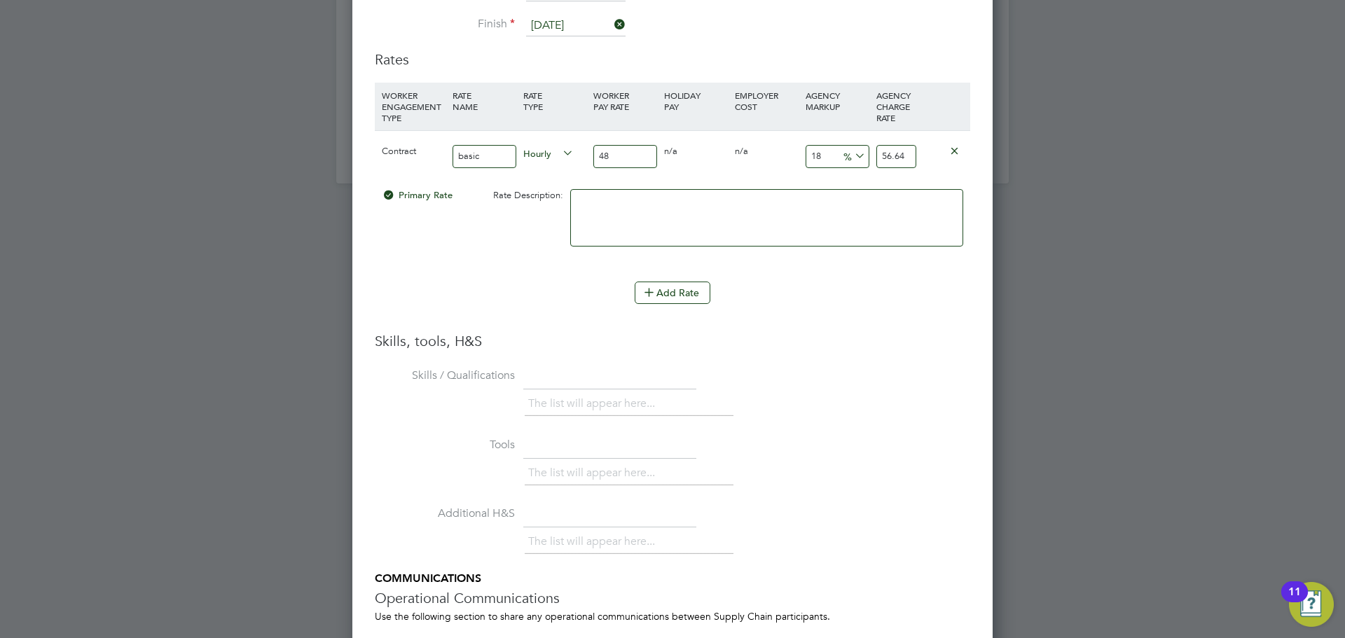
type input "1"
type input "48.48"
type input "2"
type input "48.96"
type input "23"
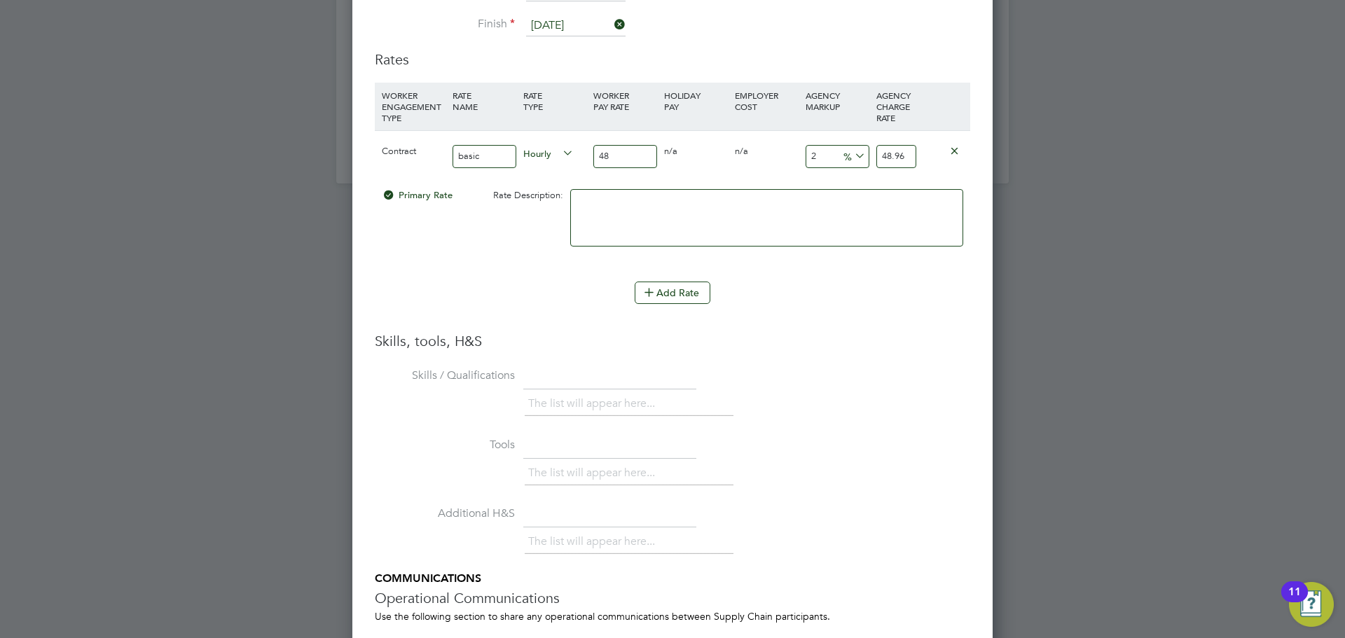
type input "59.04"
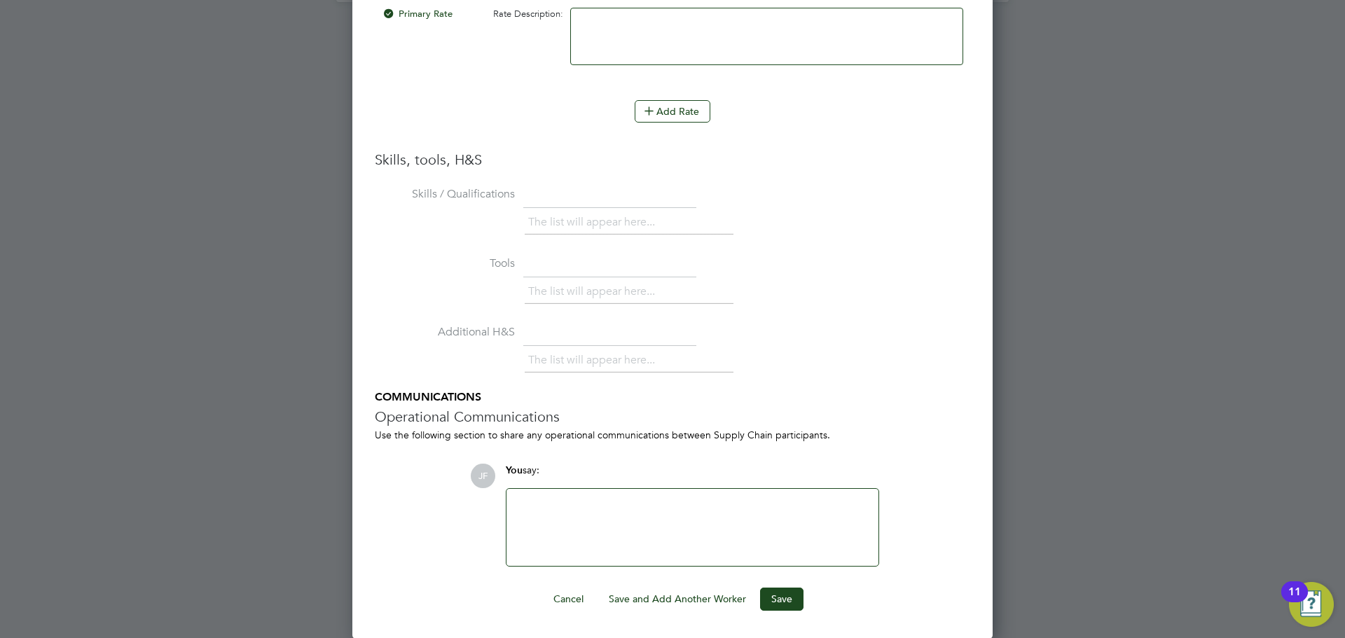
type input "23"
click at [803, 596] on div "Cancel Save and Add Another Worker Save" at bounding box center [672, 599] width 595 height 22
click at [793, 600] on button "Save" at bounding box center [781, 599] width 43 height 22
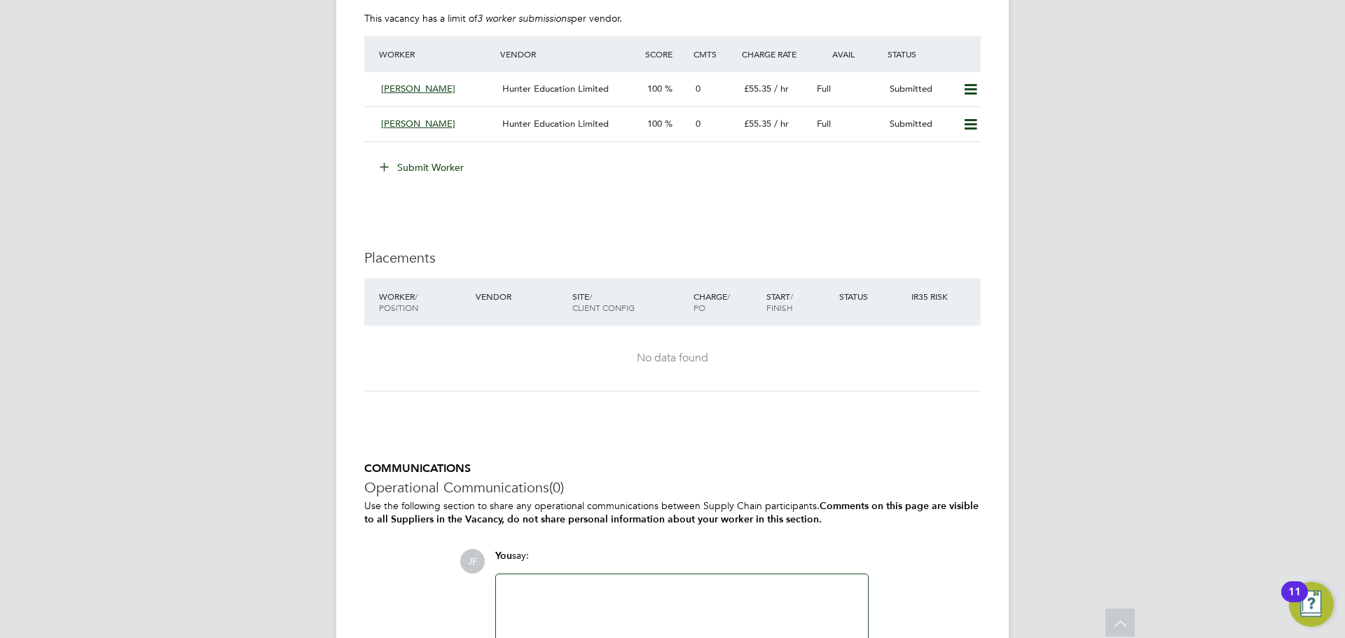
click at [426, 170] on button "Submit Worker" at bounding box center [422, 167] width 105 height 22
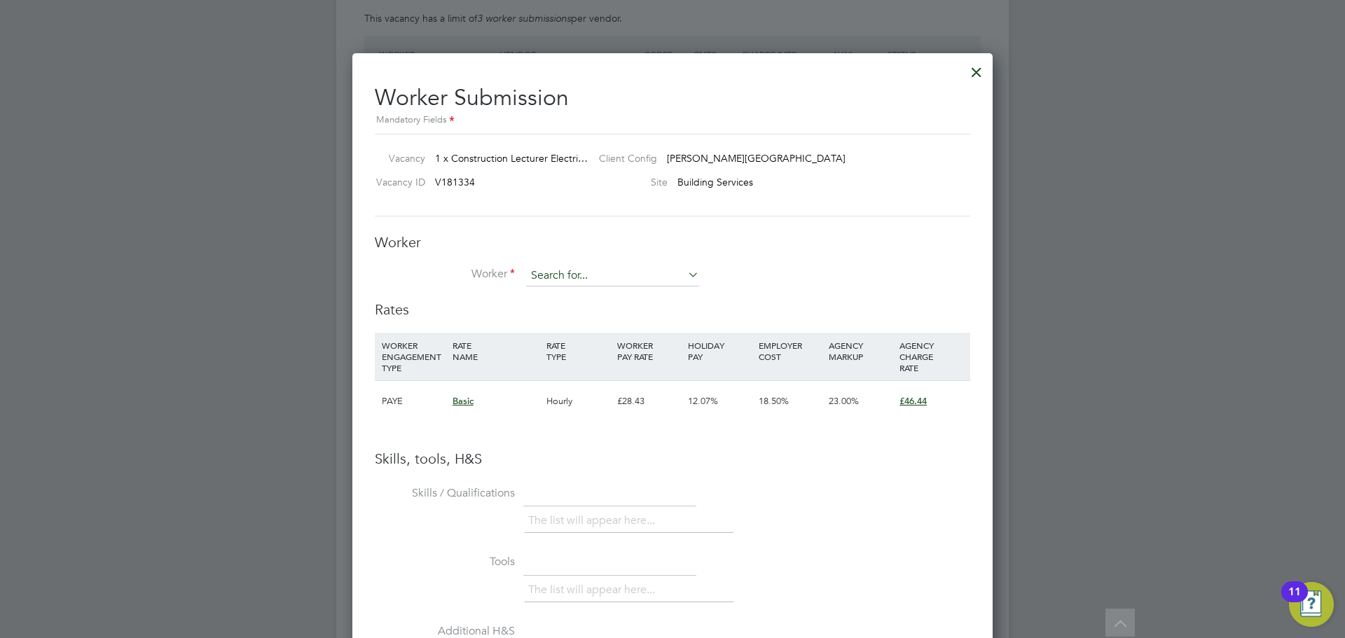
click at [557, 275] on input at bounding box center [612, 275] width 173 height 21
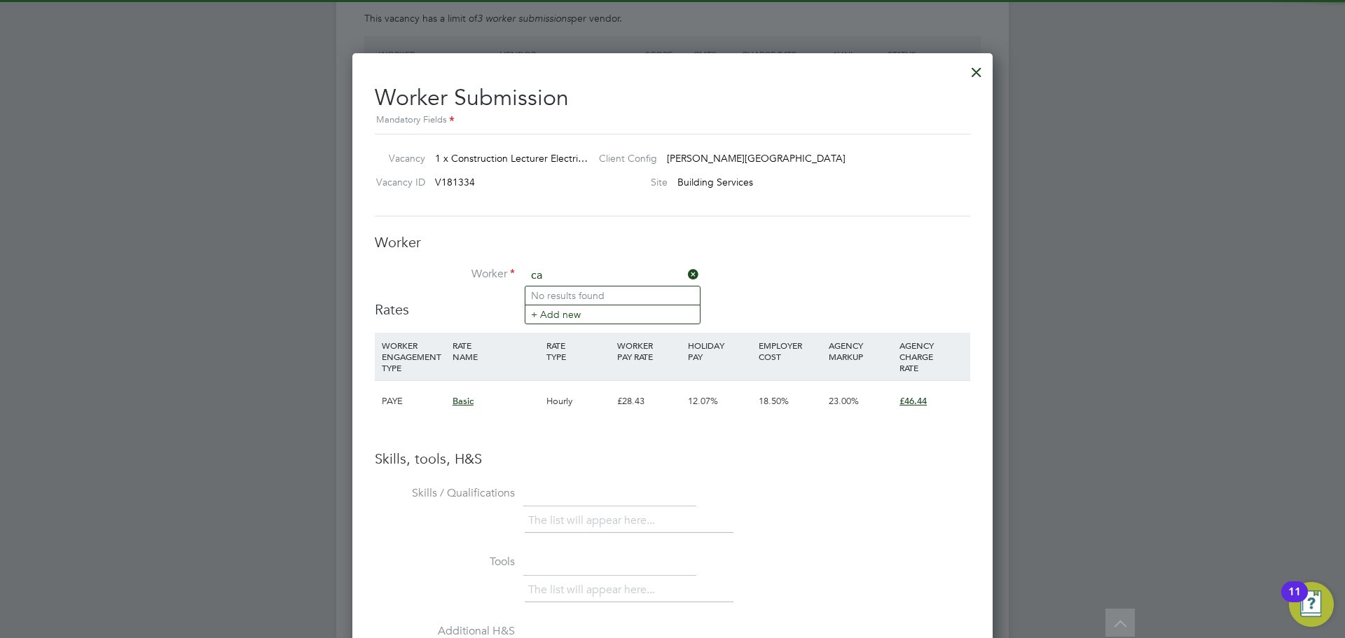
type input "c"
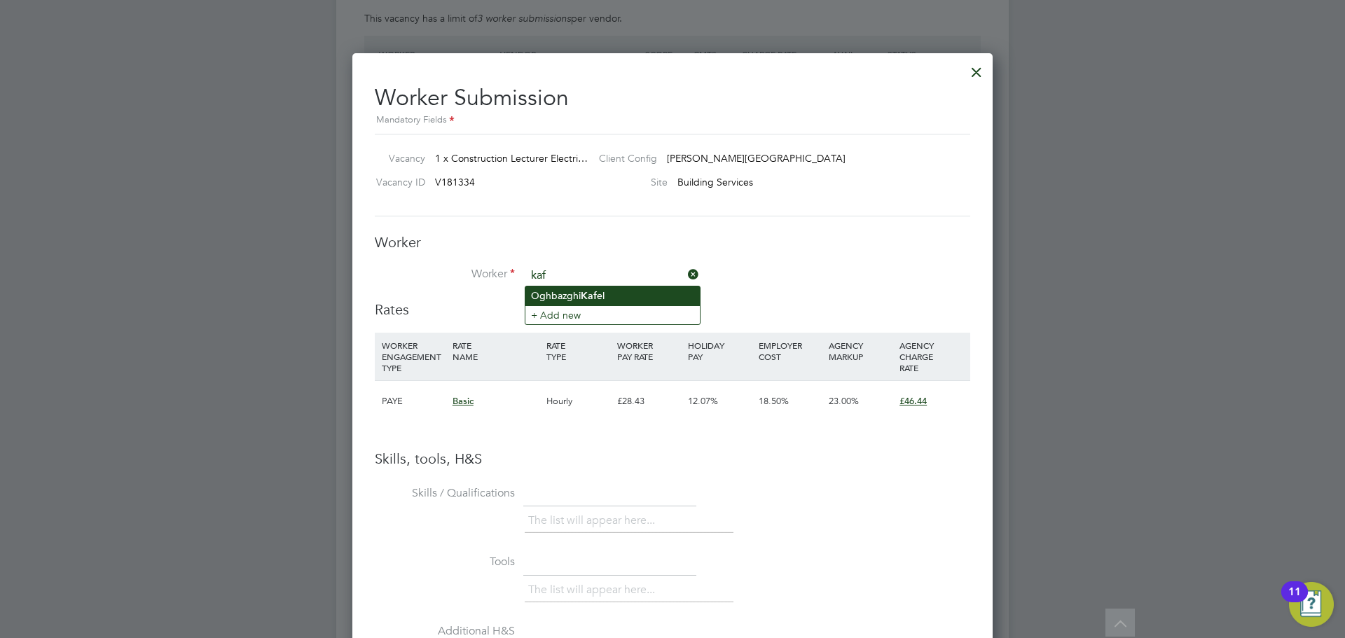
click at [603, 300] on li "Oghbazghi Kaf el" at bounding box center [612, 295] width 174 height 19
type input "[PERSON_NAME]"
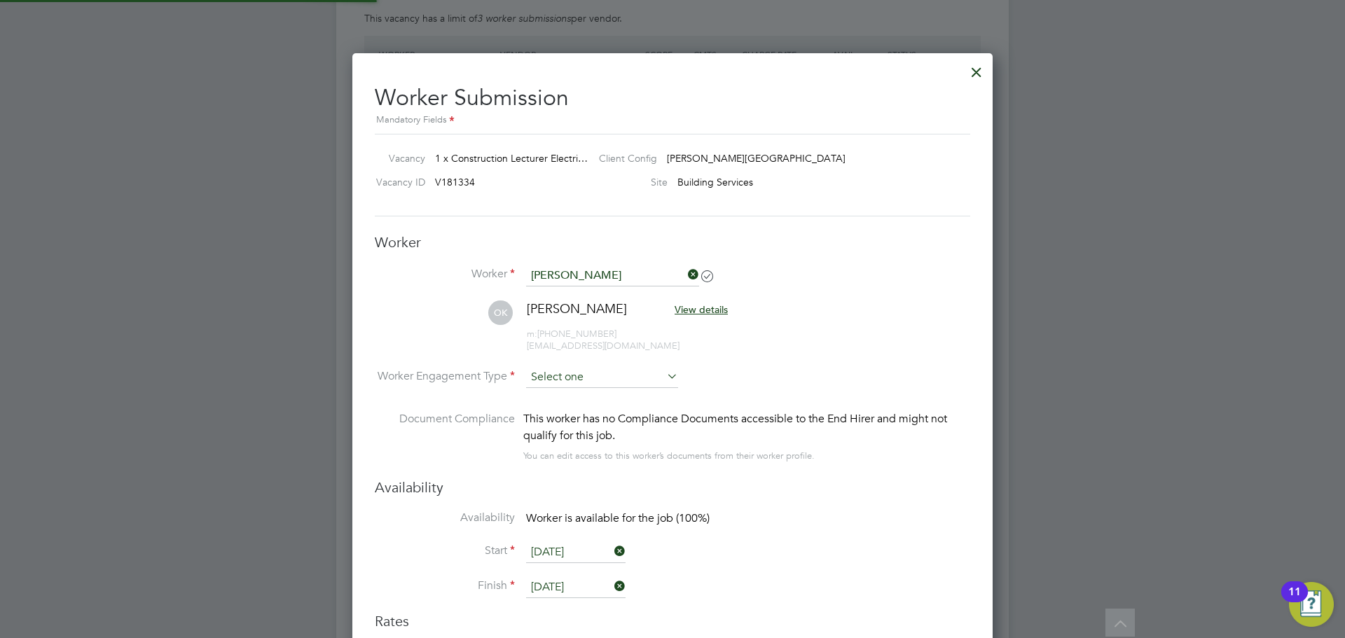
click at [567, 380] on input at bounding box center [602, 377] width 152 height 21
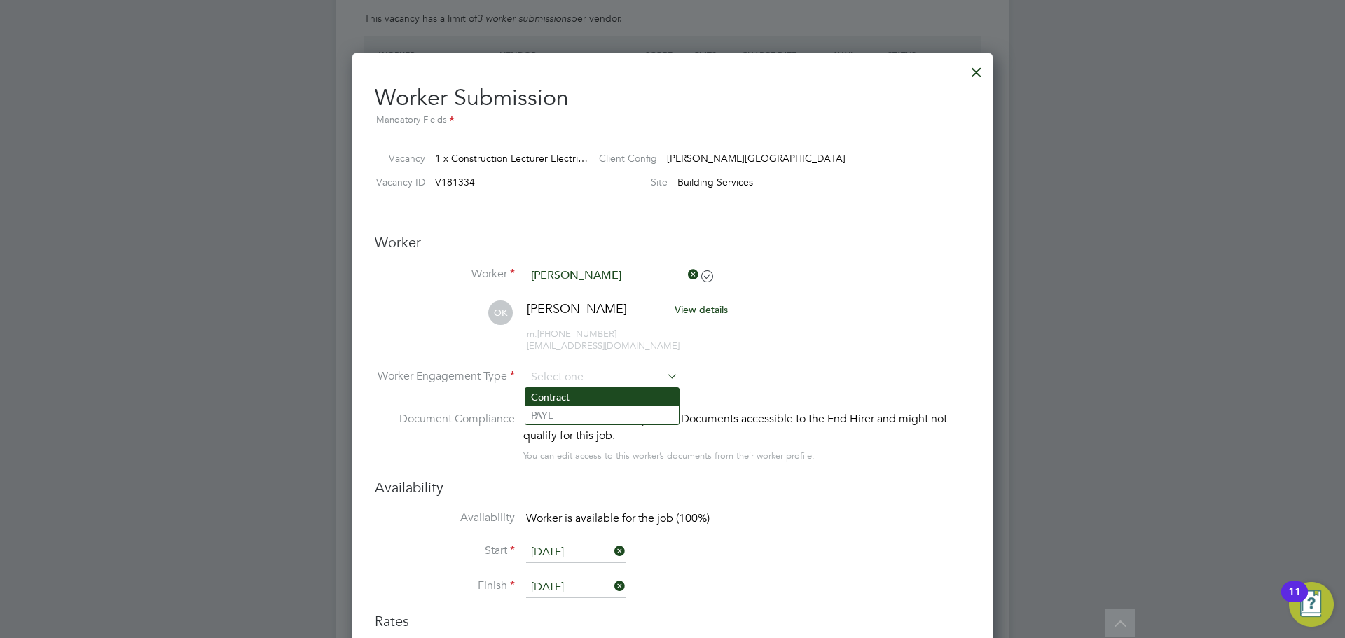
drag, startPoint x: 556, startPoint y: 401, endPoint x: 563, endPoint y: 398, distance: 7.3
click at [556, 400] on li "Contract" at bounding box center [601, 397] width 153 height 18
type input "Contract"
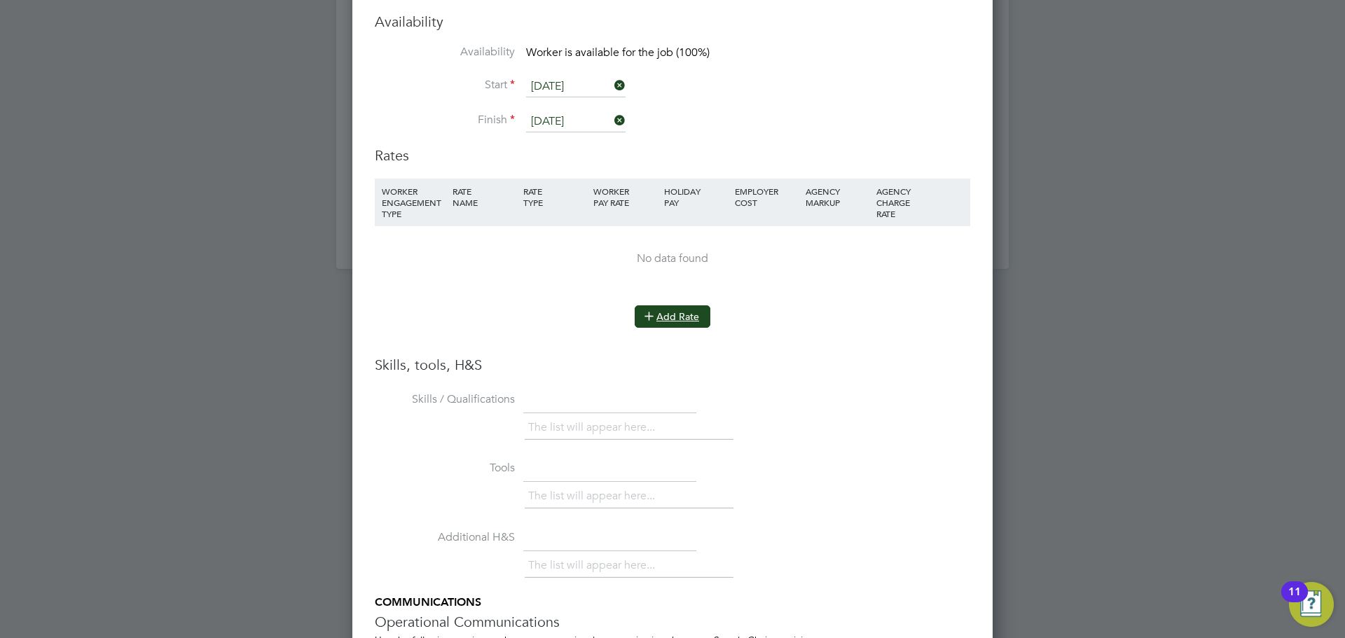
click at [670, 316] on button "Add Rate" at bounding box center [672, 316] width 76 height 22
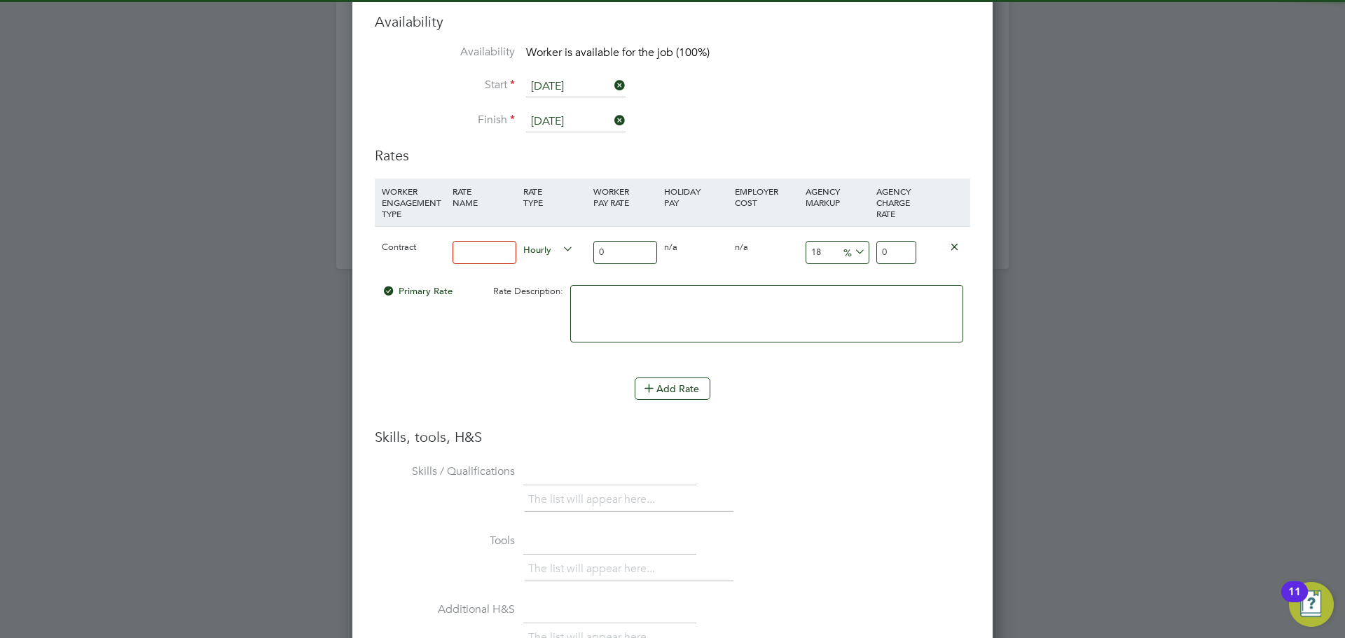
click at [475, 261] on input at bounding box center [484, 252] width 64 height 23
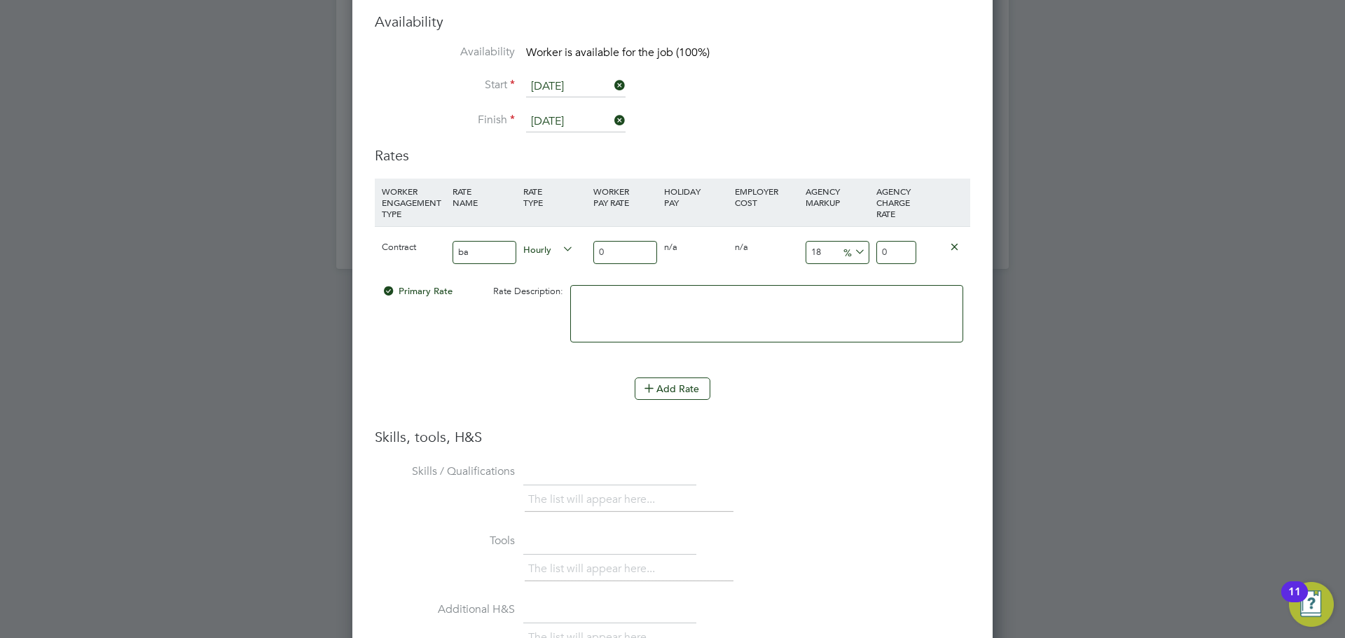
type input "basic"
click at [621, 241] on input "0" at bounding box center [625, 252] width 64 height 23
type input "4"
type input "4.72"
type input "45"
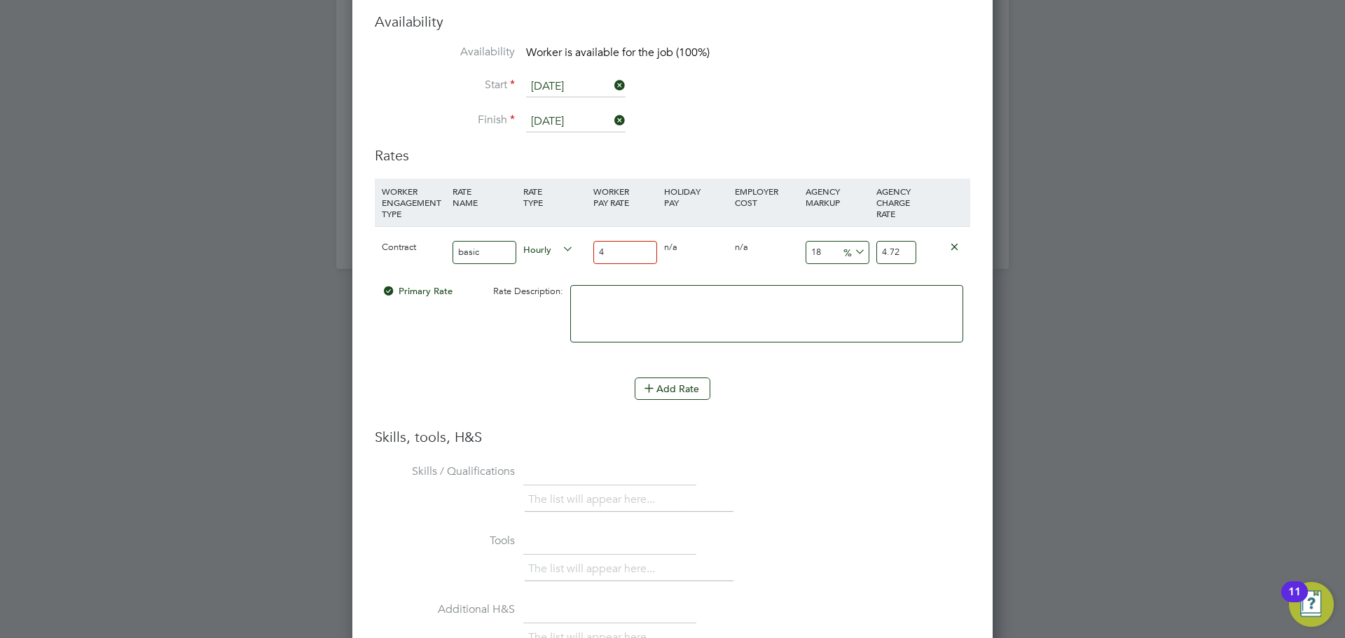
type input "53.1"
type input "45"
click at [828, 251] on input "18" at bounding box center [837, 252] width 64 height 23
type input "1"
type input "45.45"
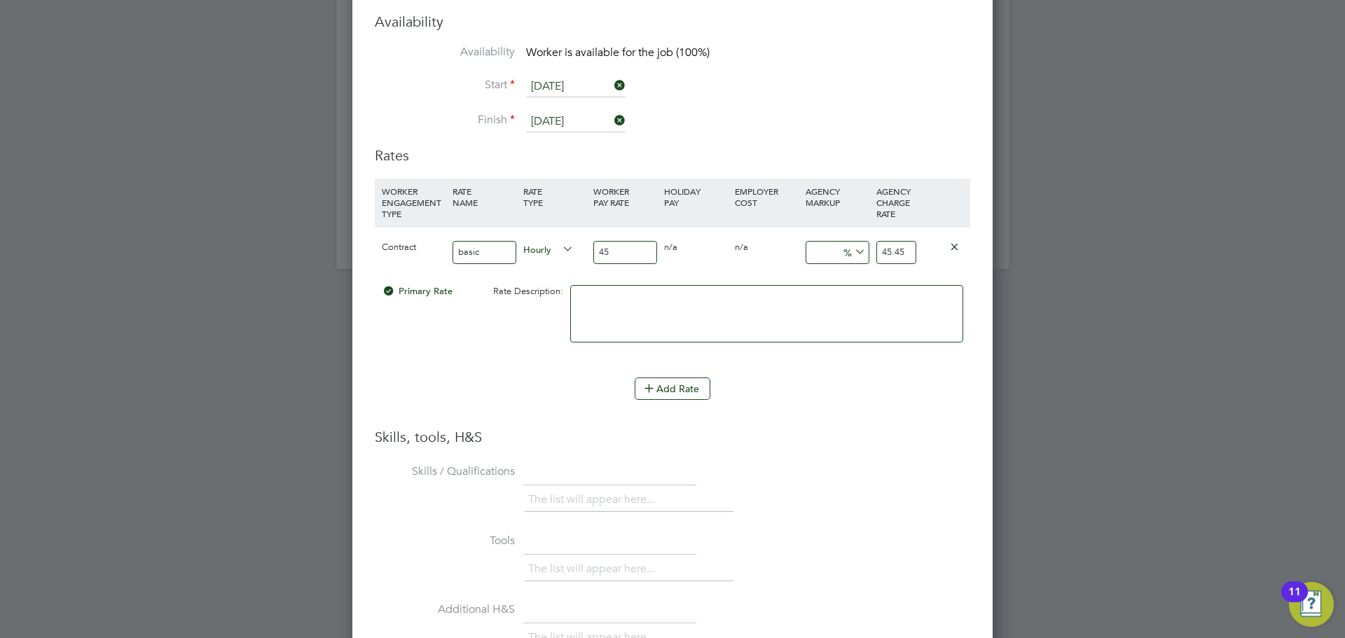
type input "2"
type input "45.9"
type input "23"
type input "55.35"
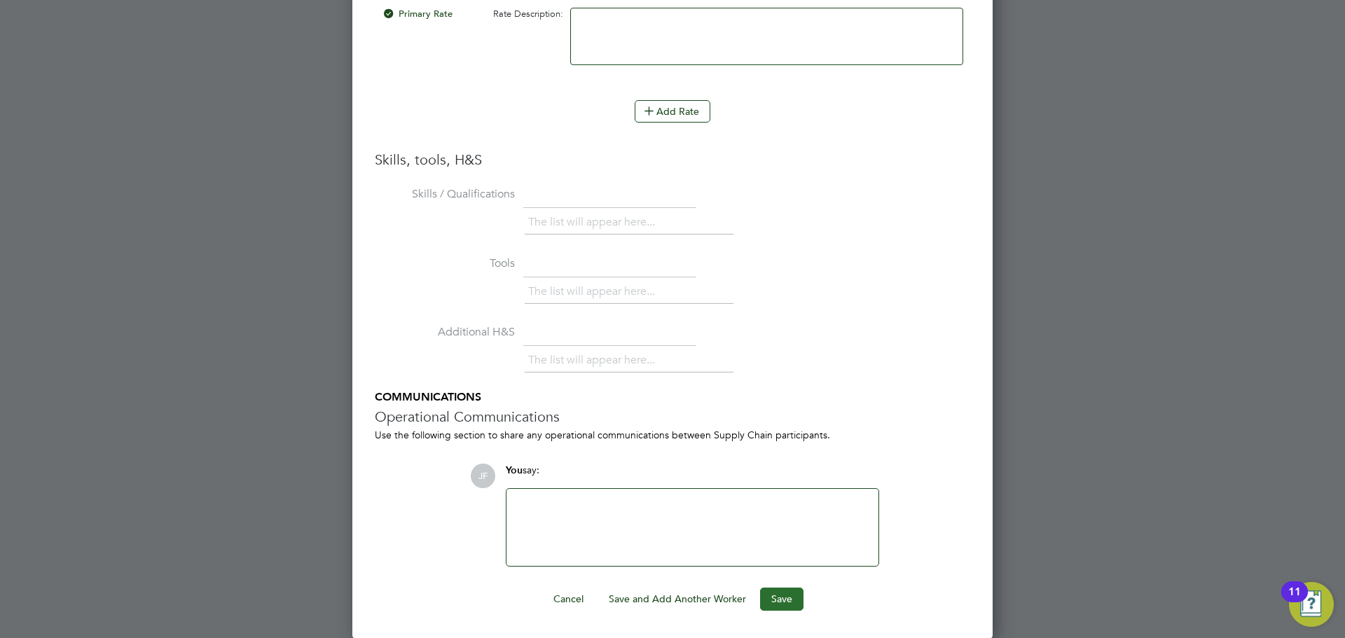
type input "23"
click at [767, 598] on button "Save" at bounding box center [781, 599] width 43 height 22
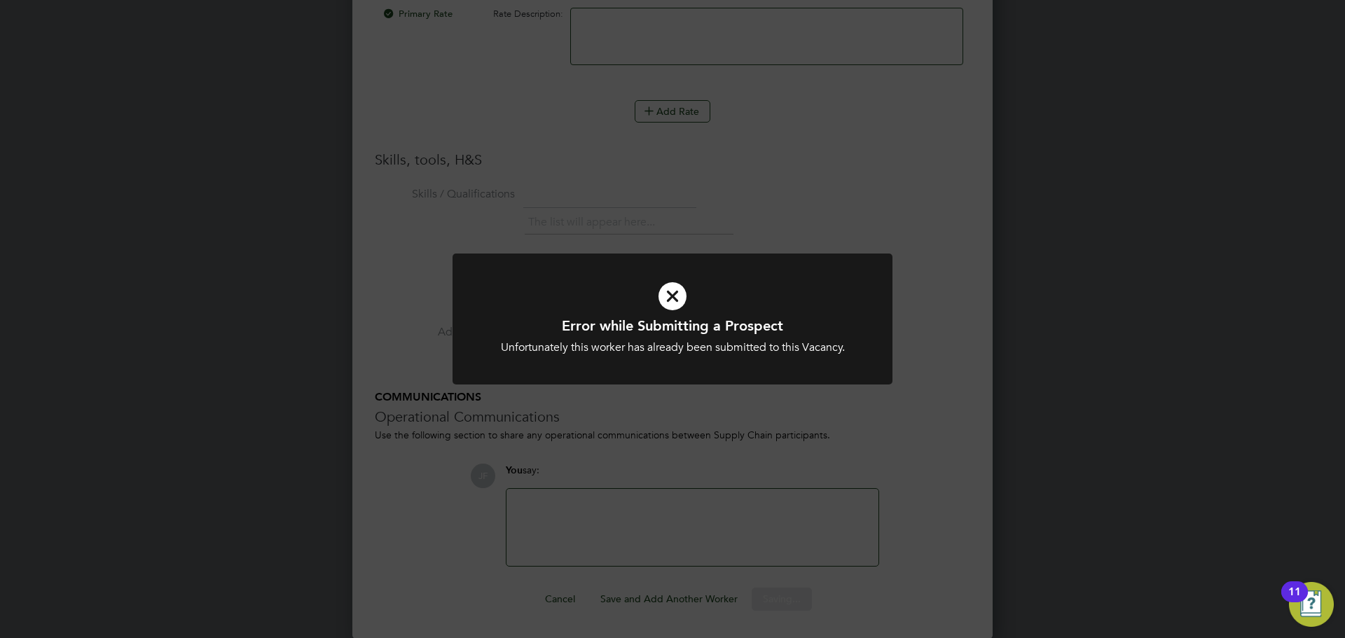
click at [925, 452] on div "Error while Submitting a Prospect Unfortunately this worker has already been su…" at bounding box center [672, 319] width 1345 height 638
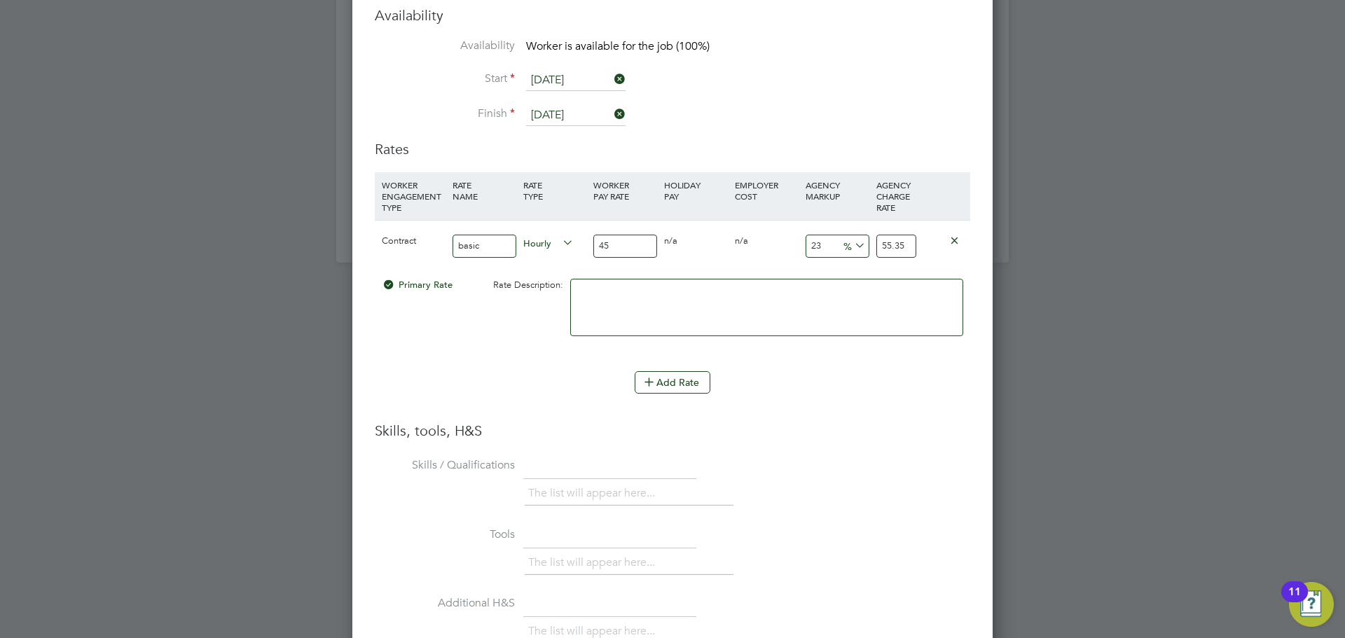
click at [616, 244] on input "45" at bounding box center [625, 246] width 64 height 23
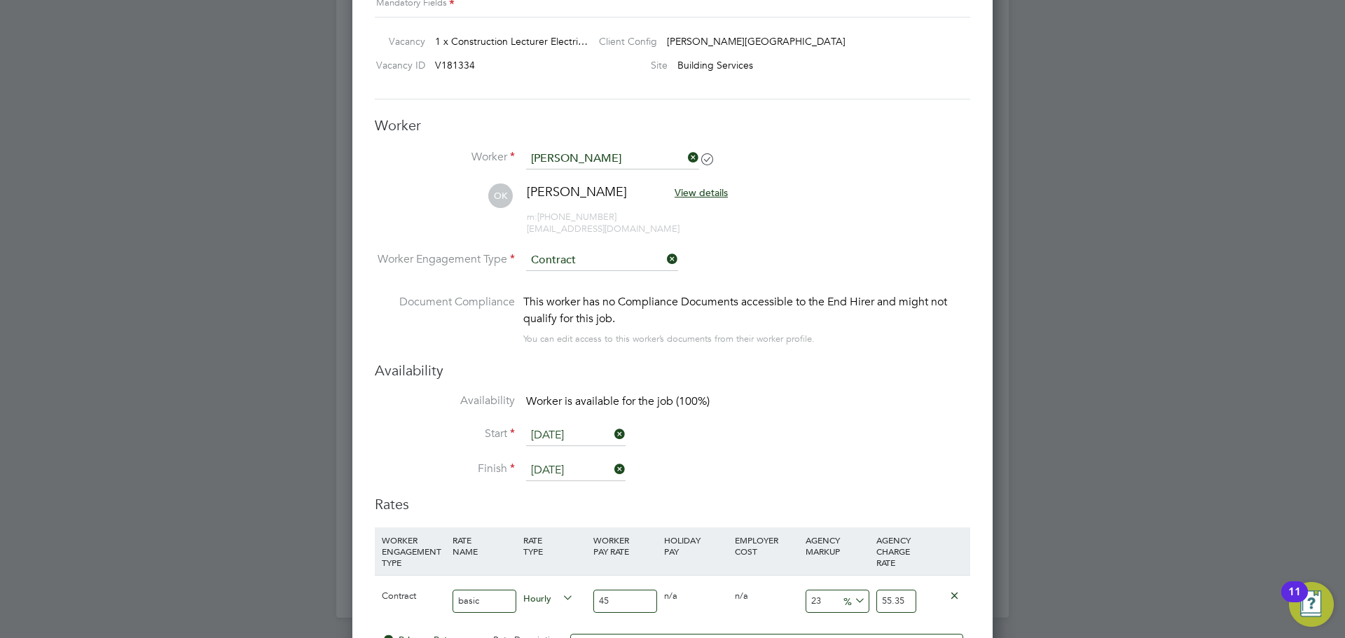
click at [685, 156] on icon at bounding box center [685, 158] width 0 height 20
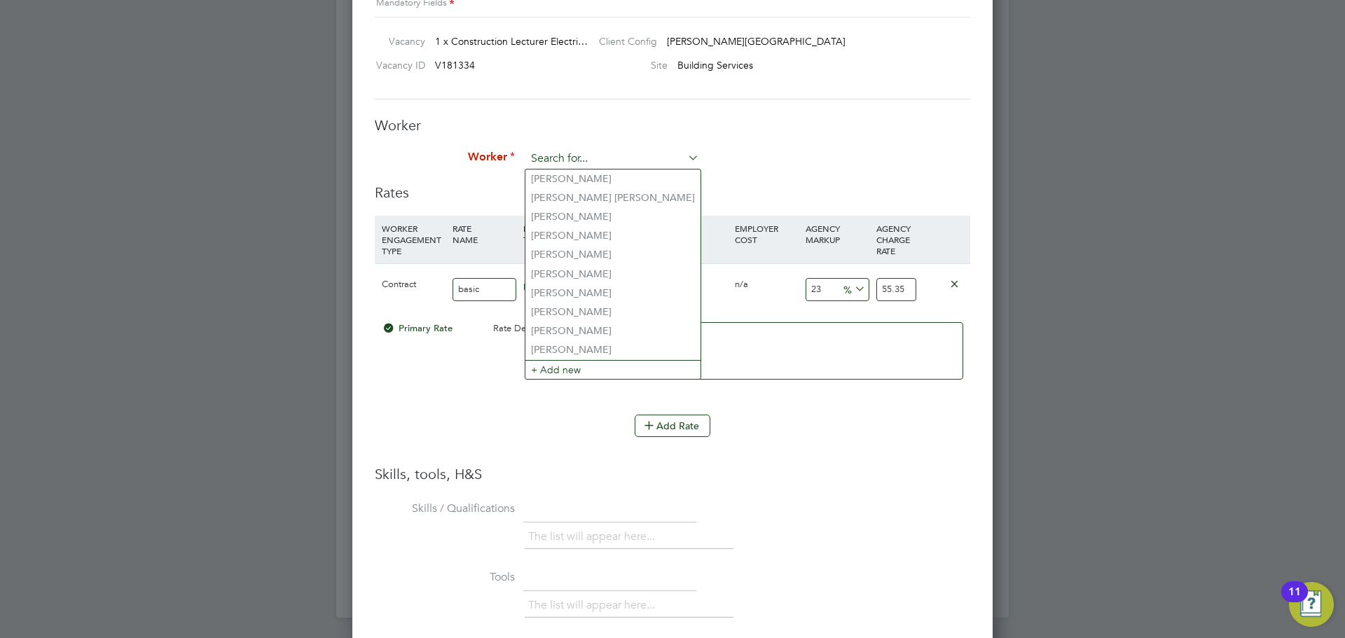
click at [583, 162] on input at bounding box center [612, 158] width 173 height 21
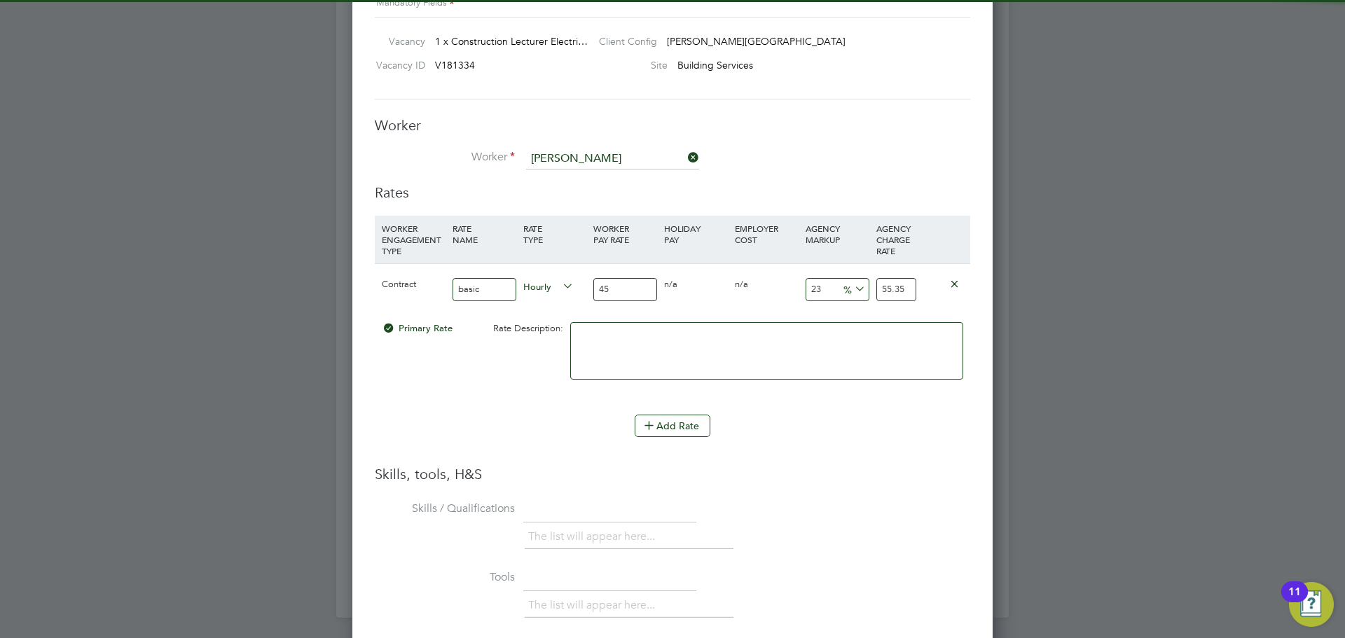
click at [578, 172] on li "[PERSON_NAME] phy" at bounding box center [612, 178] width 174 height 19
type input "[PERSON_NAME]"
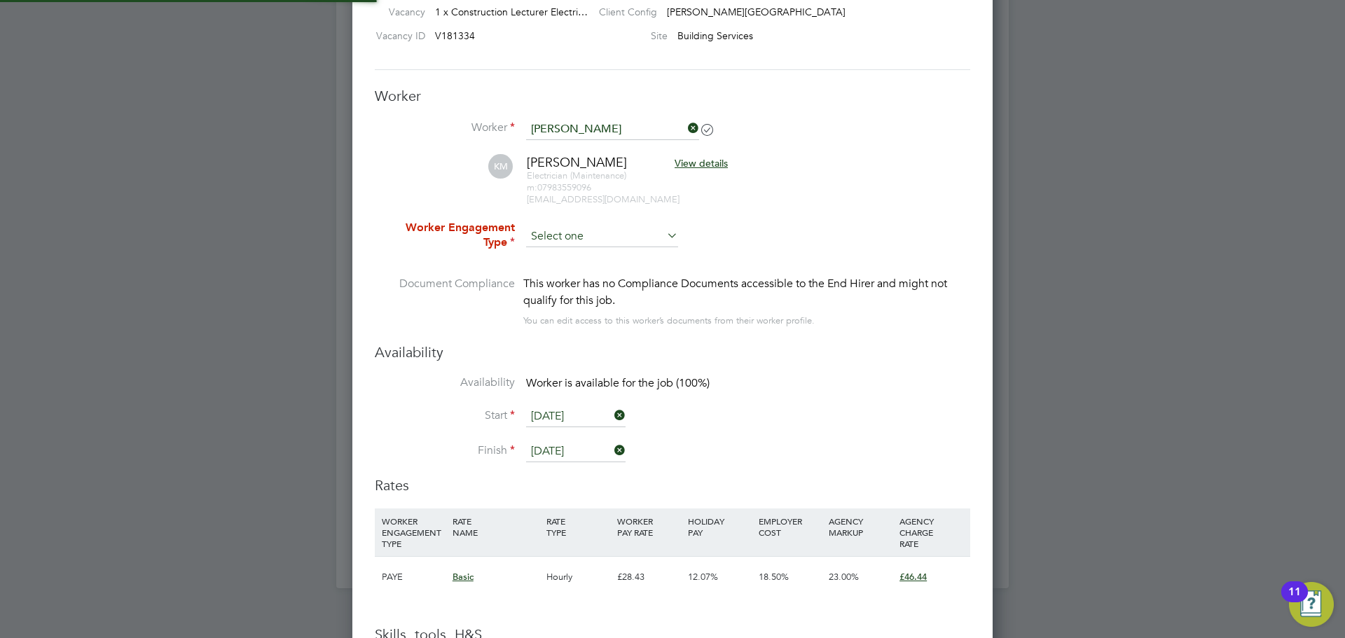
click at [583, 232] on input at bounding box center [602, 236] width 152 height 21
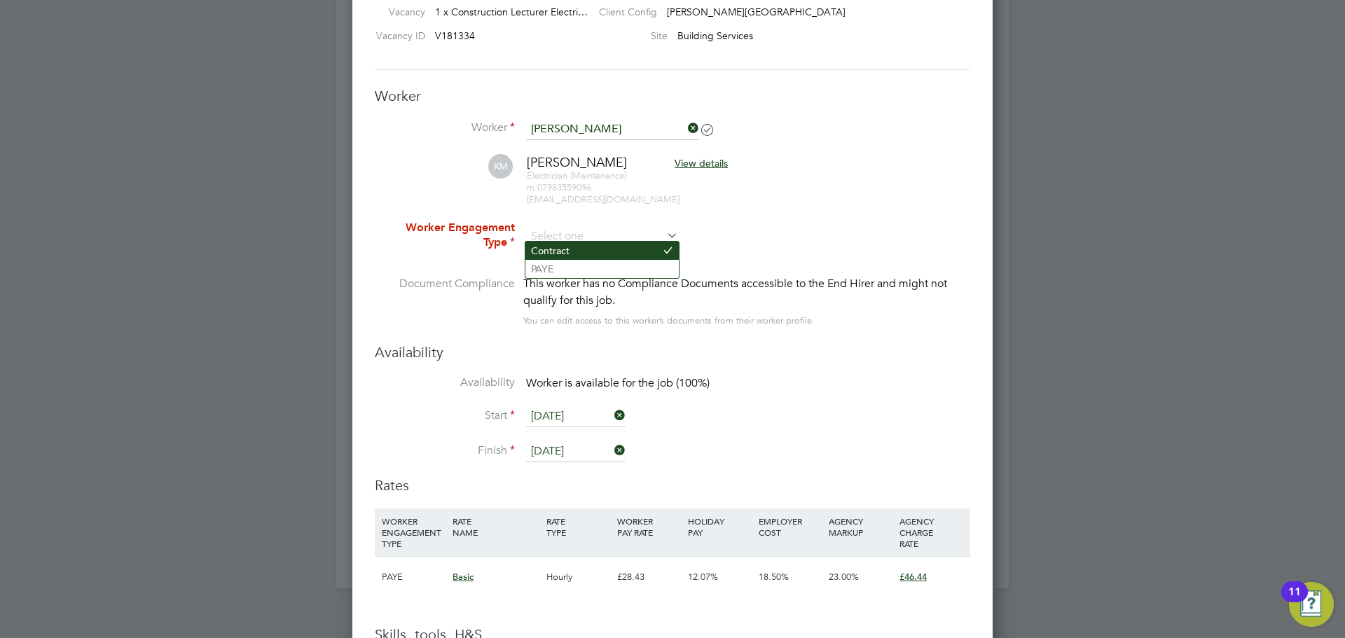
click at [583, 251] on li "Contract" at bounding box center [601, 251] width 153 height 18
type input "Contract"
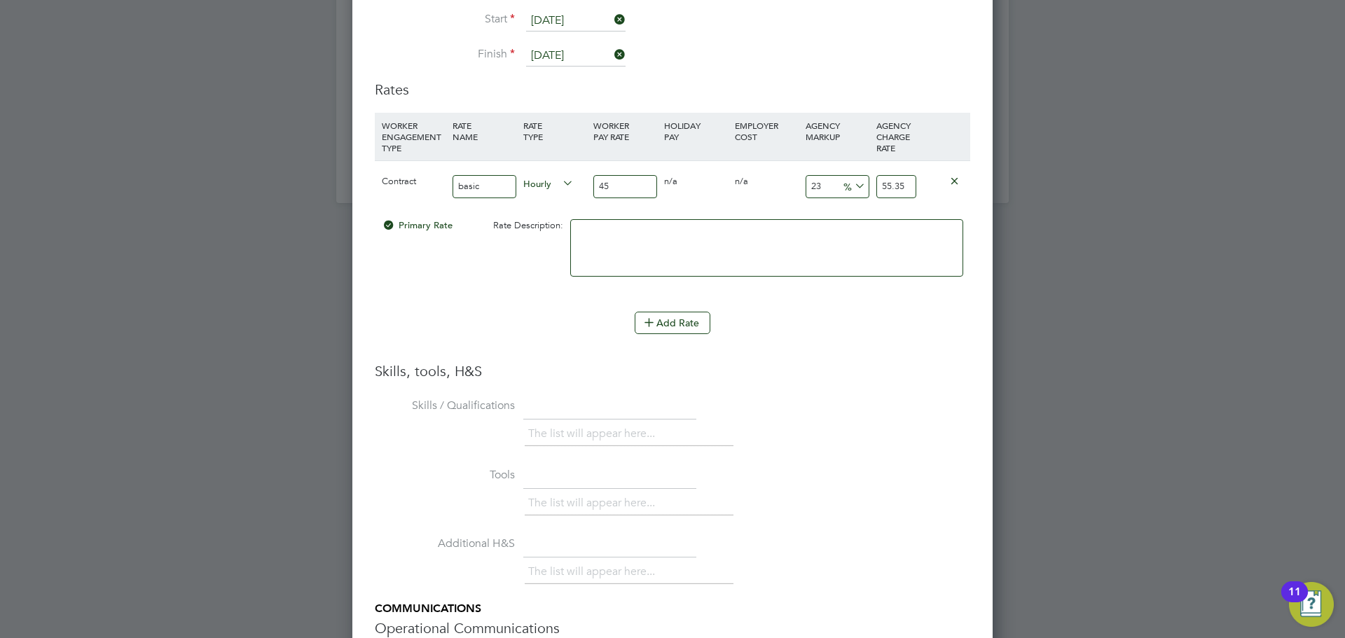
click at [624, 183] on input "45" at bounding box center [625, 186] width 64 height 23
type input "4"
type input "4.92"
type input "5"
type input "6.15"
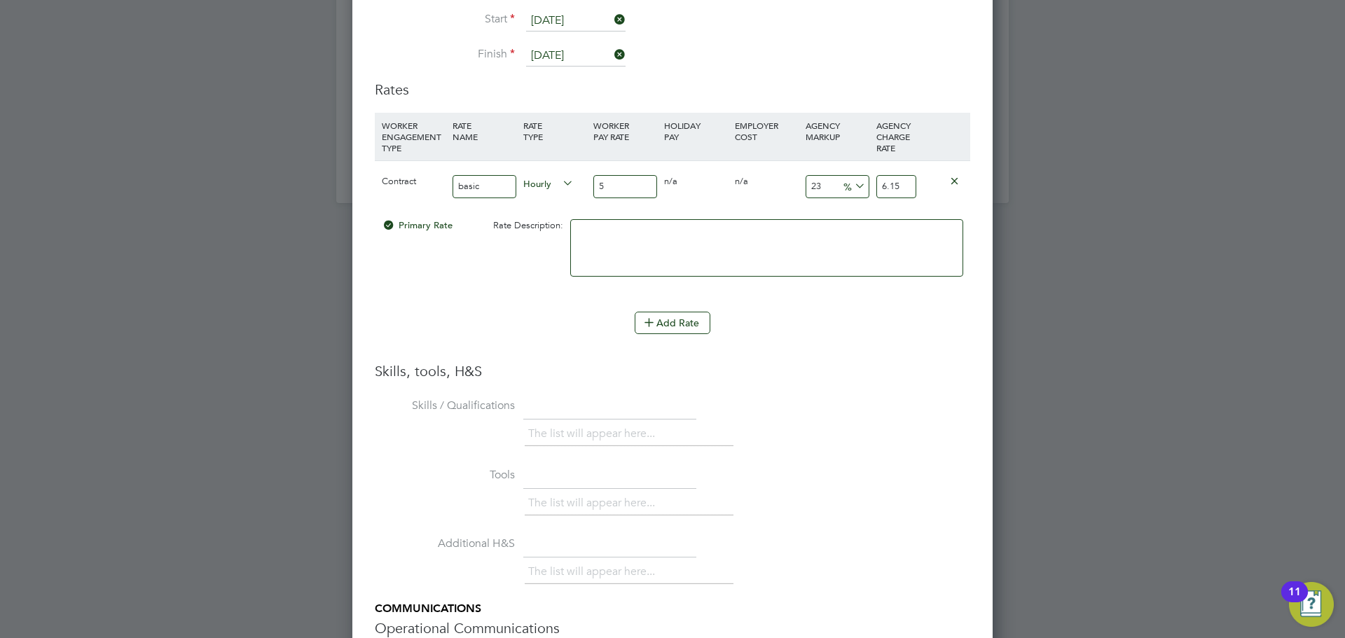
type input "50"
type input "61.5"
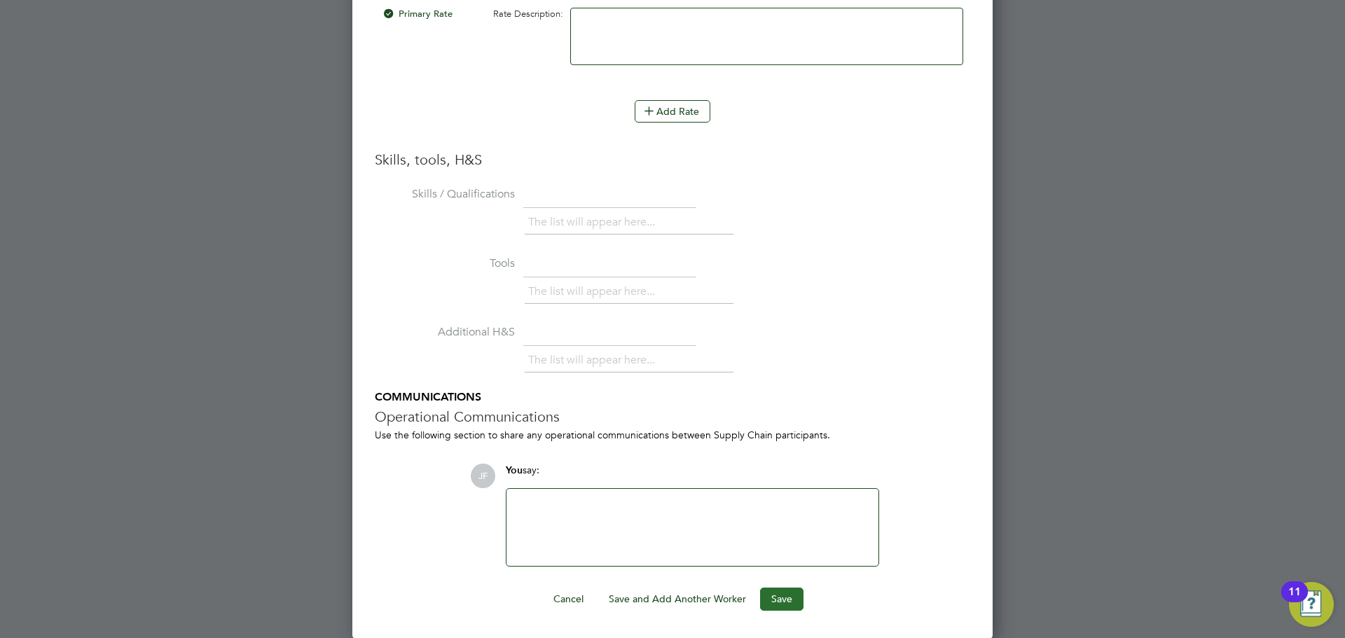
type input "50"
click at [775, 604] on button "Save" at bounding box center [781, 599] width 43 height 22
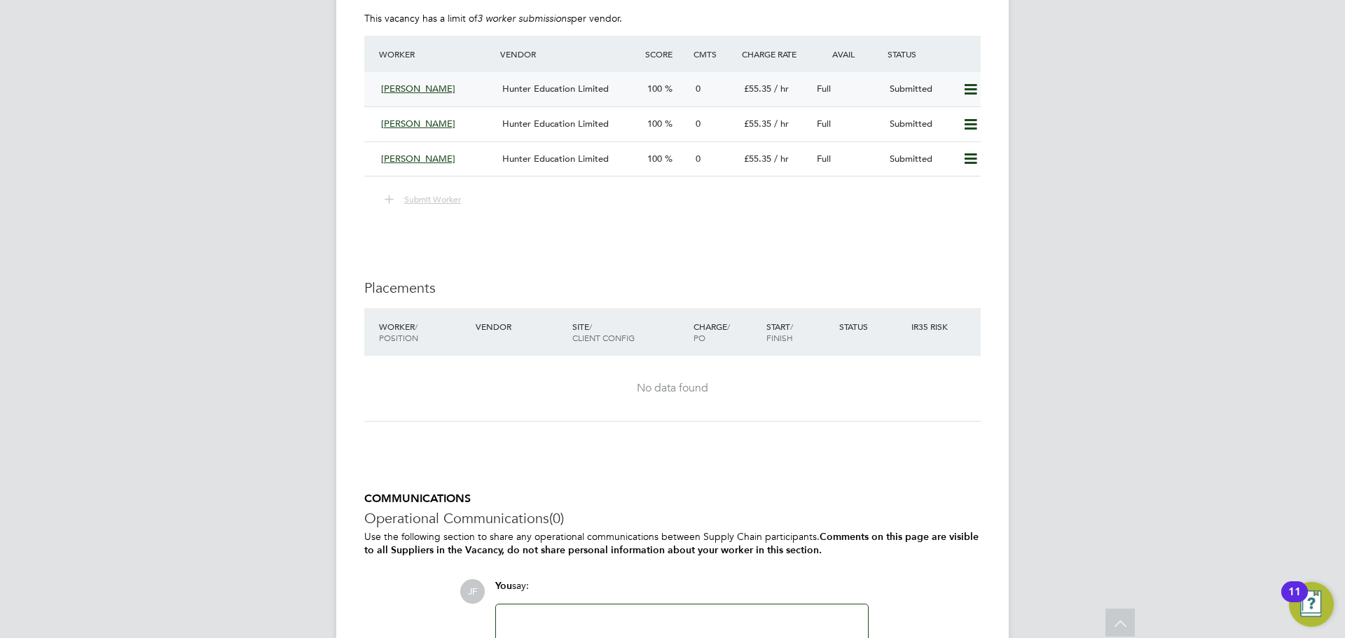
click at [448, 90] on span "Frederick Chikwe" at bounding box center [418, 89] width 74 height 12
click at [677, 88] on div "100" at bounding box center [665, 89] width 48 height 23
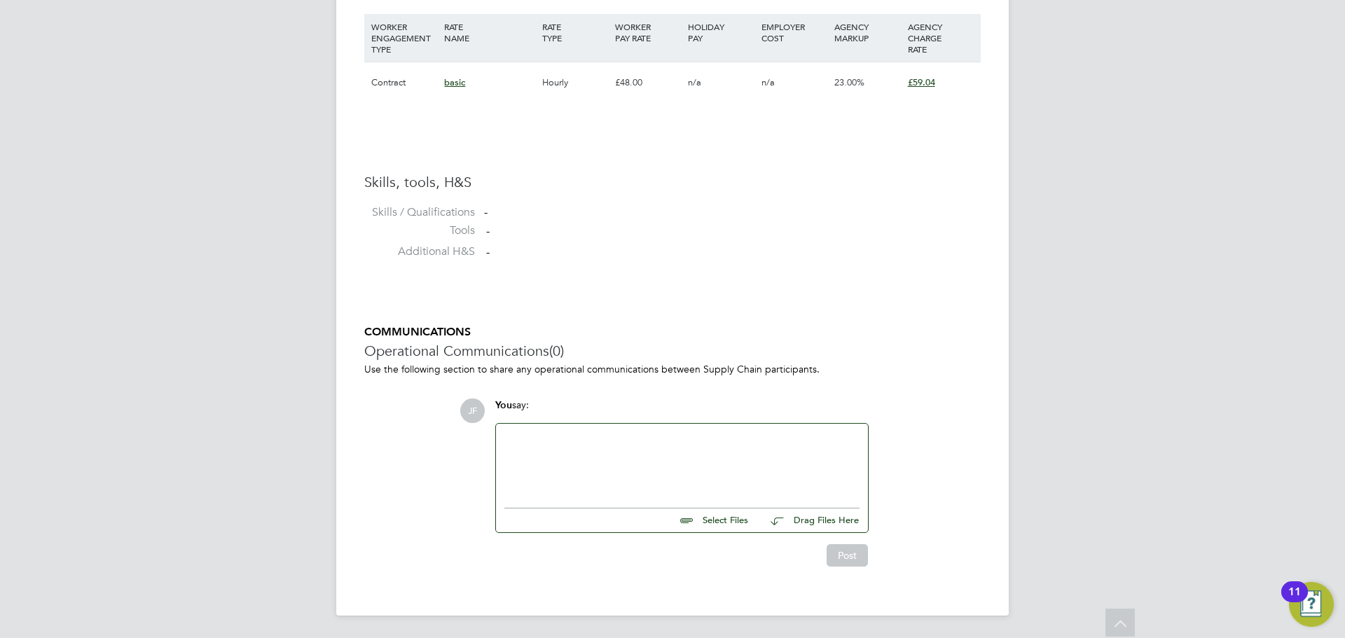
click at [709, 518] on input "file" at bounding box center [754, 518] width 210 height 20
type input "C:\fakepath\Fred Chikwe - ncc.docx"
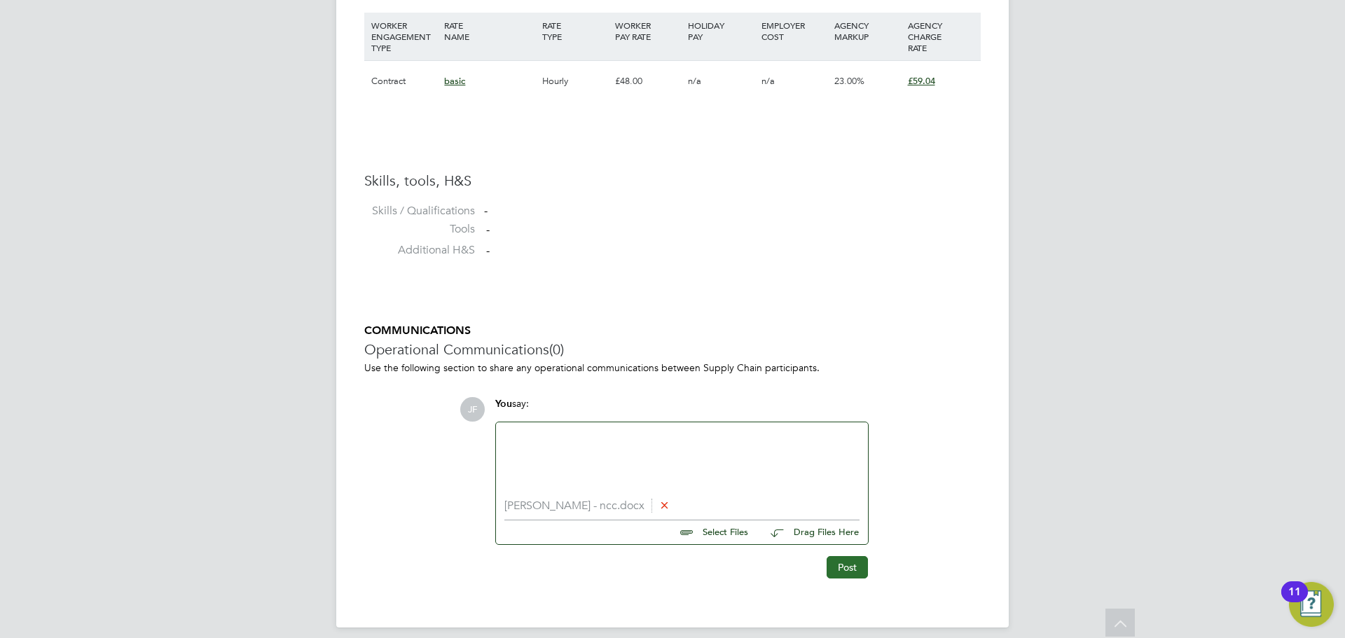
click at [840, 576] on button "Post" at bounding box center [846, 567] width 41 height 22
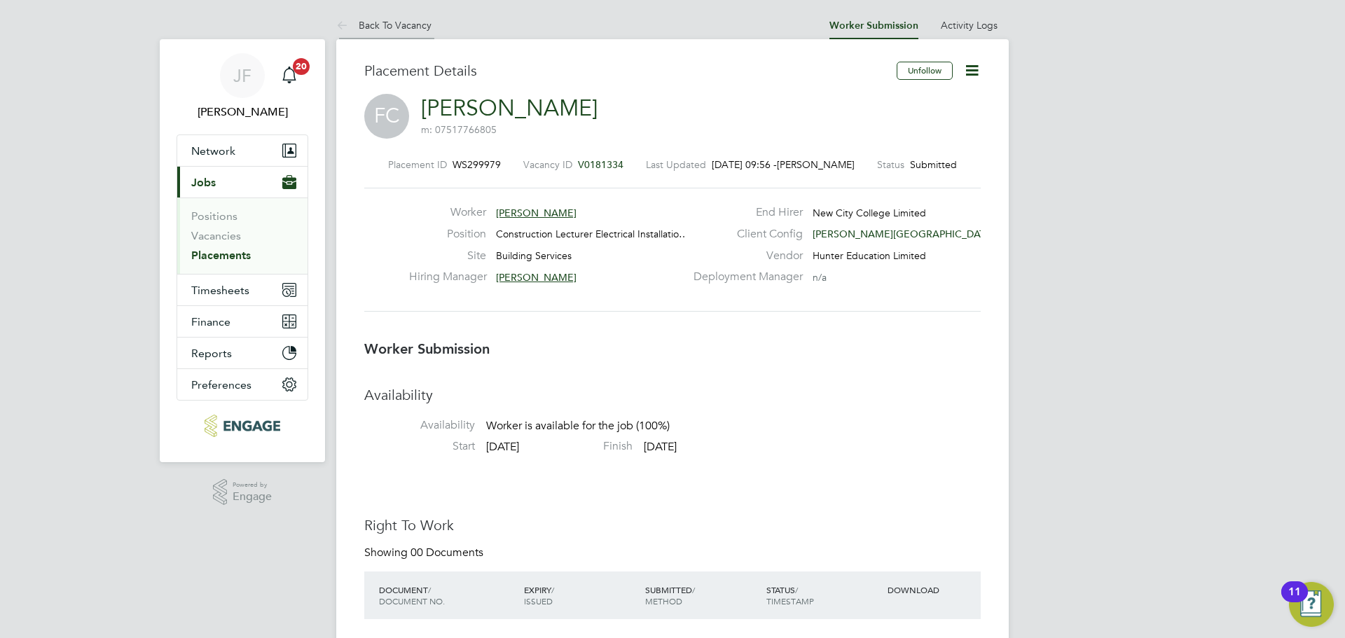
click at [379, 20] on link "Back To Vacancy" at bounding box center [383, 25] width 95 height 13
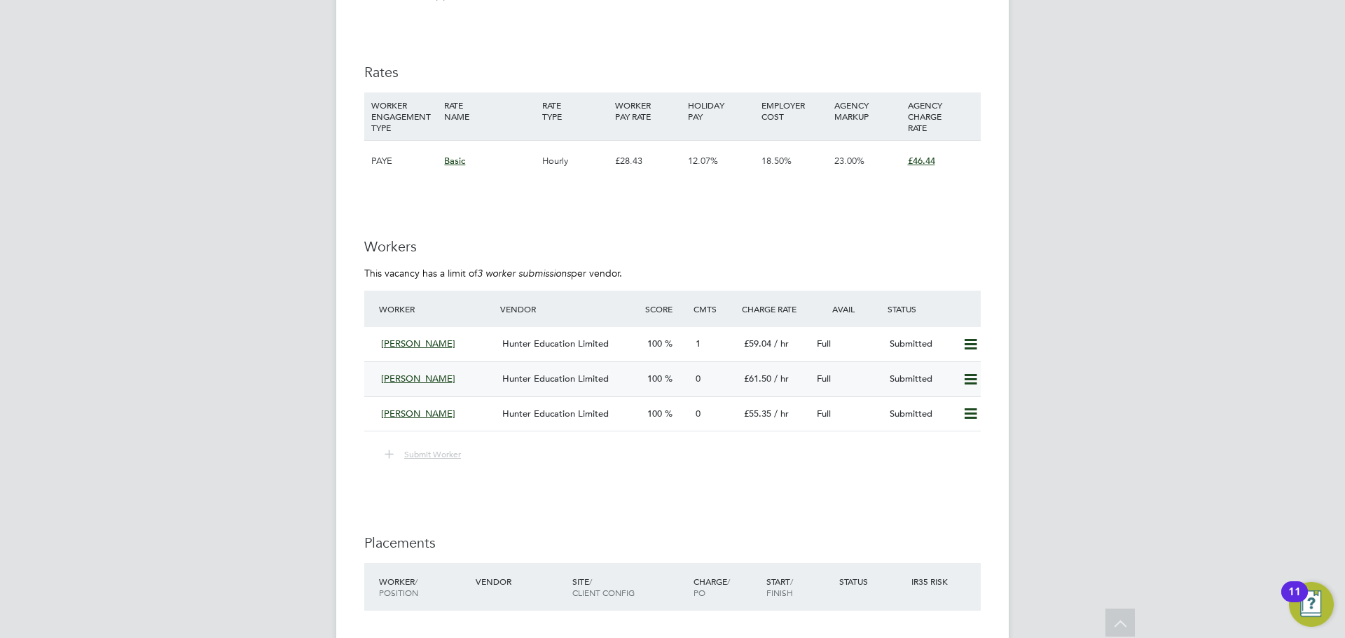
click at [457, 383] on div "Kevin Murphy" at bounding box center [435, 379] width 121 height 23
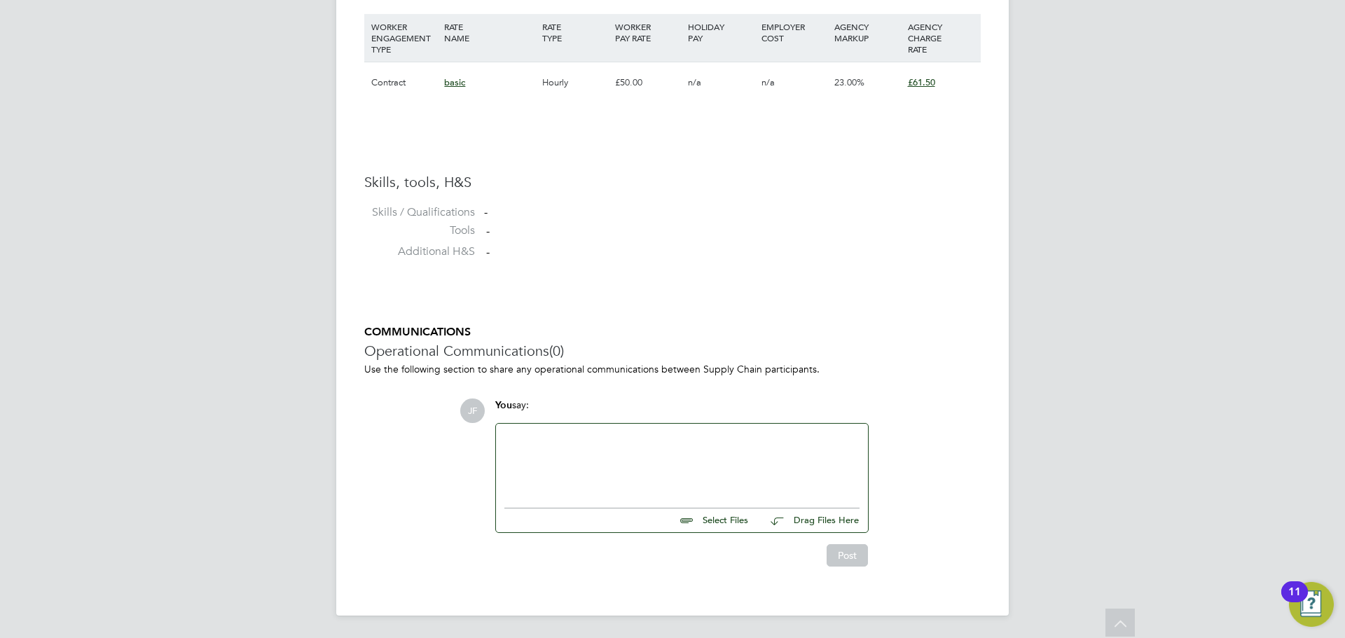
click at [719, 519] on input "file" at bounding box center [754, 518] width 210 height 20
type input "C:\fakepath\CV119013 - ncc.docx"
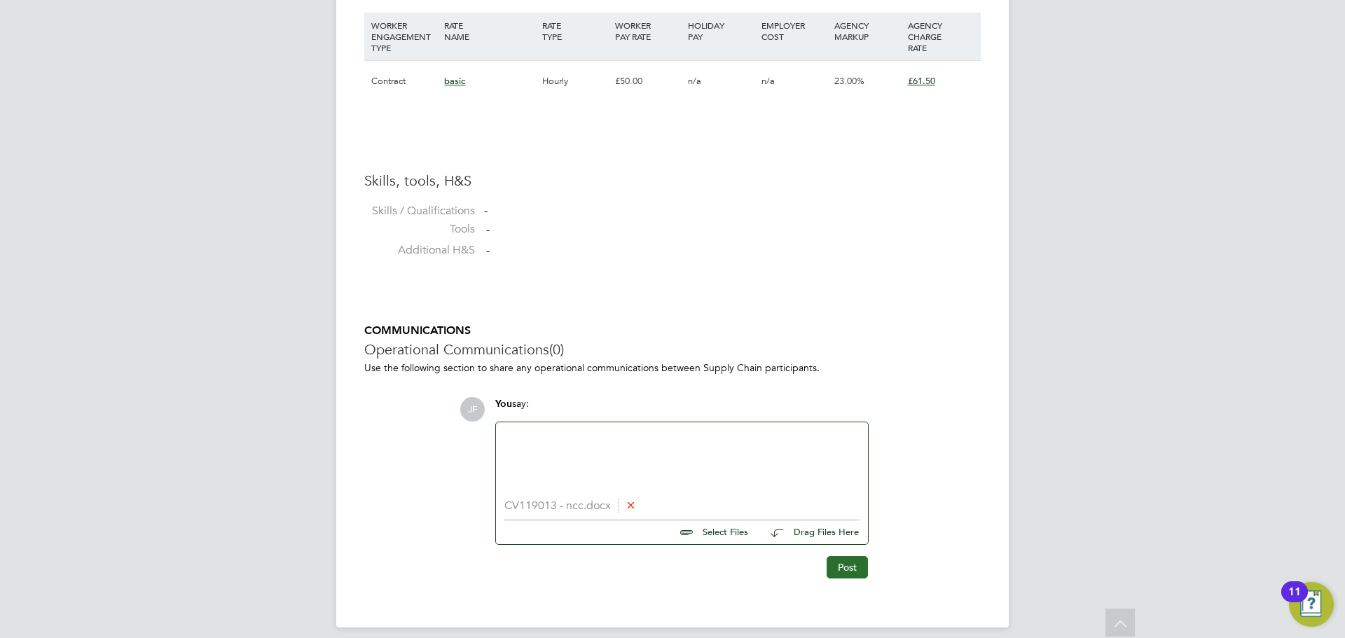
click at [846, 567] on button "Post" at bounding box center [846, 567] width 41 height 22
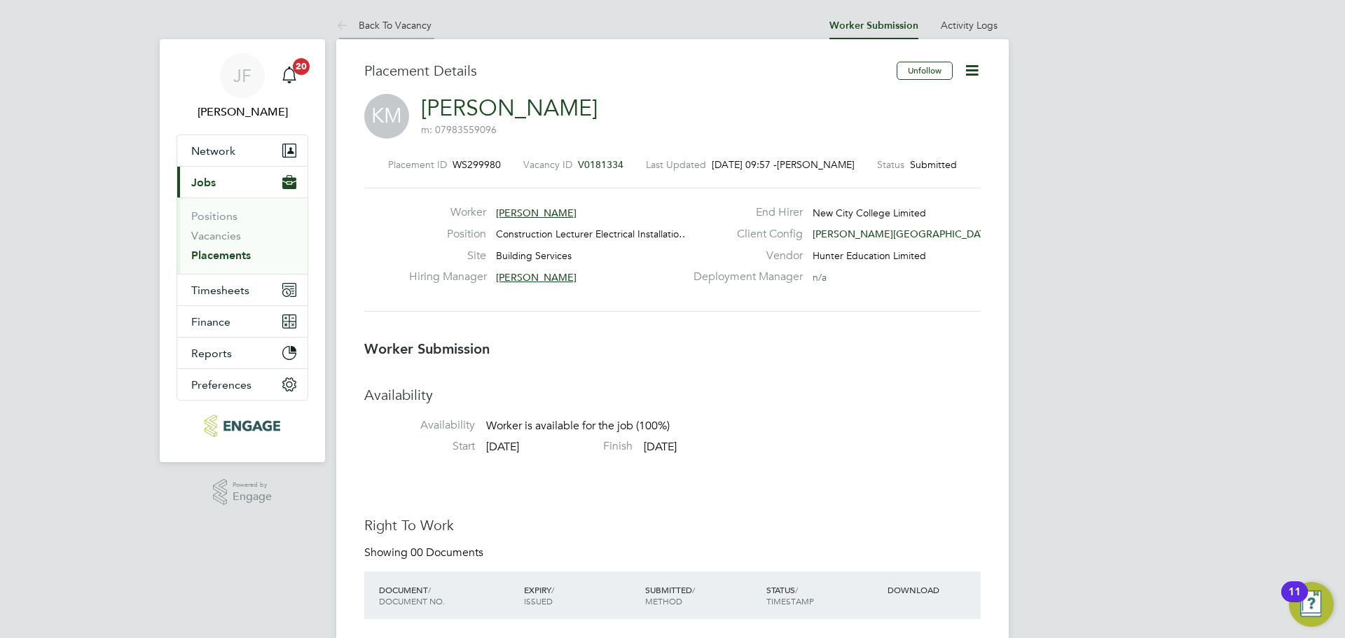
click at [380, 29] on link "Back To Vacancy" at bounding box center [383, 25] width 95 height 13
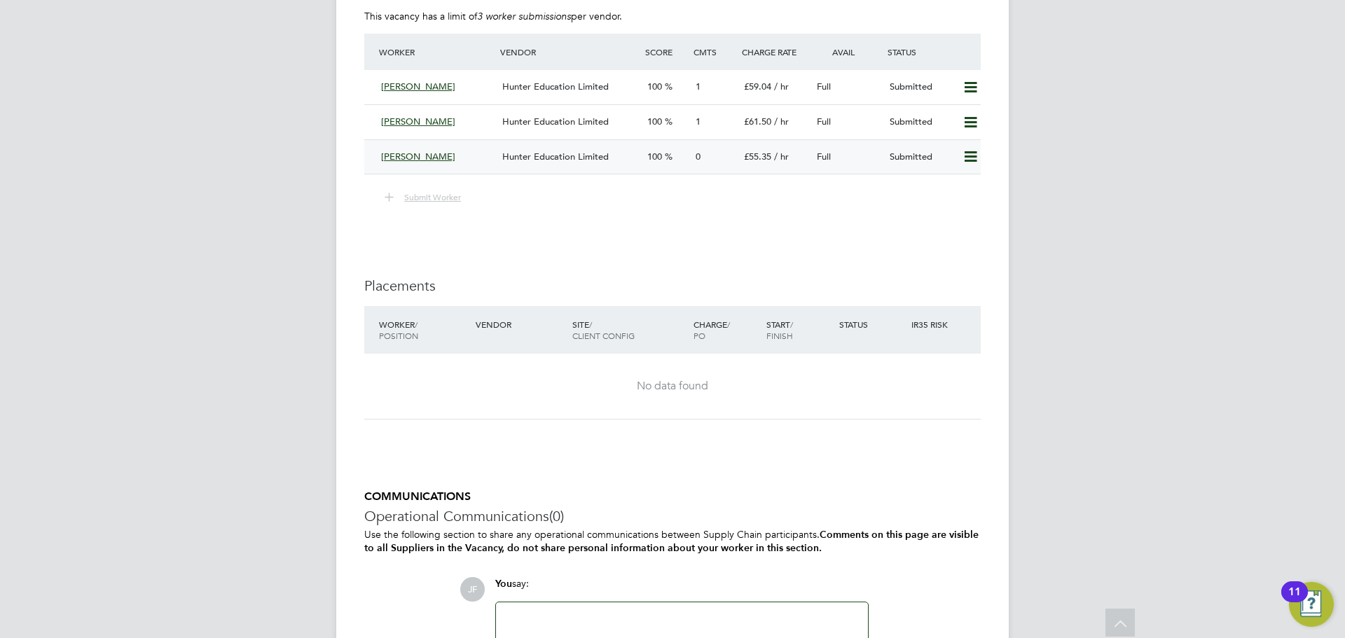
click at [434, 158] on div "Reza Zareh" at bounding box center [435, 157] width 121 height 23
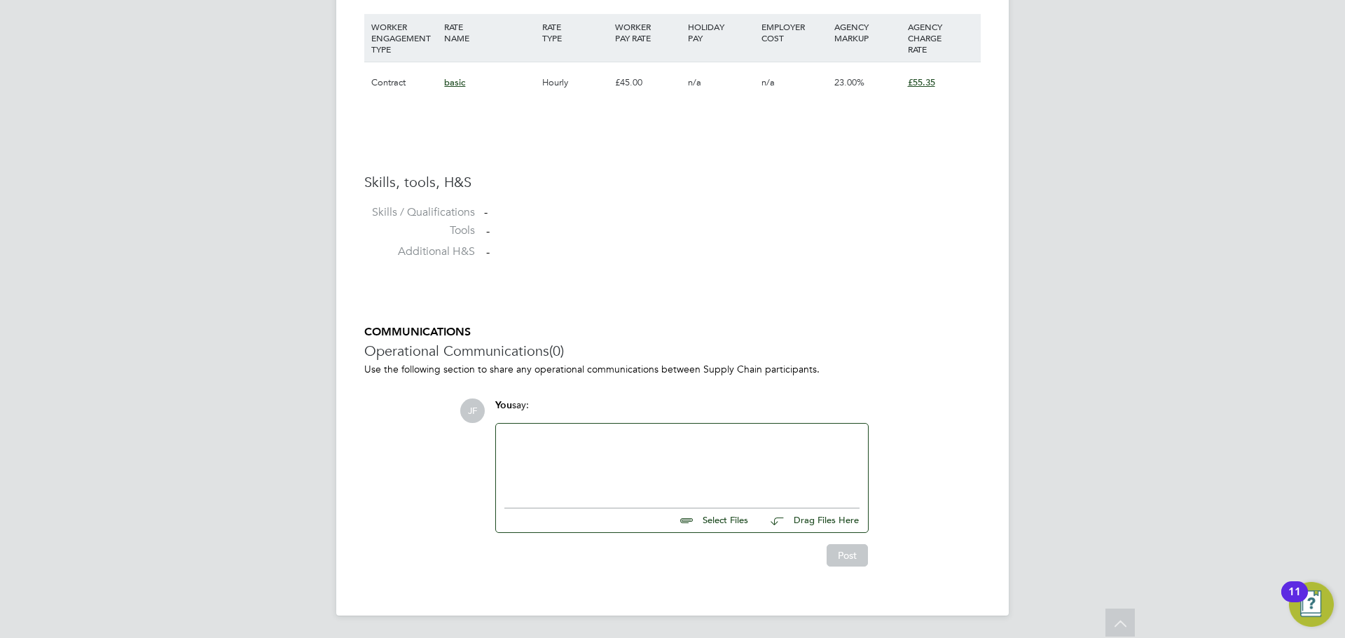
click at [721, 519] on input "file" at bounding box center [754, 518] width 210 height 20
type input "C:\fakepath\CV15860 - ncc.odt"
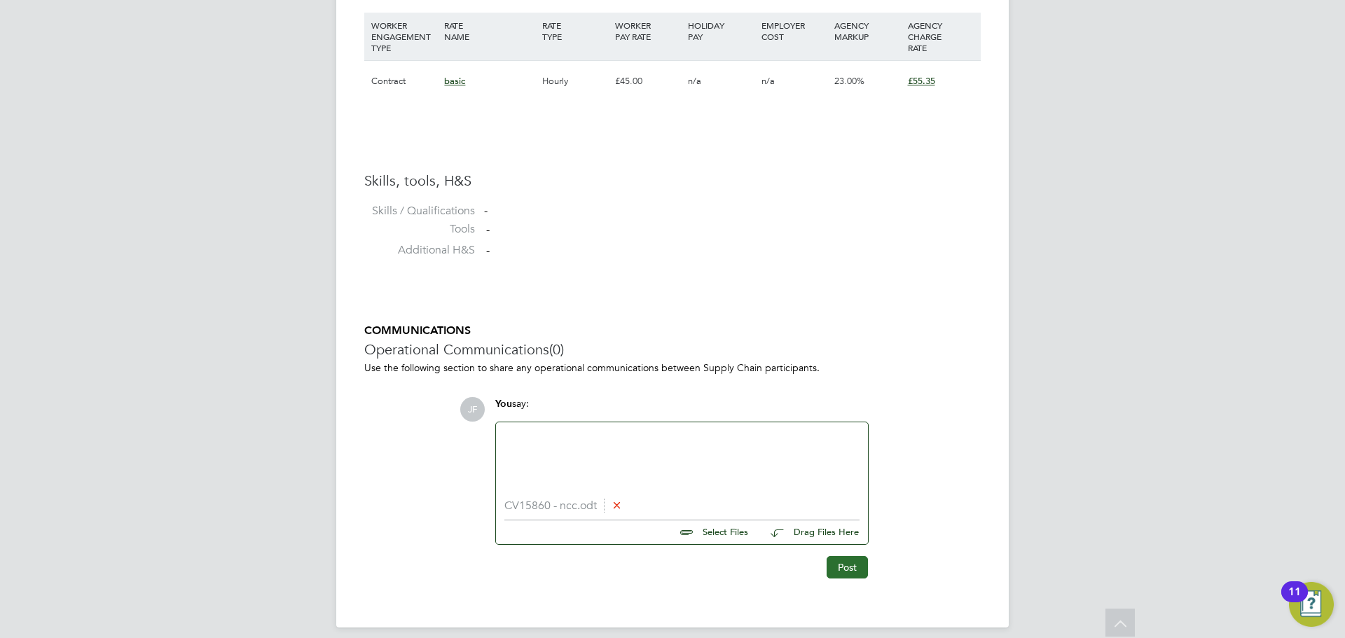
click at [842, 566] on button "Post" at bounding box center [846, 567] width 41 height 22
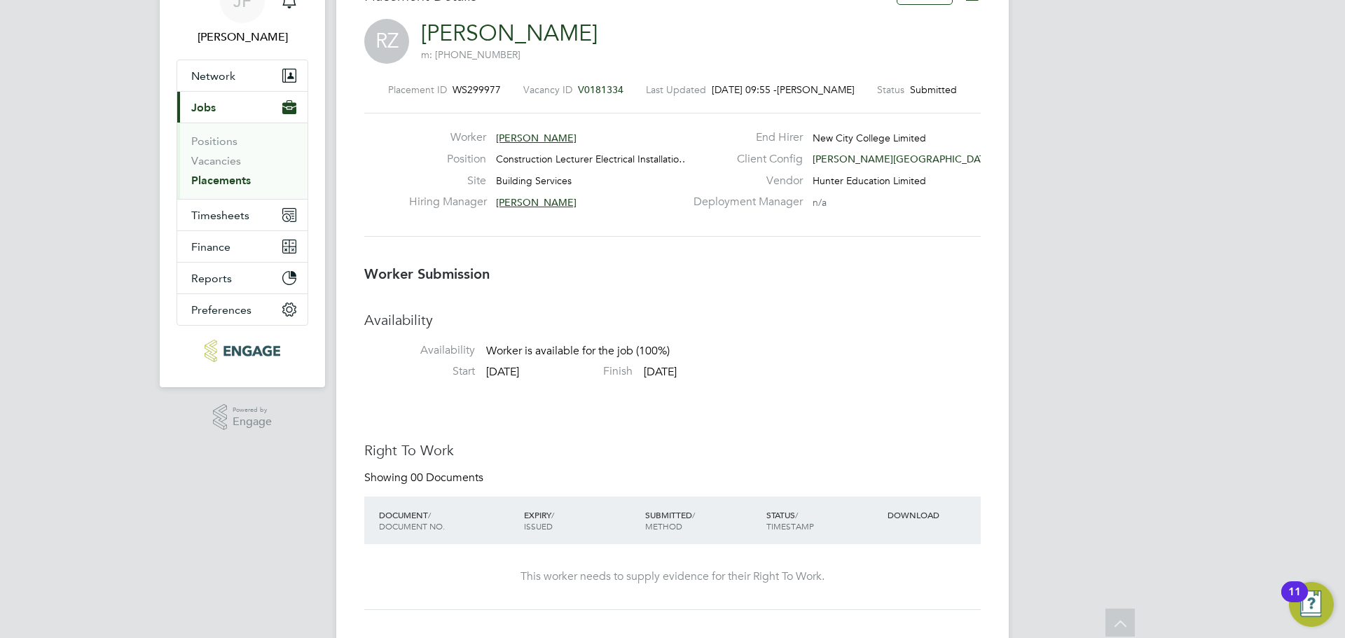
scroll to position [76, 0]
click at [553, 202] on span "Christopher Taylor" at bounding box center [536, 201] width 81 height 13
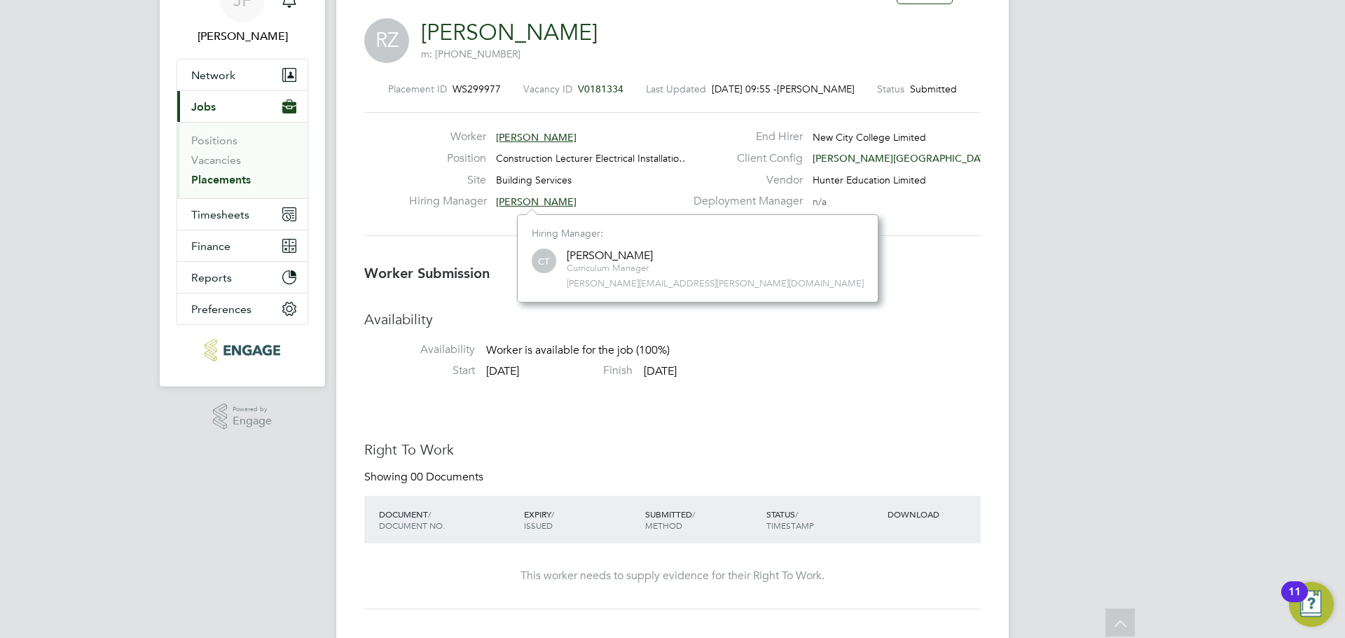
scroll to position [88, 211]
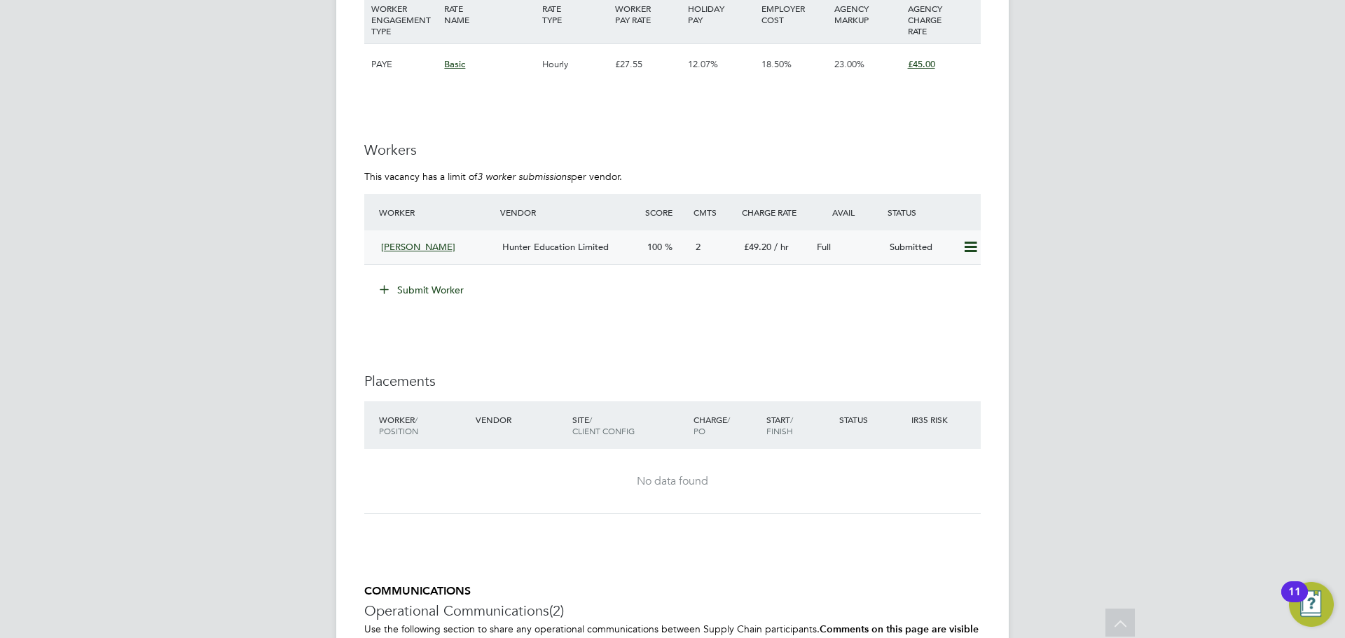
scroll to position [2584, 0]
click at [647, 247] on span "100" at bounding box center [654, 246] width 15 height 12
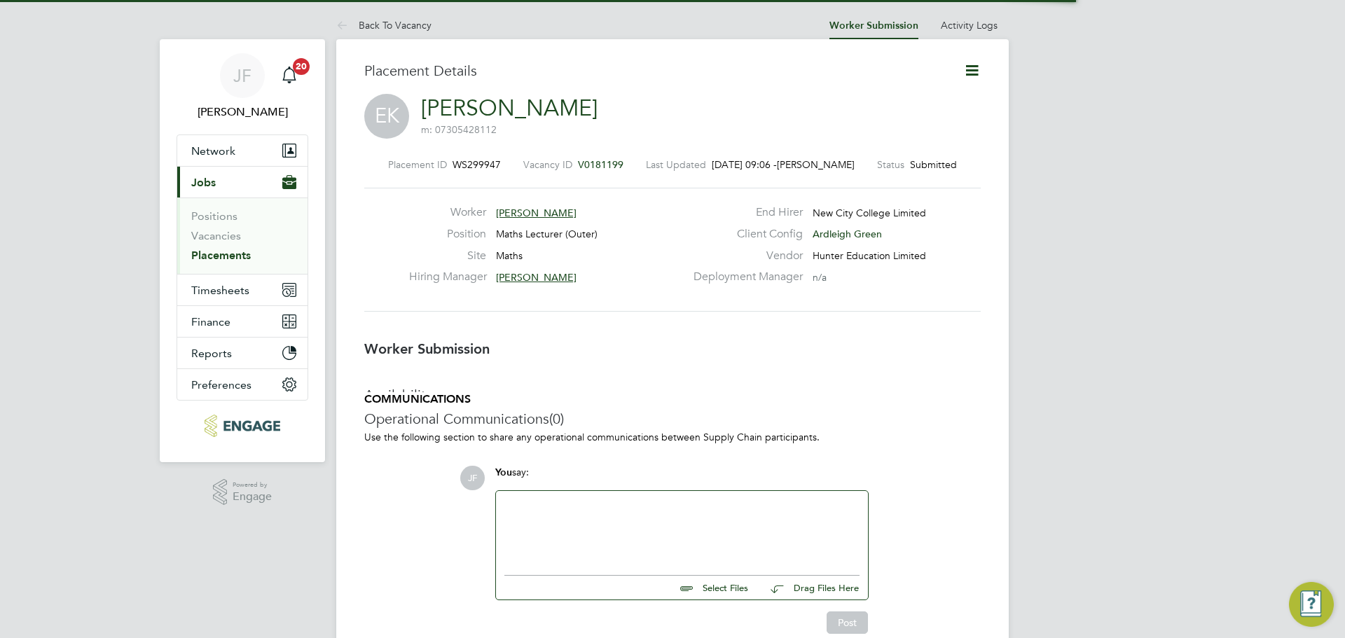
scroll to position [7, 7]
